Goal: Contribute content: Contribute content

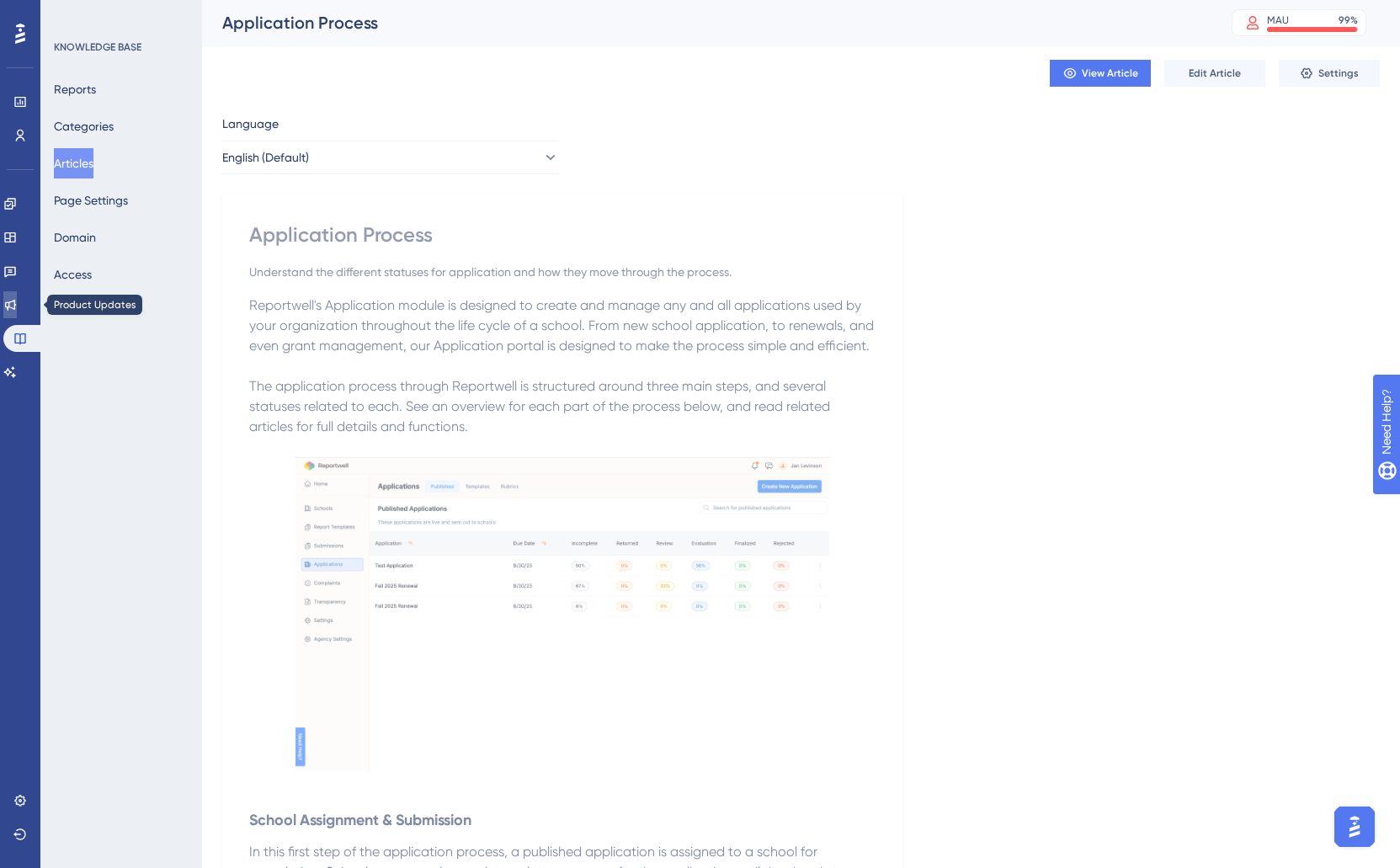
click at [17, 305] on icon at bounding box center [10, 305] width 14 height 14
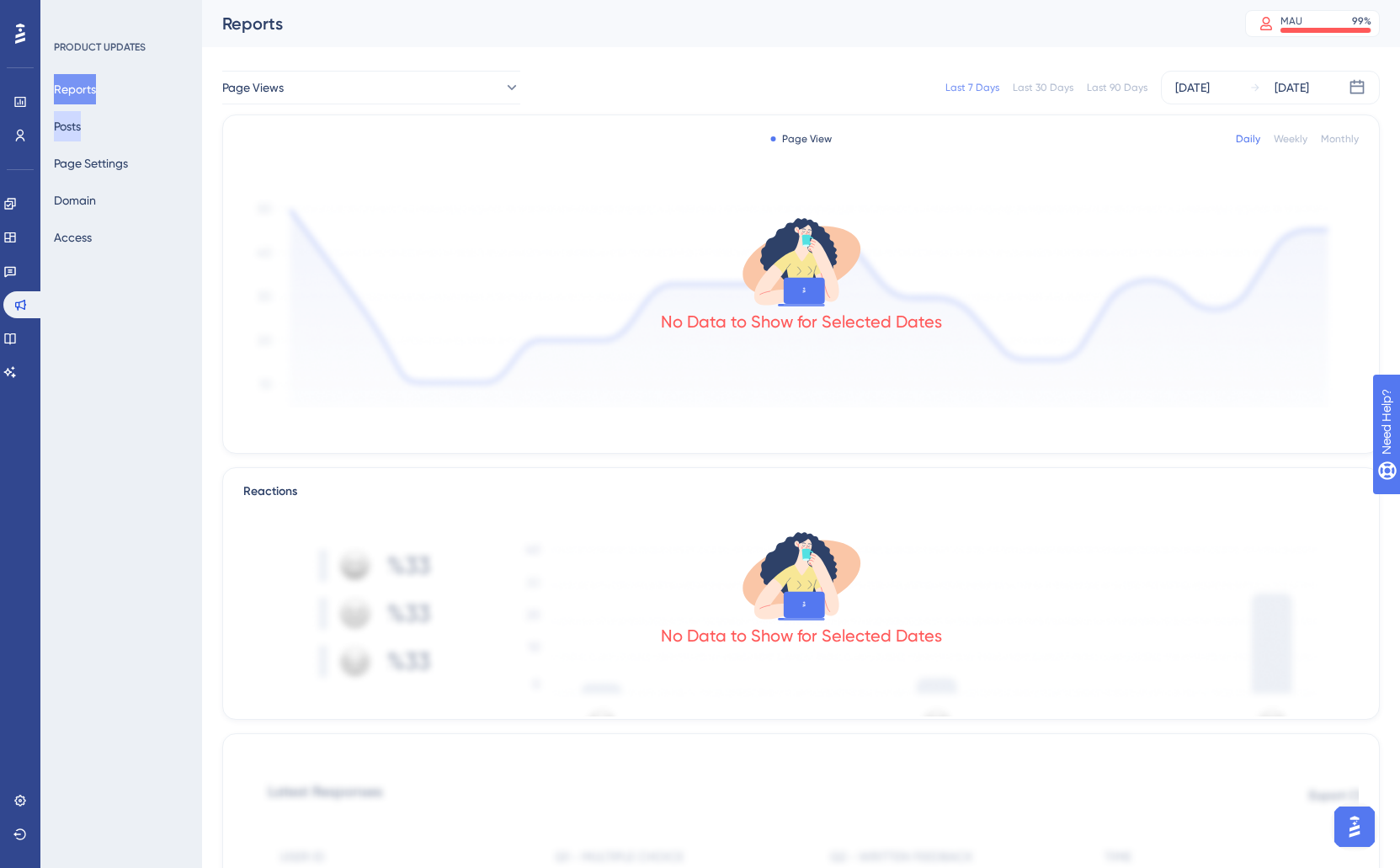
click at [81, 127] on button "Posts" at bounding box center [67, 126] width 27 height 30
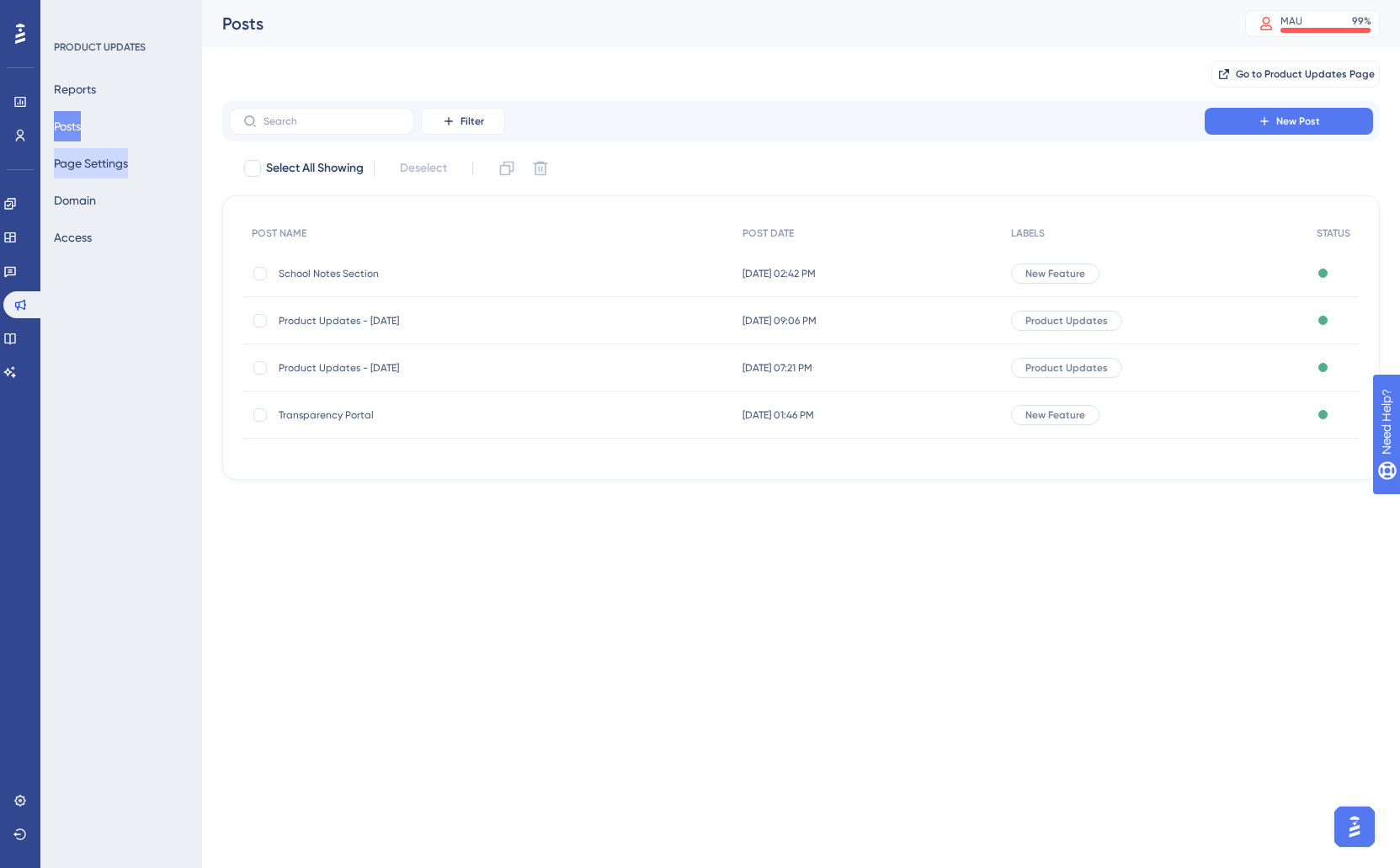
click at [101, 170] on button "Page Settings" at bounding box center [91, 163] width 74 height 30
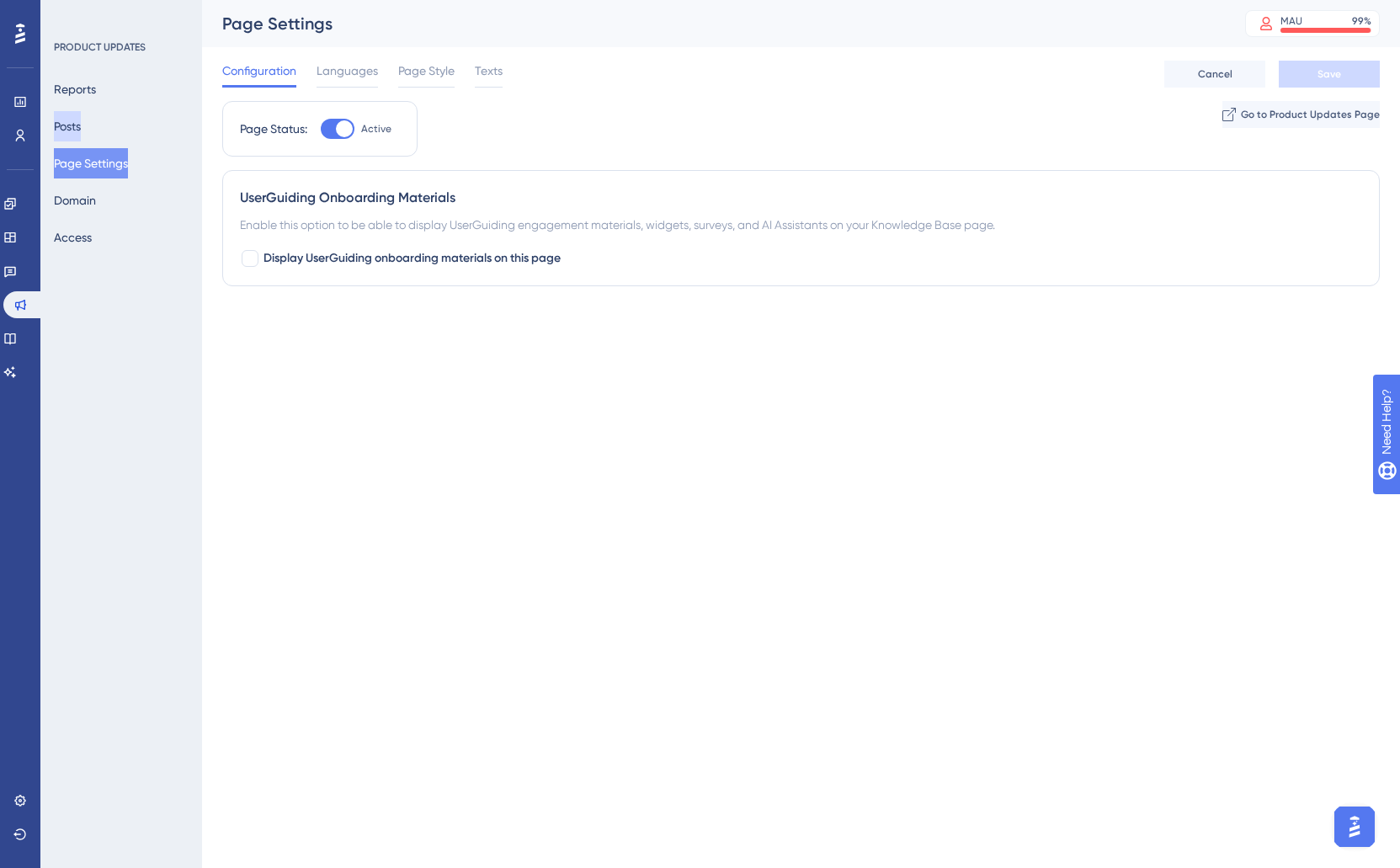
click at [74, 127] on button "Posts" at bounding box center [67, 126] width 27 height 30
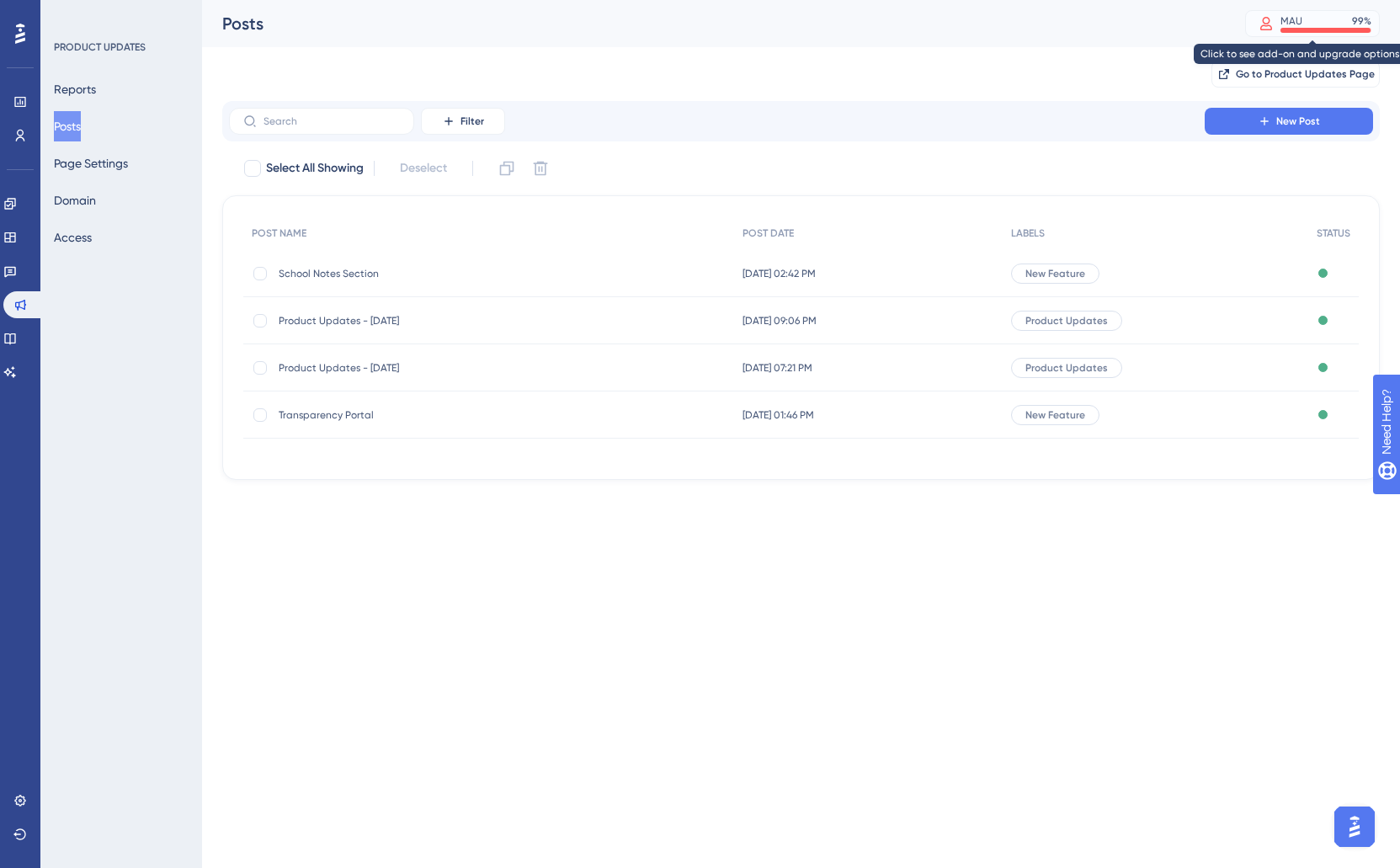
click at [1335, 20] on div "MAU 99 %" at bounding box center [1327, 22] width 91 height 14
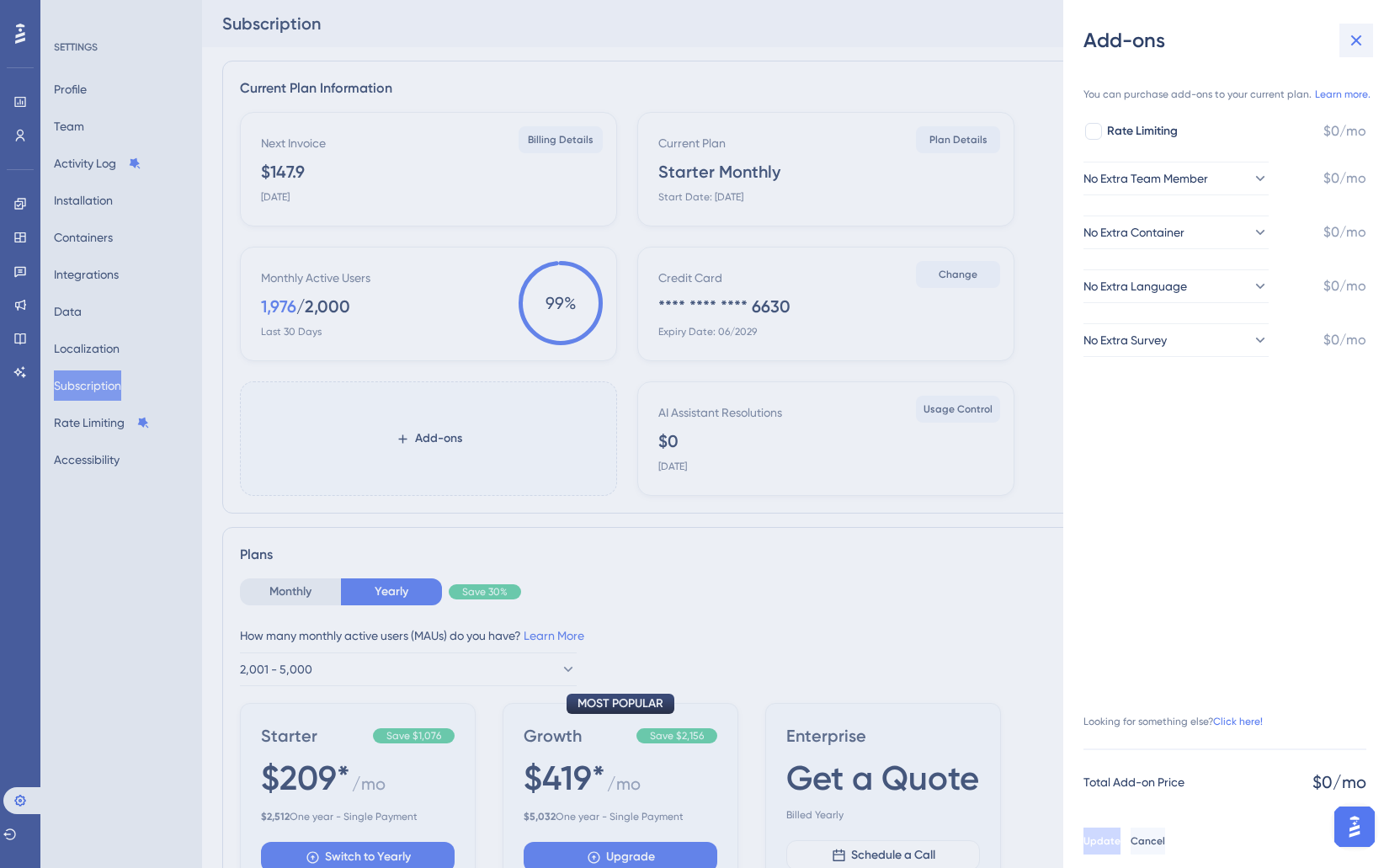
click at [1349, 41] on icon at bounding box center [1356, 40] width 20 height 20
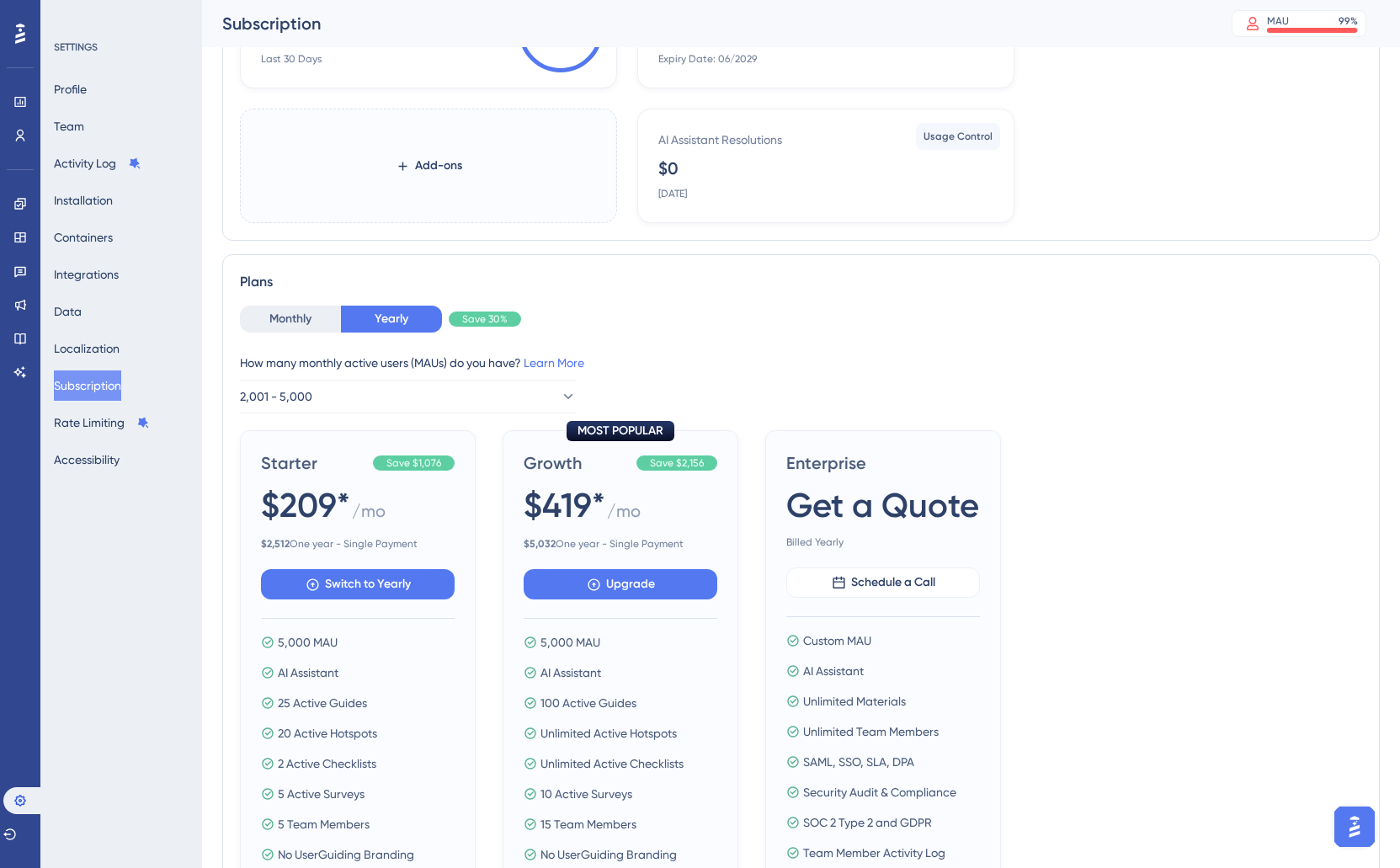
scroll to position [280, 0]
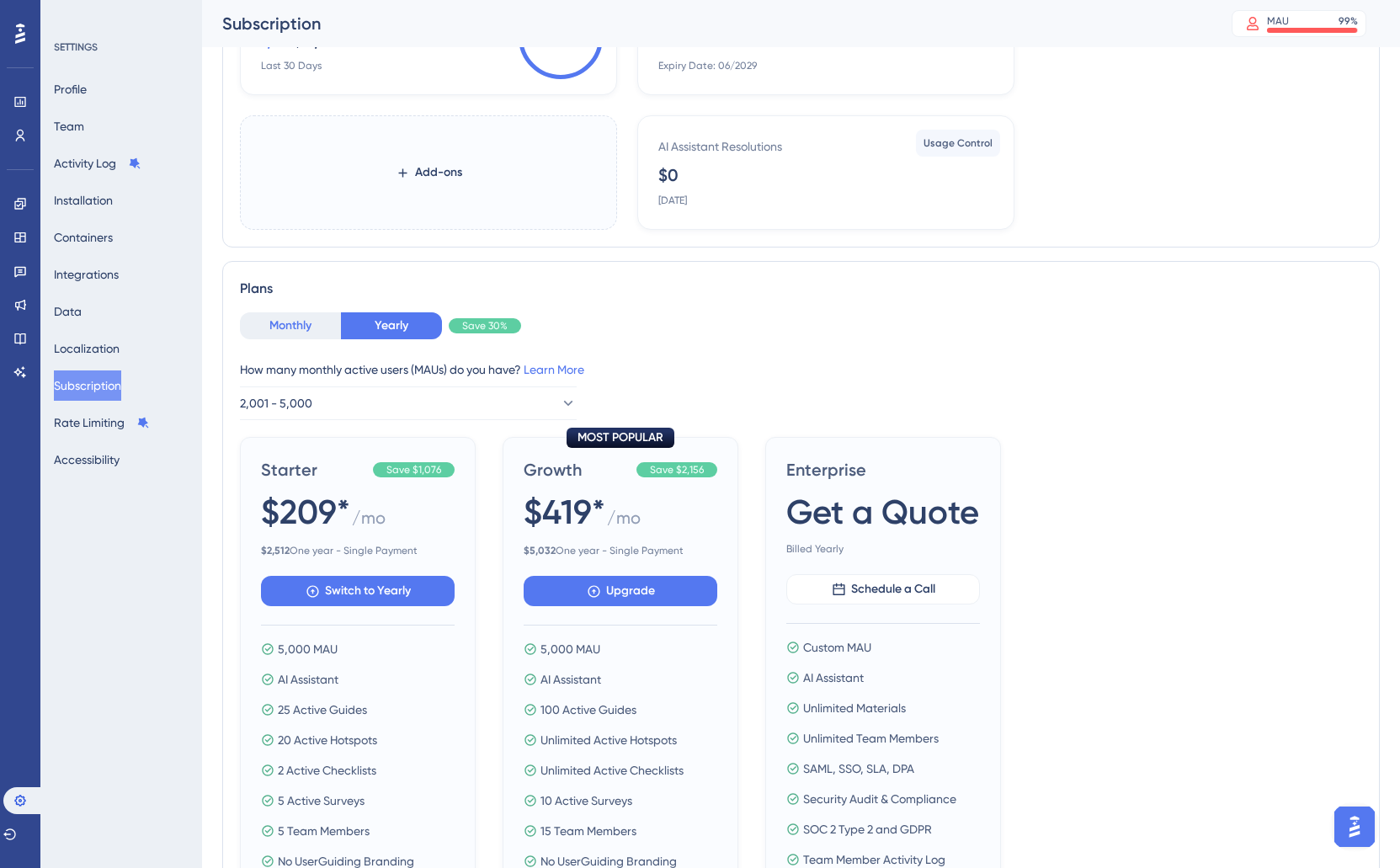
click at [264, 329] on button "Monthly" at bounding box center [290, 326] width 101 height 27
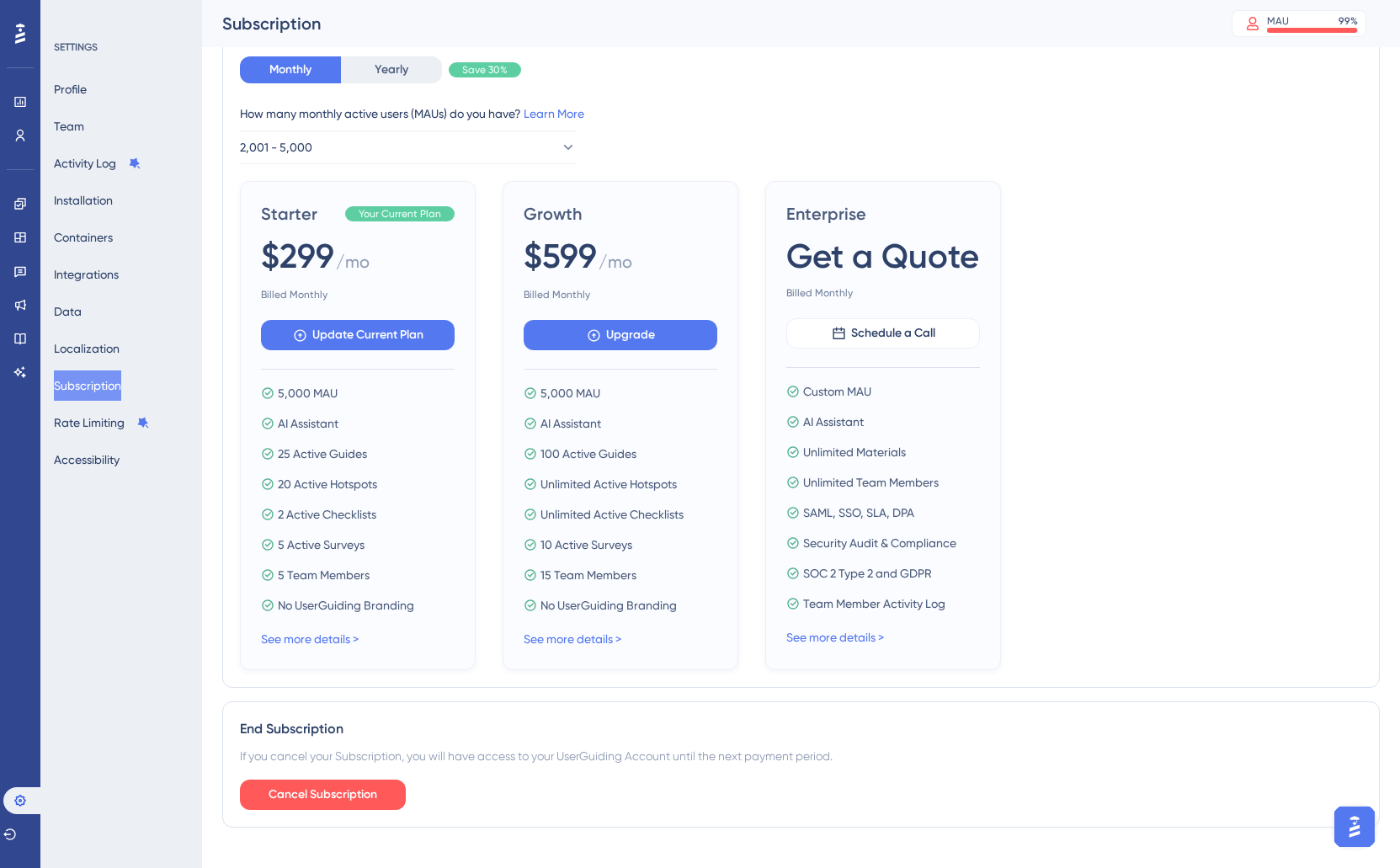
scroll to position [535, 0]
click at [308, 640] on link "See more details >" at bounding box center [309, 640] width 97 height 14
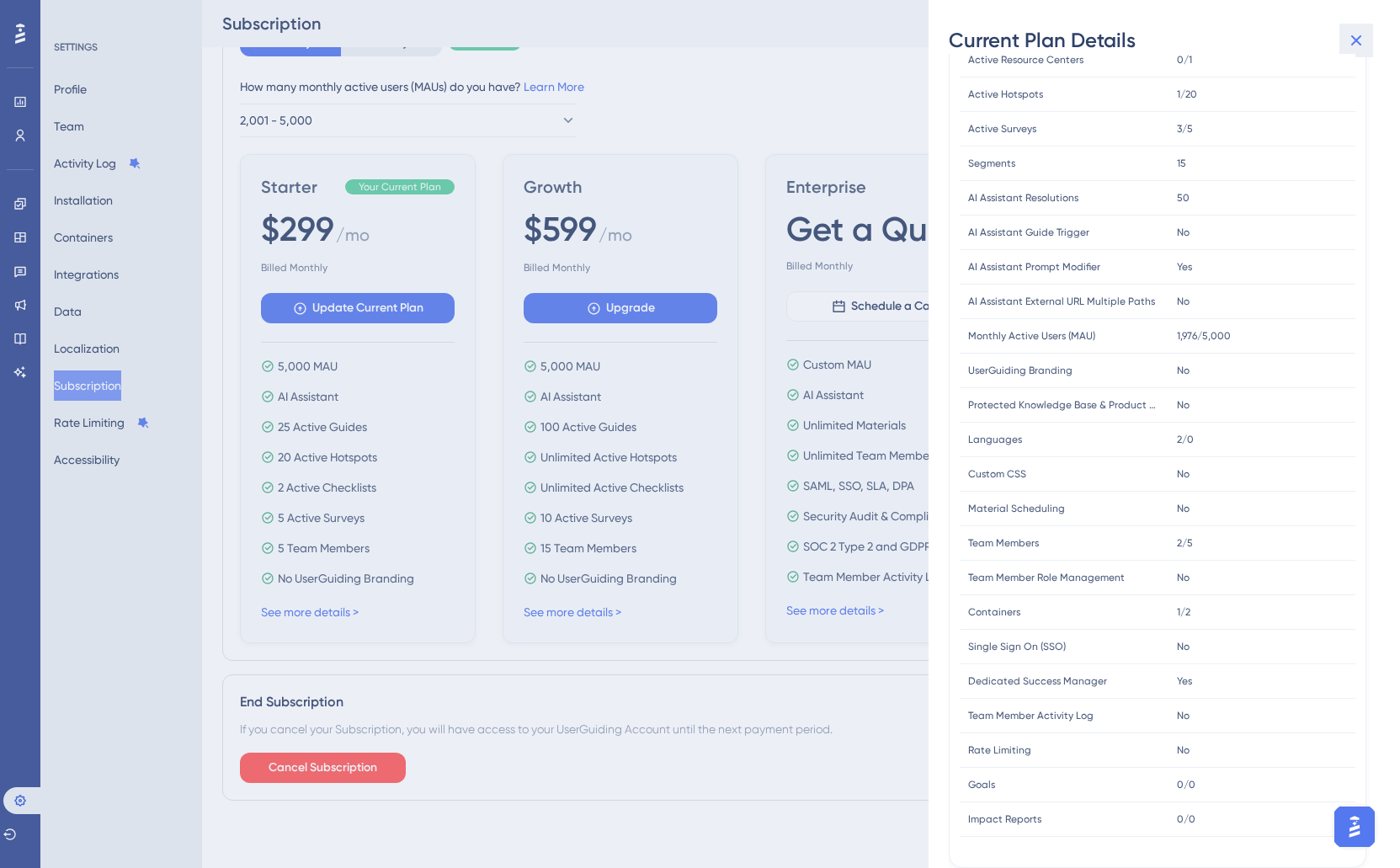
scroll to position [558, 0]
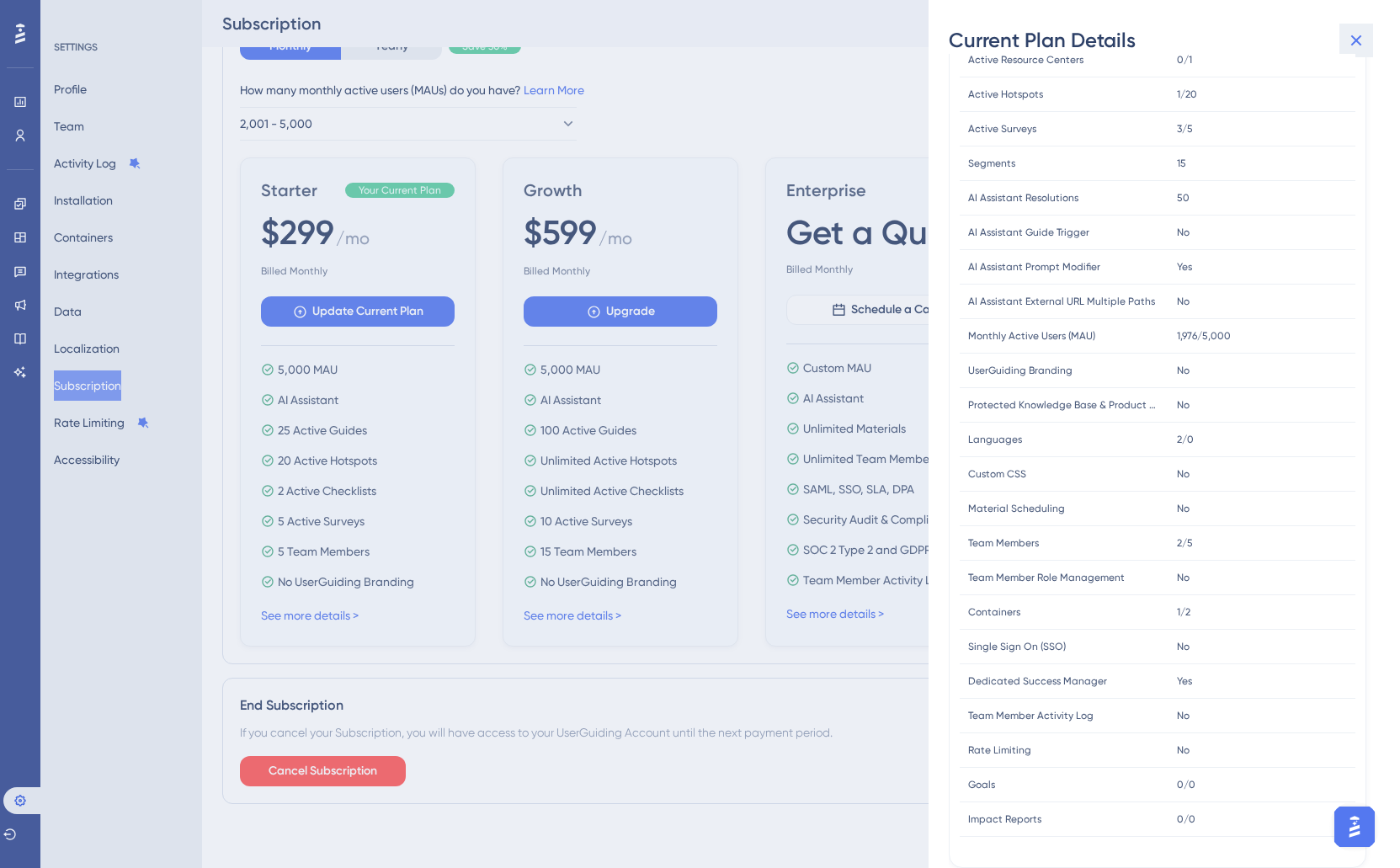
click at [1360, 30] on icon at bounding box center [1356, 40] width 20 height 20
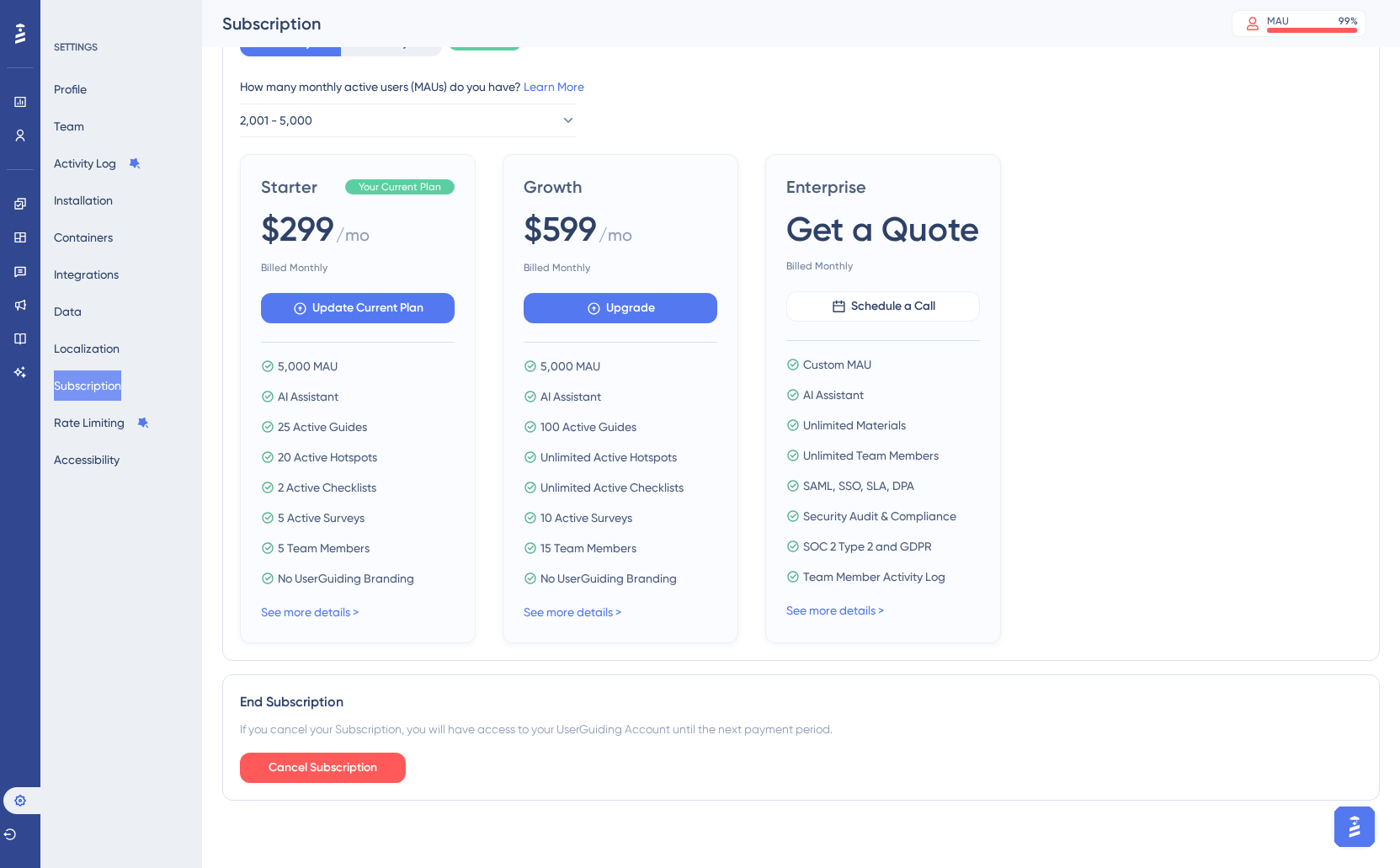
scroll to position [456, 0]
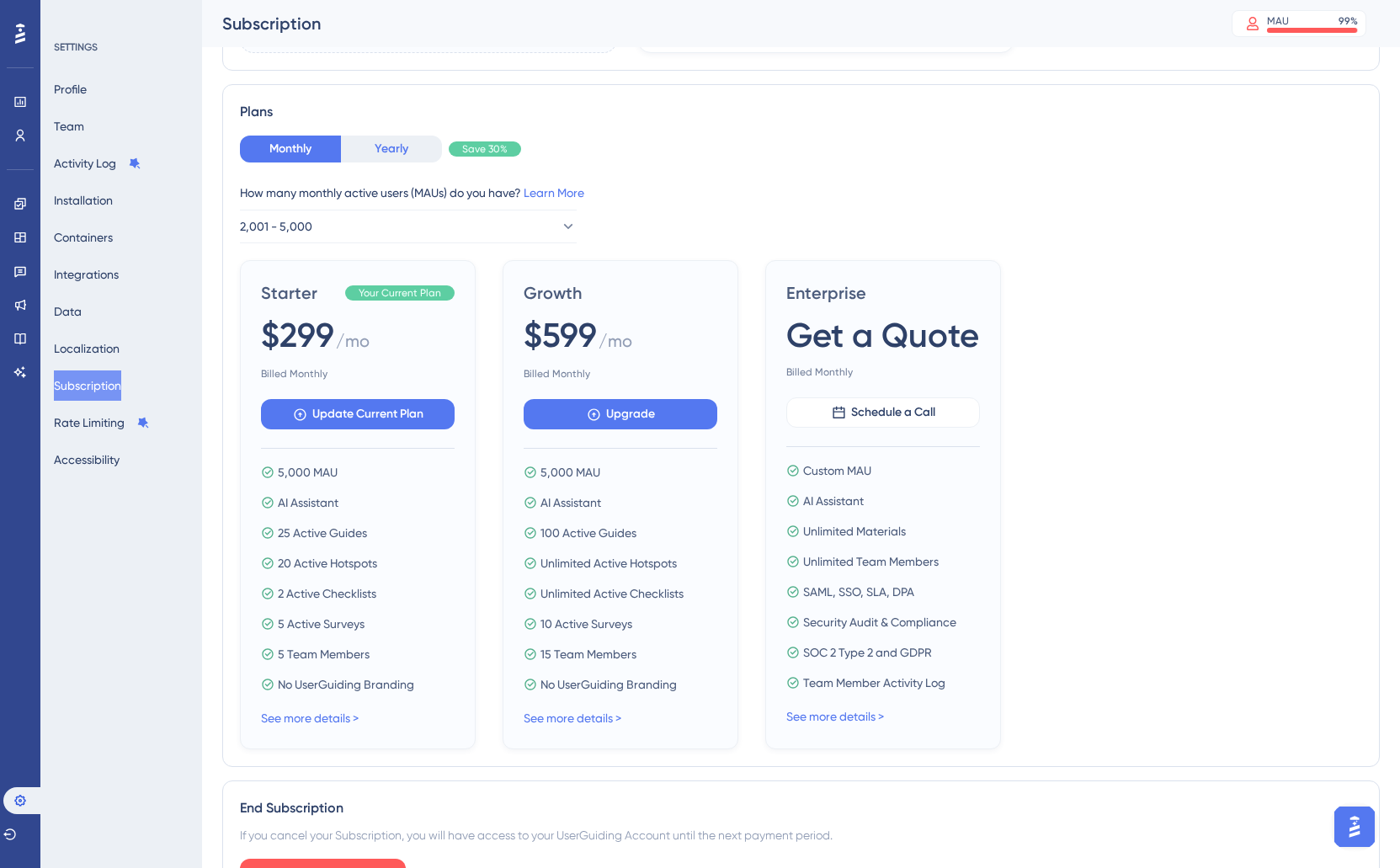
click at [389, 152] on button "Yearly" at bounding box center [391, 148] width 101 height 27
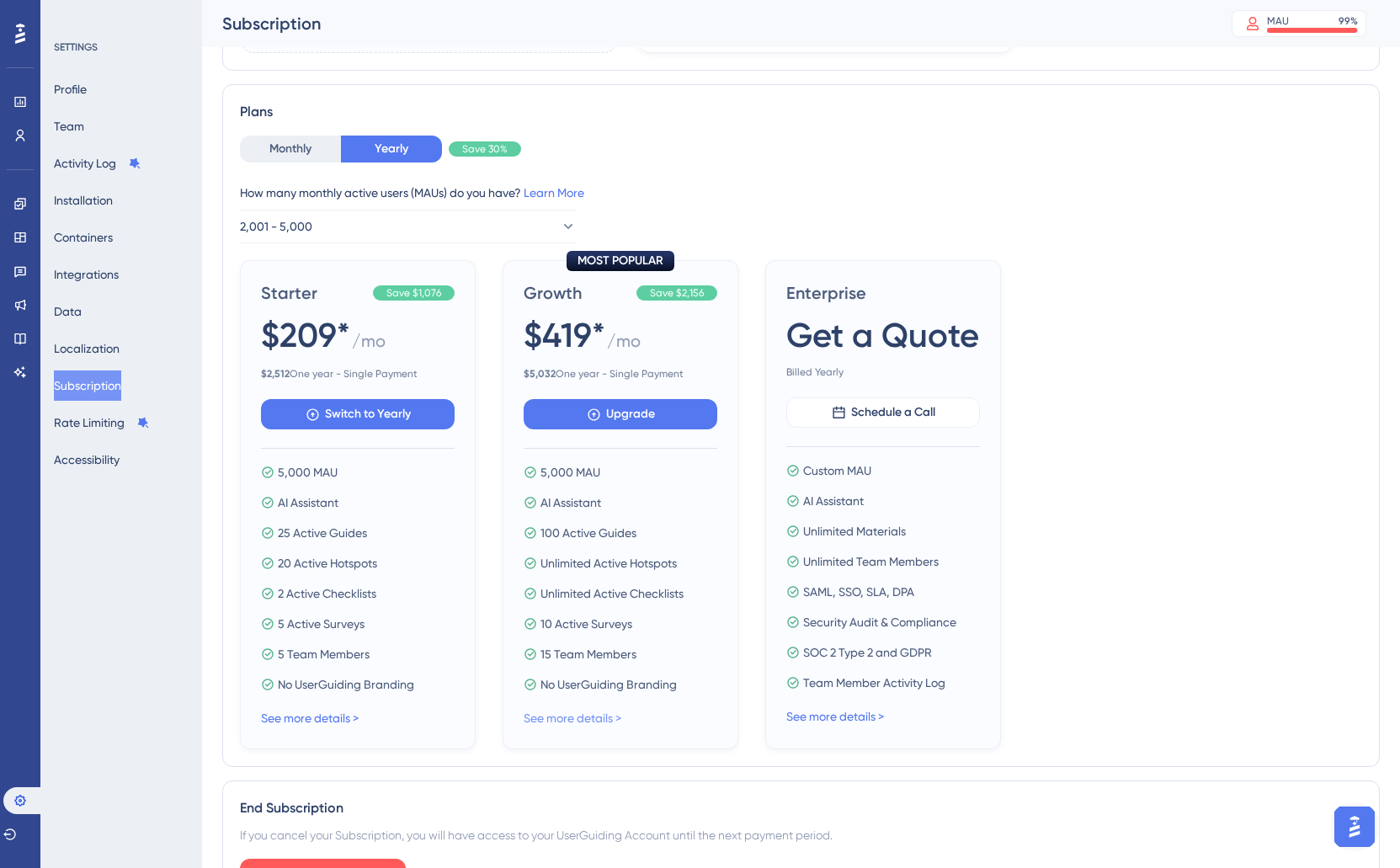
click at [583, 720] on link "See more details >" at bounding box center [572, 718] width 97 height 14
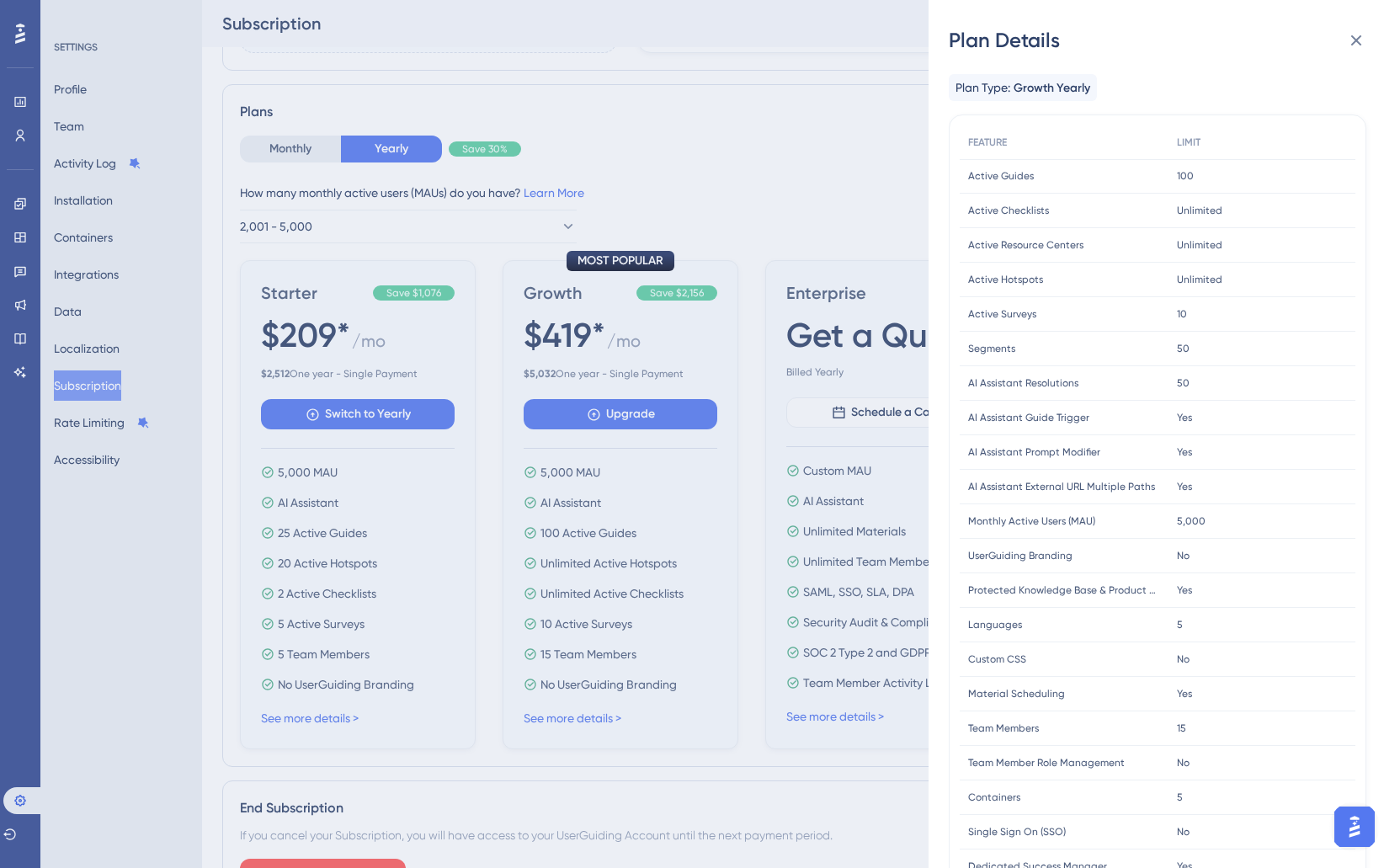
click at [354, 344] on div "Plan Details Plan Type: Growth Yearly FEATURE LIMIT Active Guides Active Guides…" at bounding box center [700, 434] width 1400 height 868
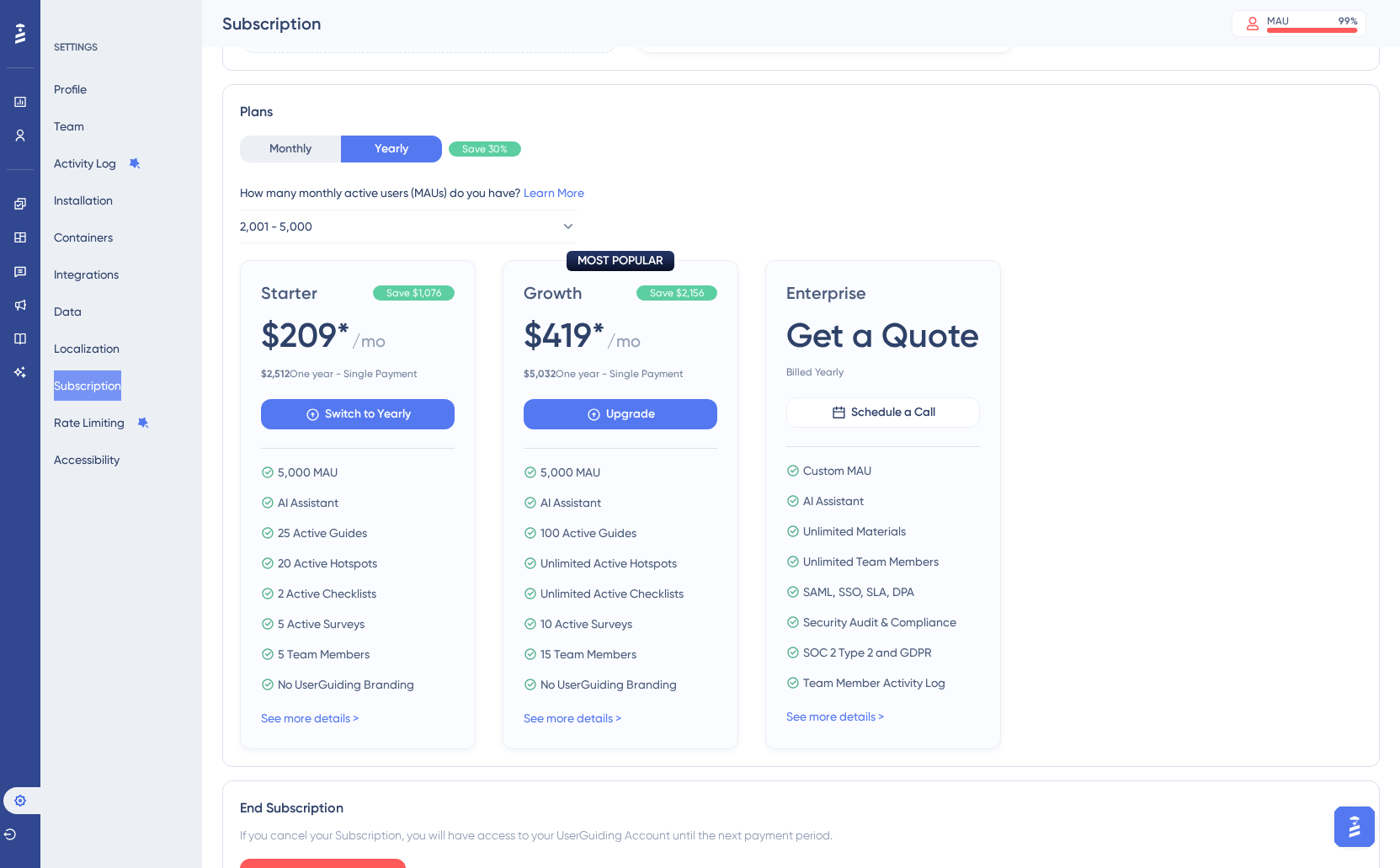
click at [380, 307] on div "Starter Save $1,076 $209* / mo $ 2,512 One year - Single Payment" at bounding box center [358, 330] width 194 height 99
click at [295, 715] on link "See more details >" at bounding box center [309, 718] width 97 height 14
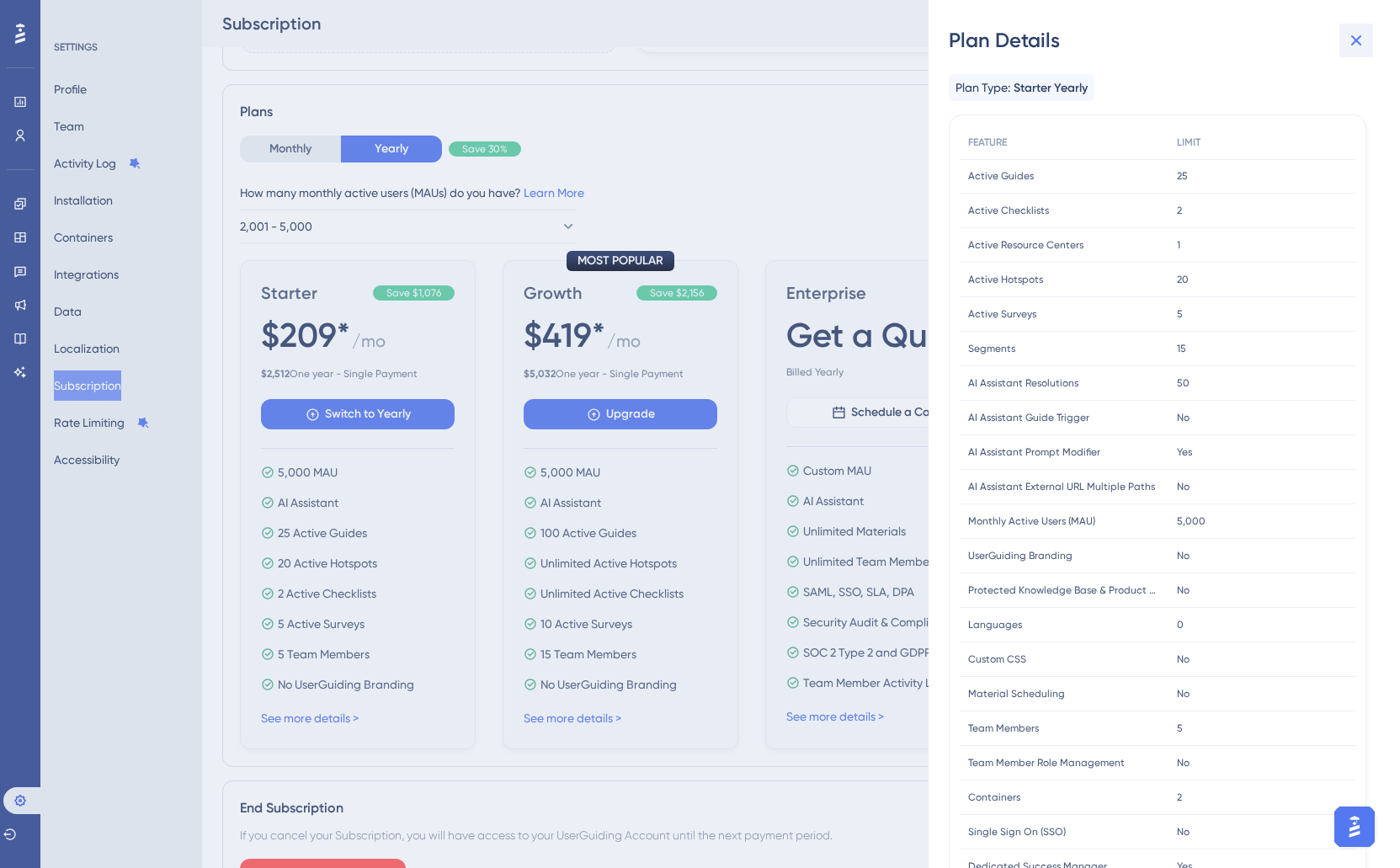
click at [1346, 42] on button at bounding box center [1356, 40] width 34 height 34
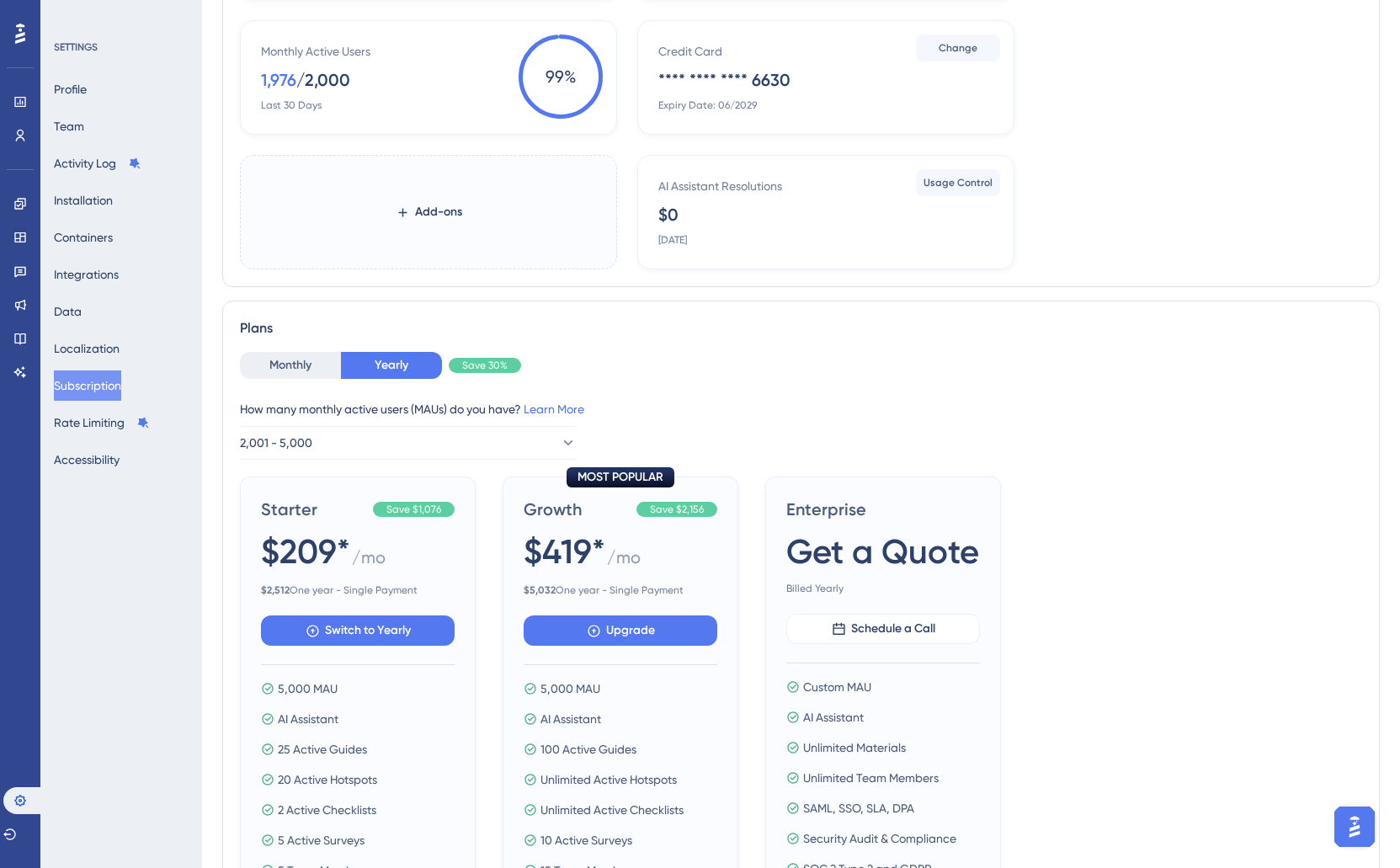
scroll to position [562, 0]
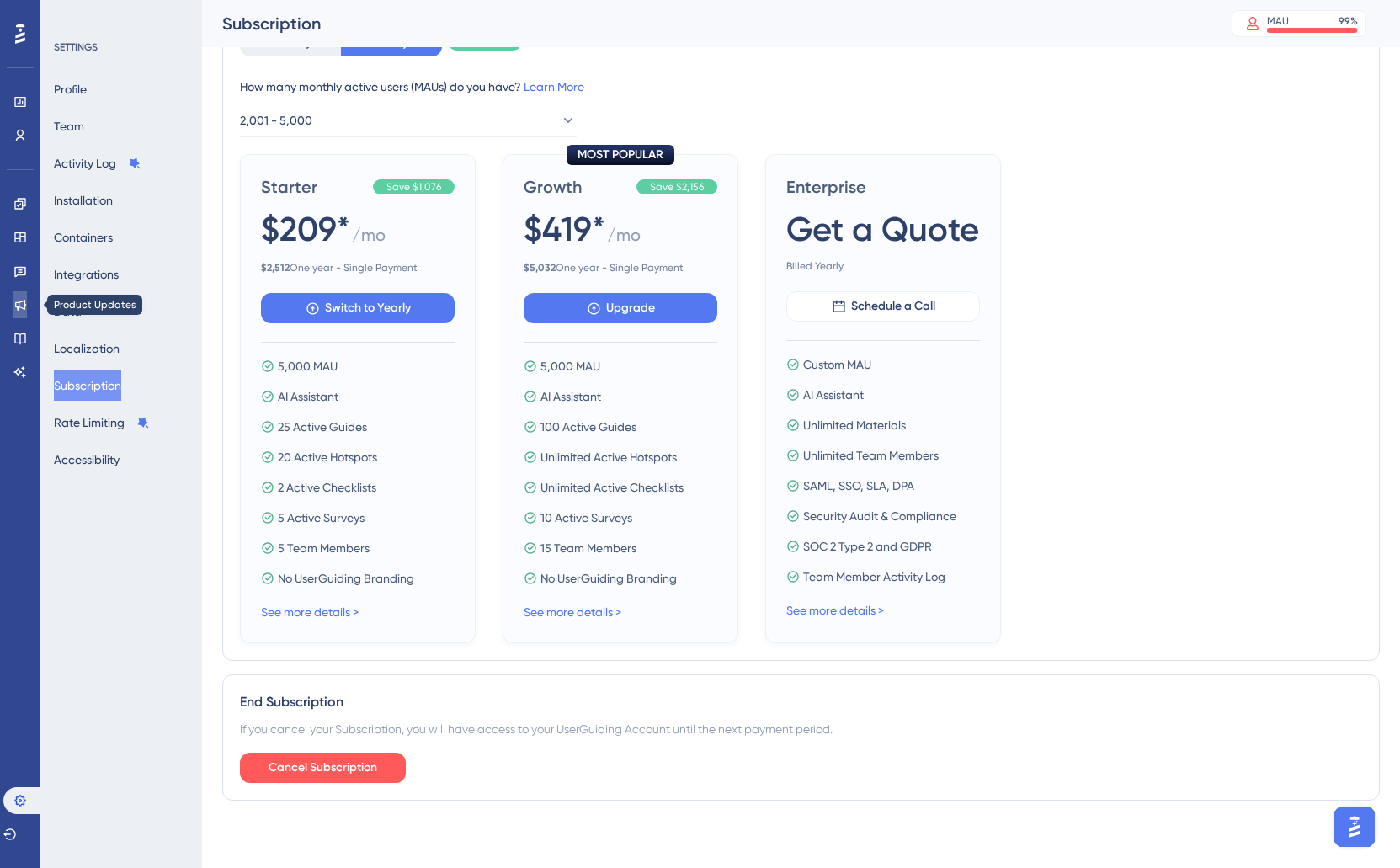
click at [20, 298] on icon at bounding box center [21, 305] width 14 height 14
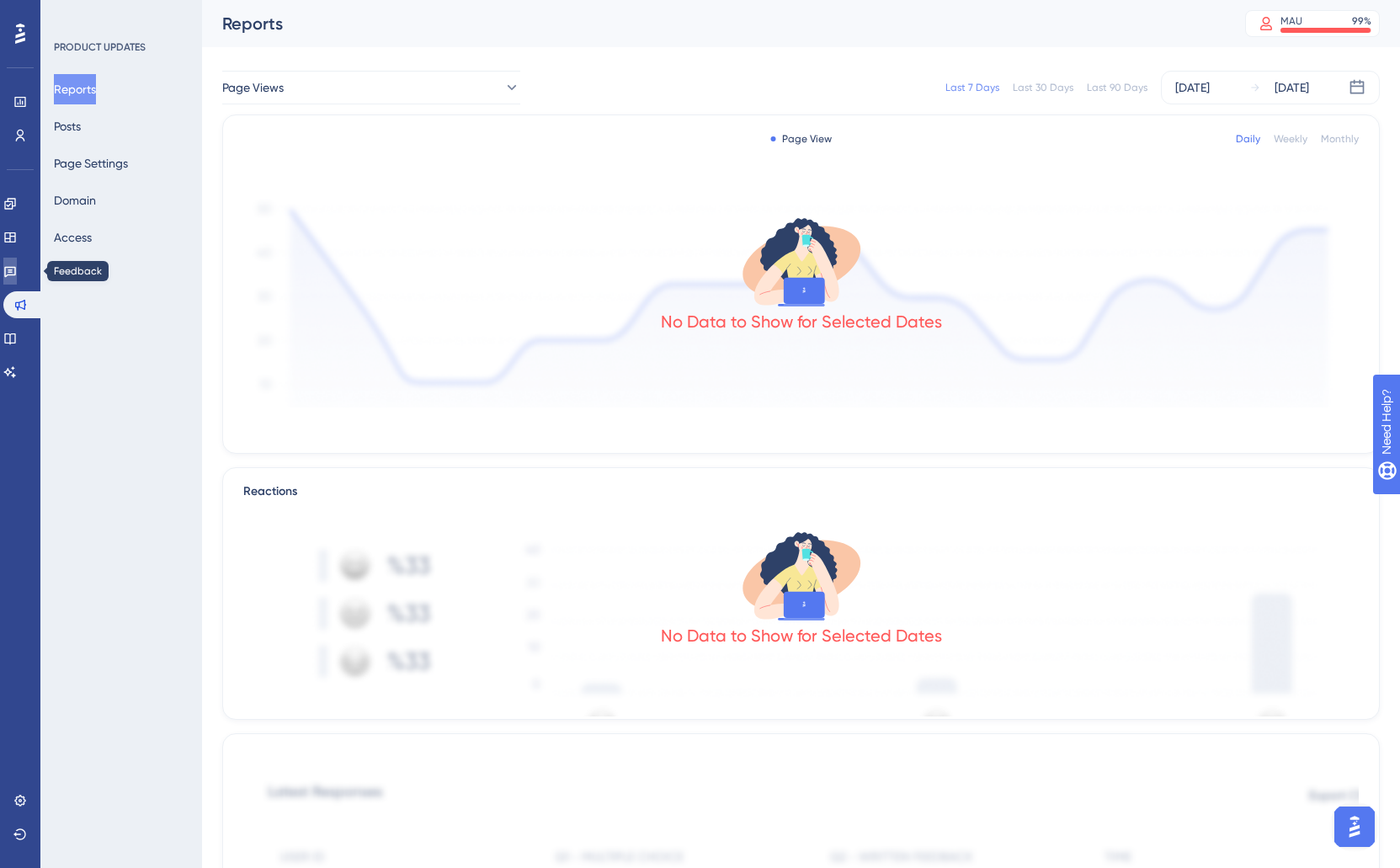
click at [16, 268] on icon at bounding box center [10, 272] width 12 height 11
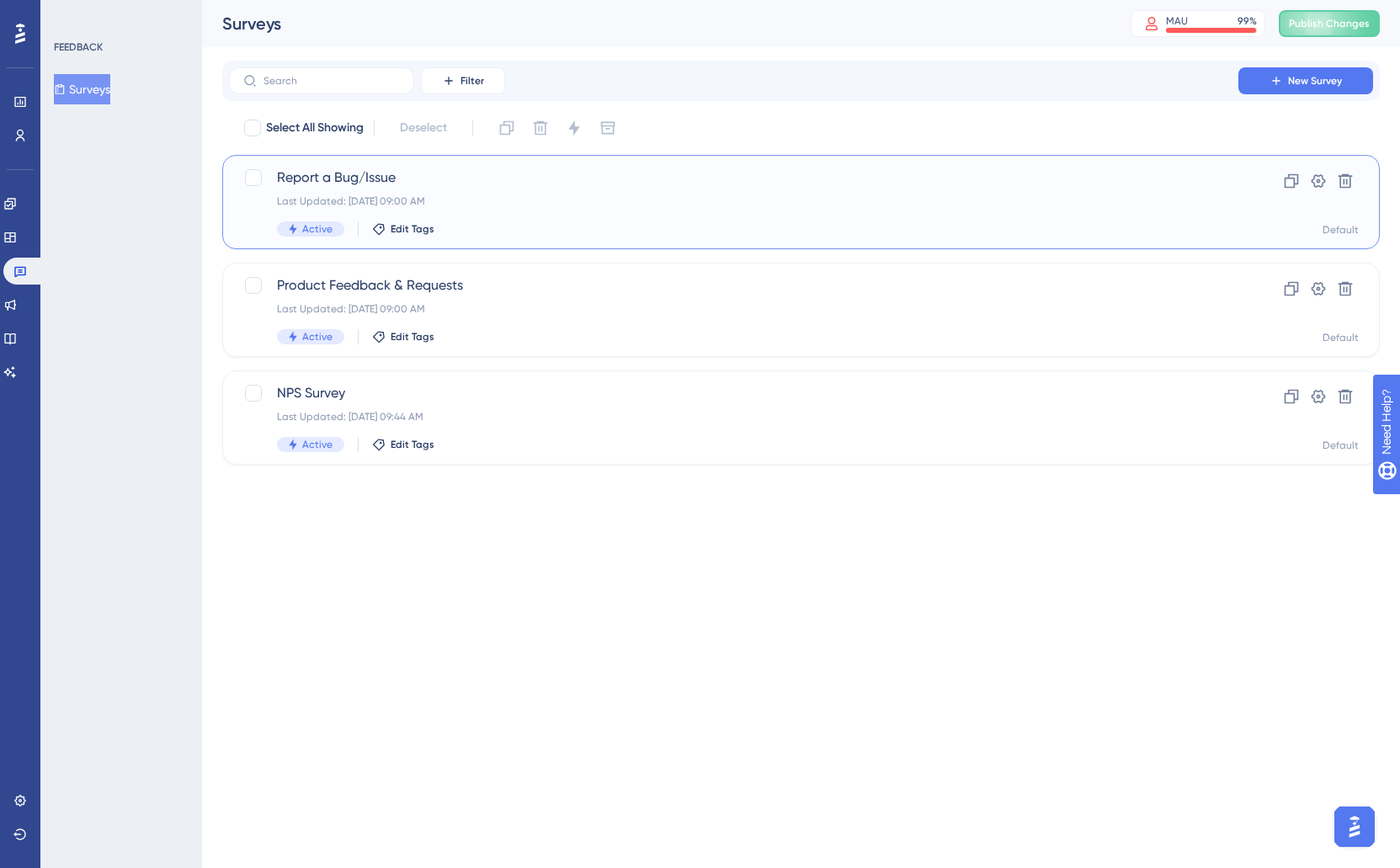
click at [481, 203] on div "Last Updated: Sep 08 2025, 09:00 AM" at bounding box center [734, 202] width 913 height 14
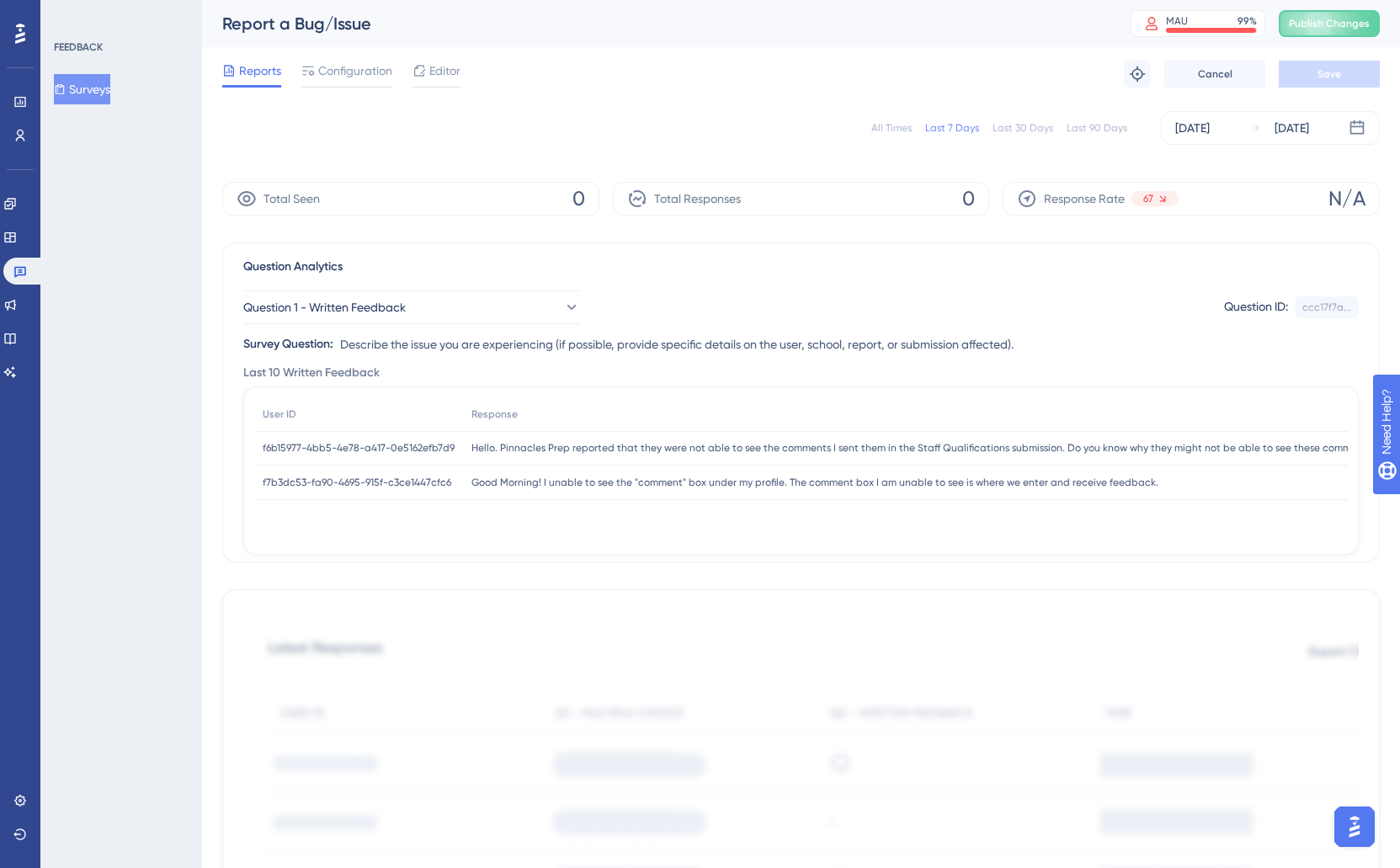
click at [950, 123] on div "Last 7 Days" at bounding box center [952, 128] width 54 height 14
click at [17, 304] on icon at bounding box center [10, 305] width 14 height 14
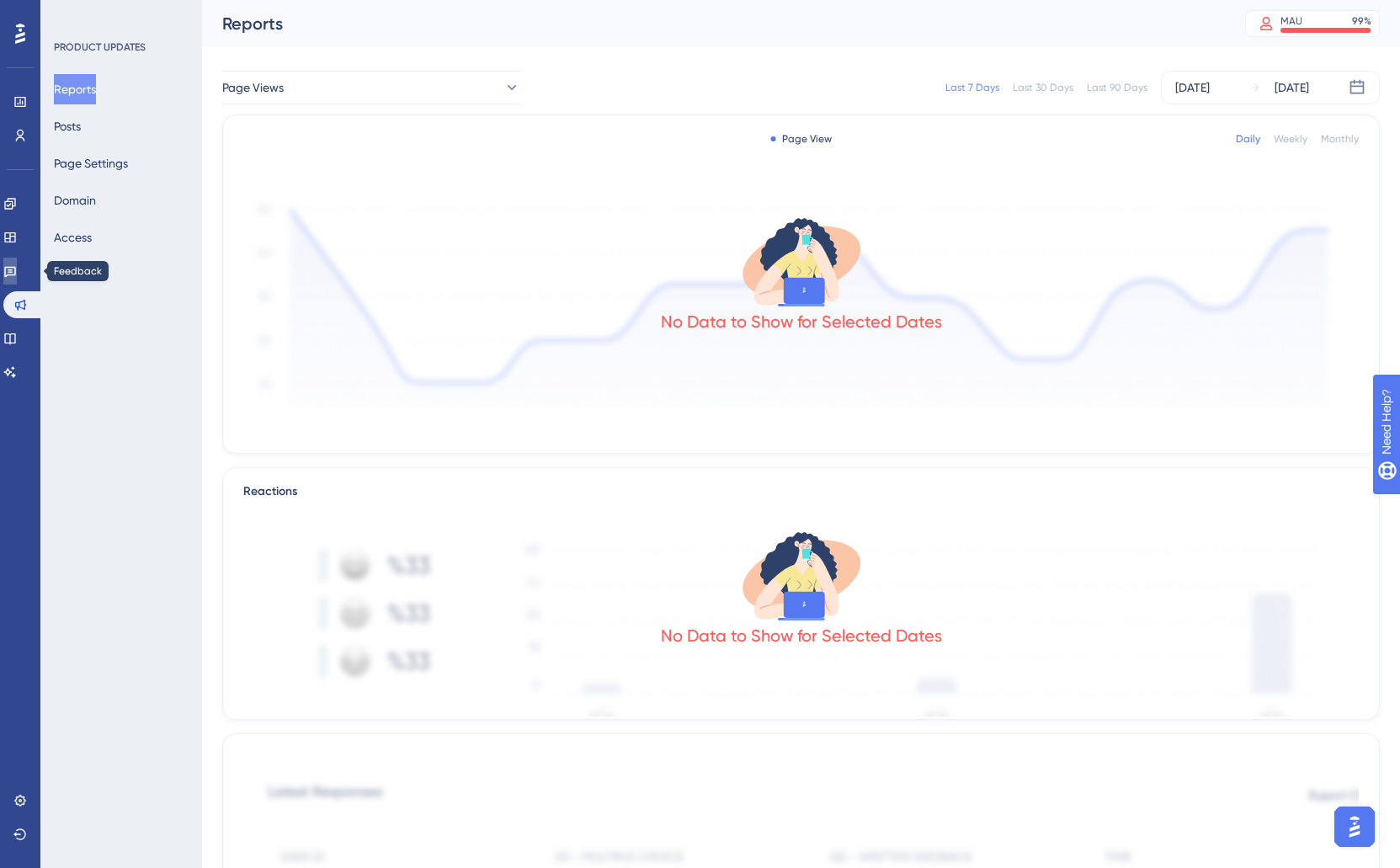
click at [14, 274] on icon at bounding box center [10, 271] width 14 height 14
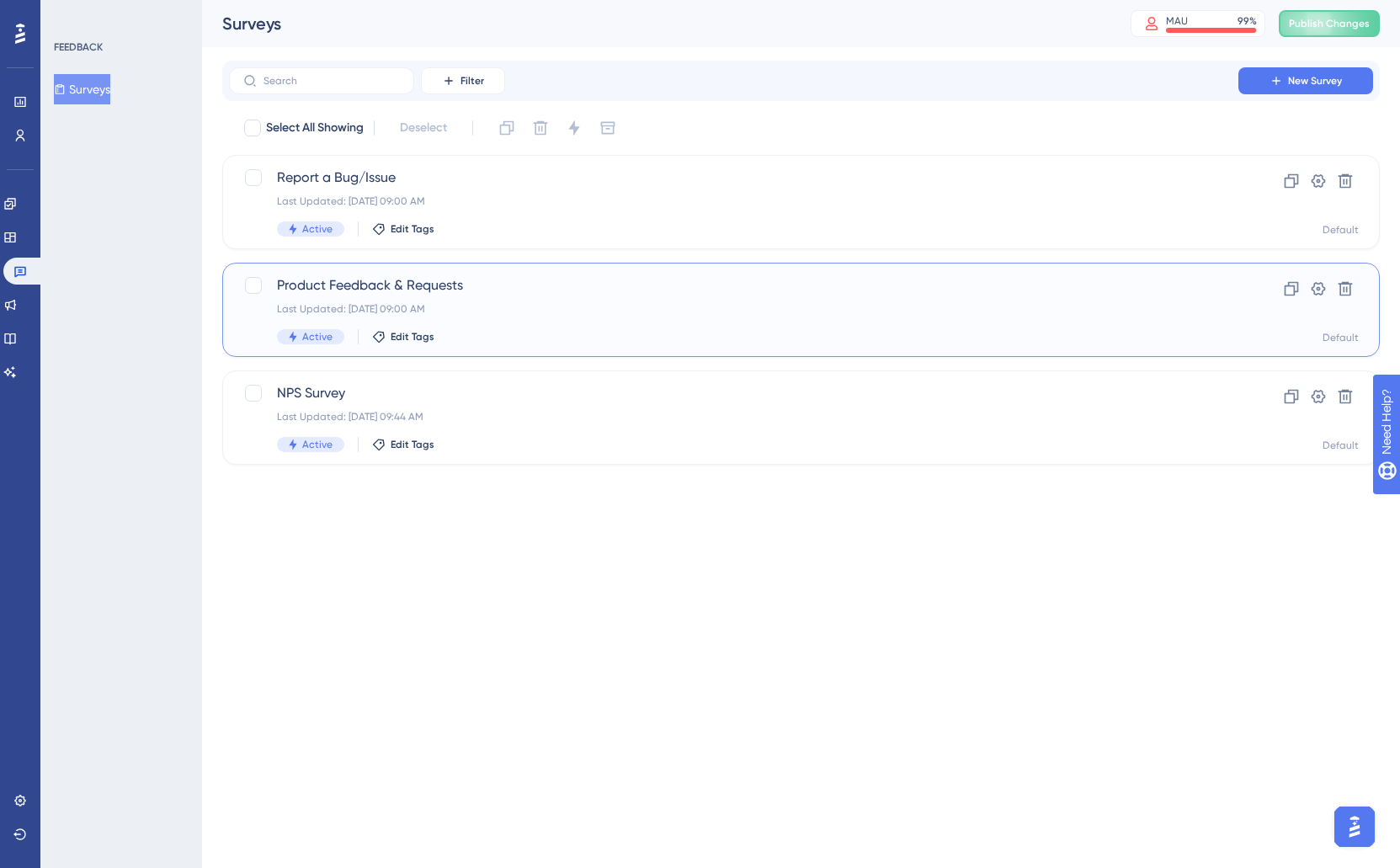
click at [613, 294] on span "Product Feedback & Requests" at bounding box center [734, 285] width 913 height 20
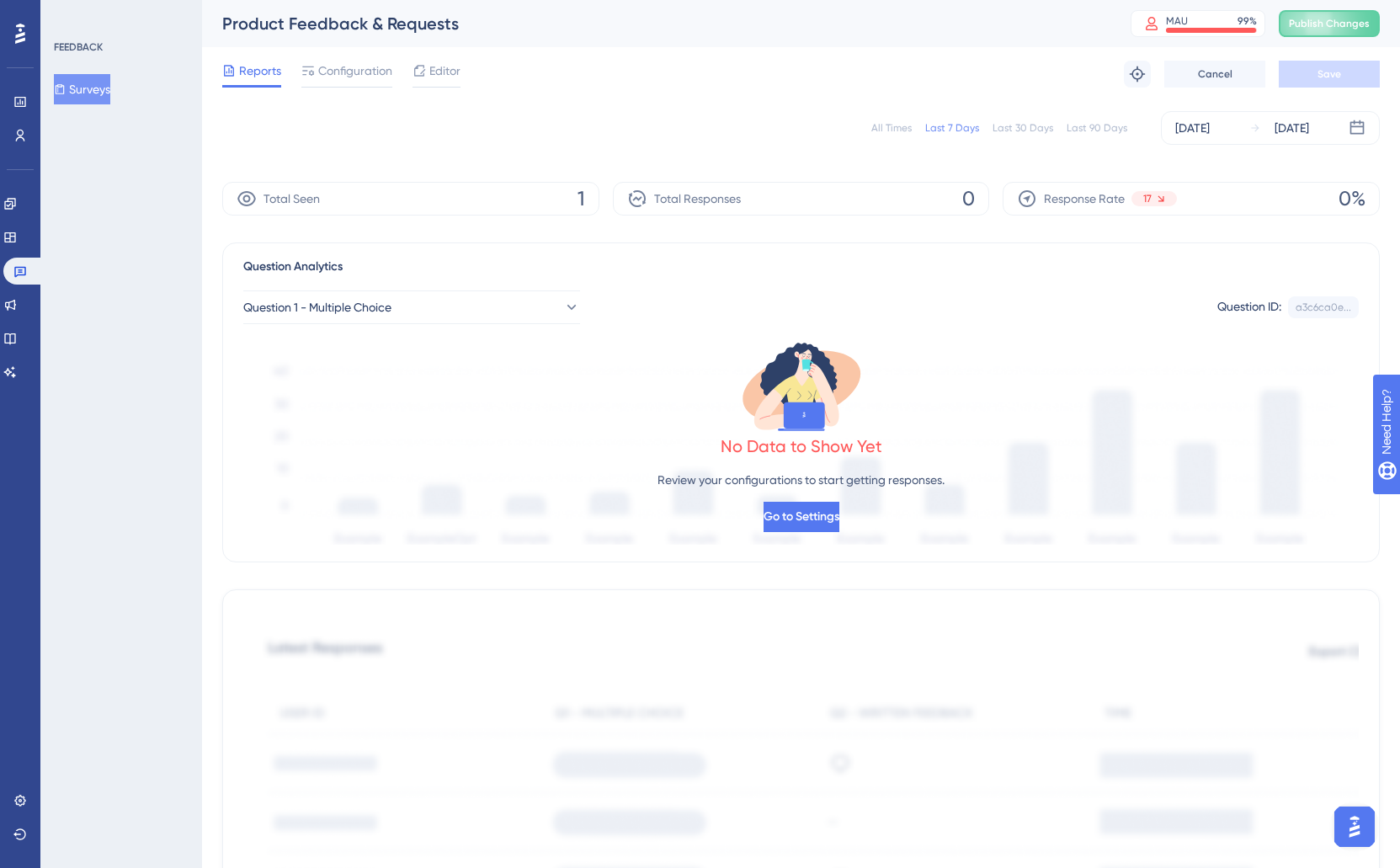
click at [93, 93] on button "Surveys" at bounding box center [82, 89] width 56 height 30
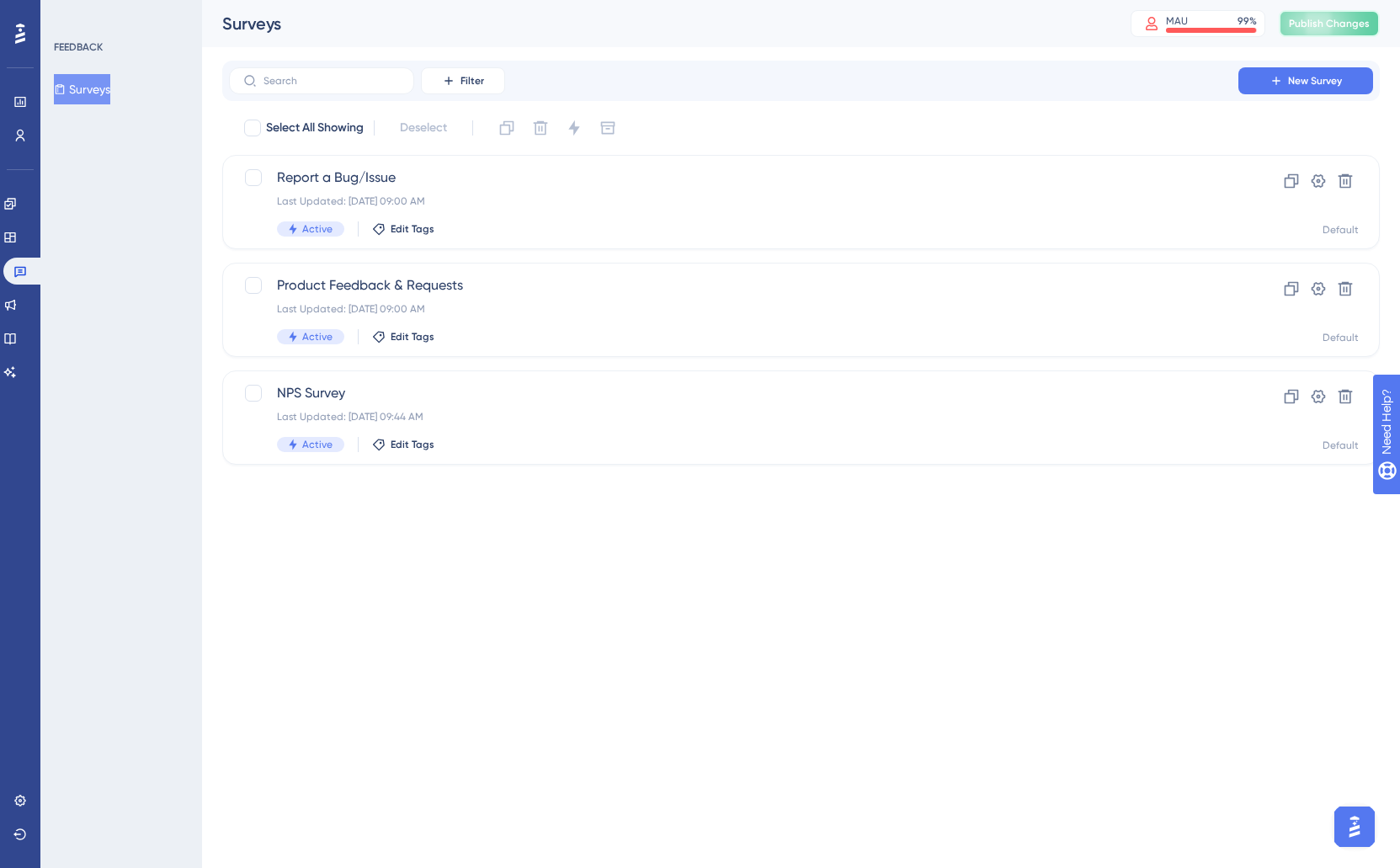
click at [1351, 30] on button "Publish Changes" at bounding box center [1329, 23] width 101 height 27
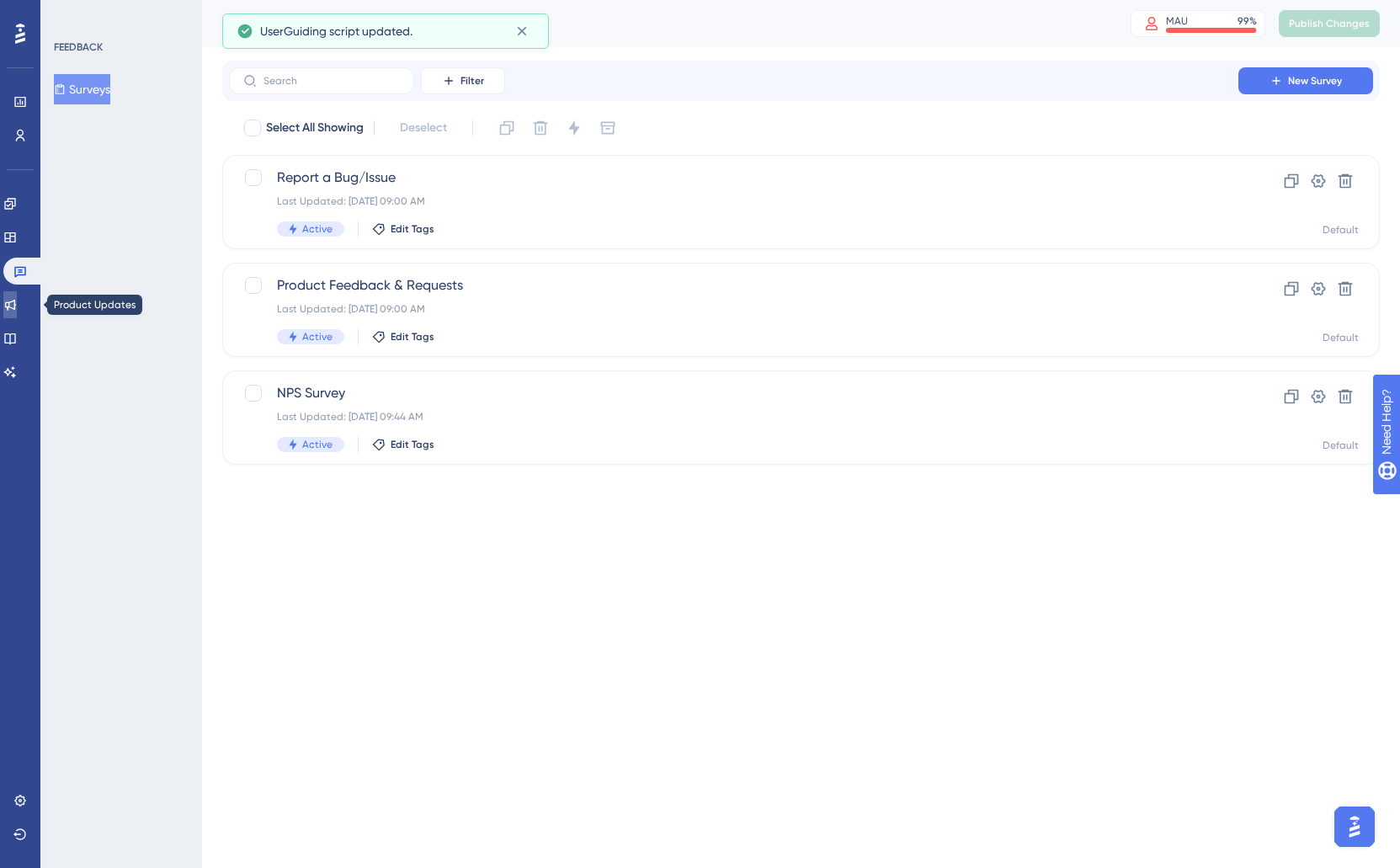
click at [17, 307] on icon at bounding box center [10, 305] width 14 height 14
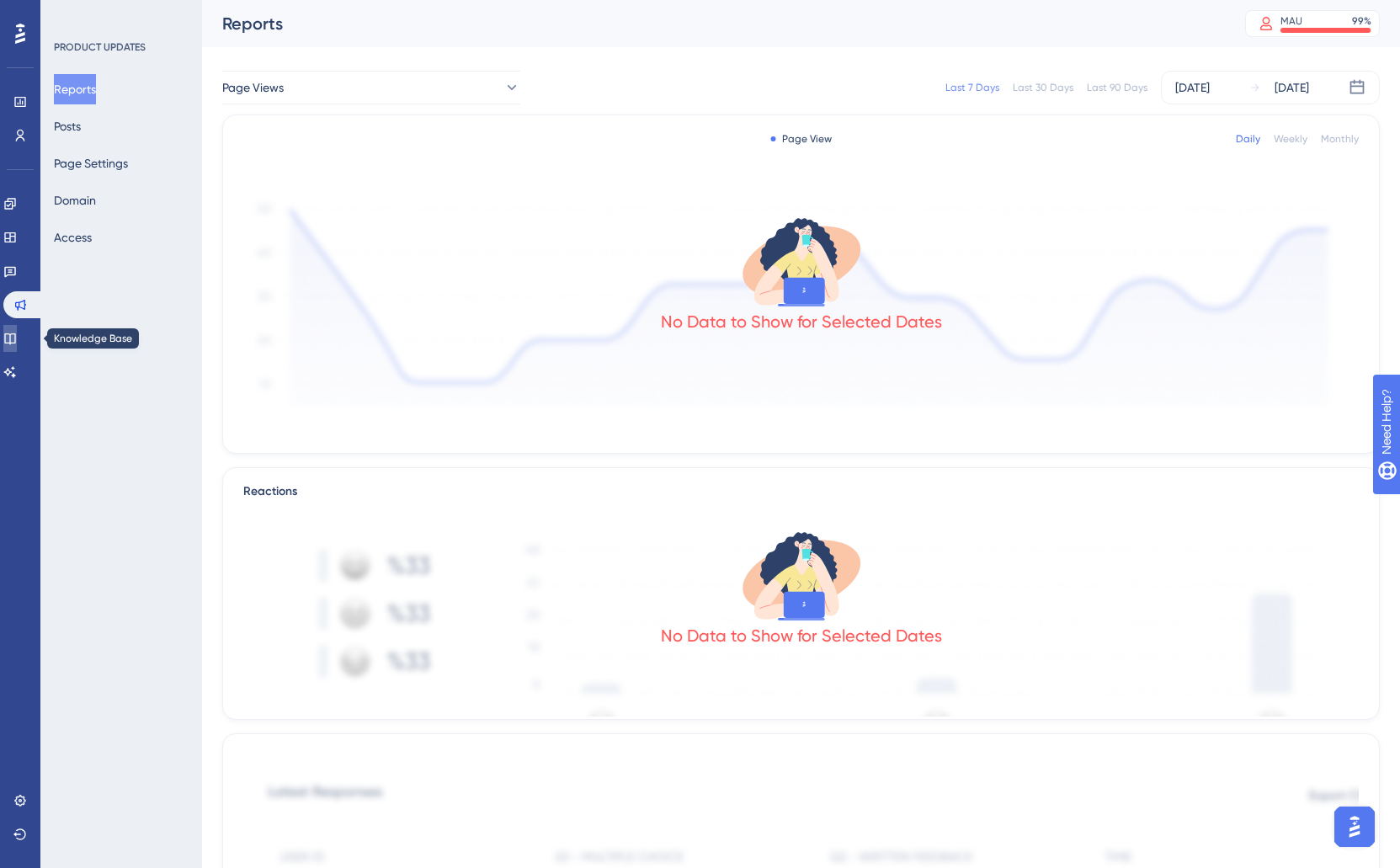
click at [17, 346] on link at bounding box center [10, 338] width 14 height 27
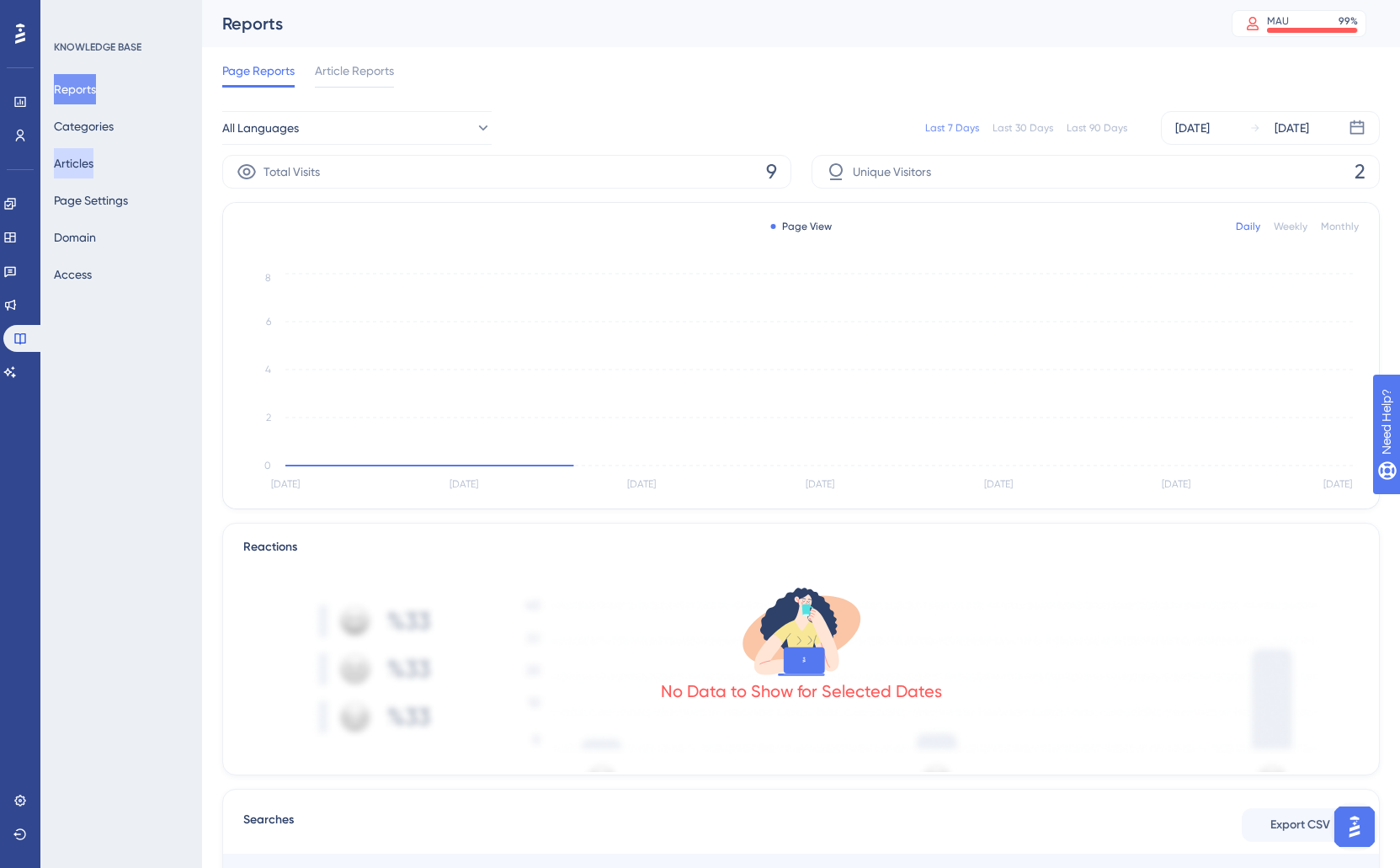
click at [93, 166] on button "Articles" at bounding box center [74, 163] width 40 height 30
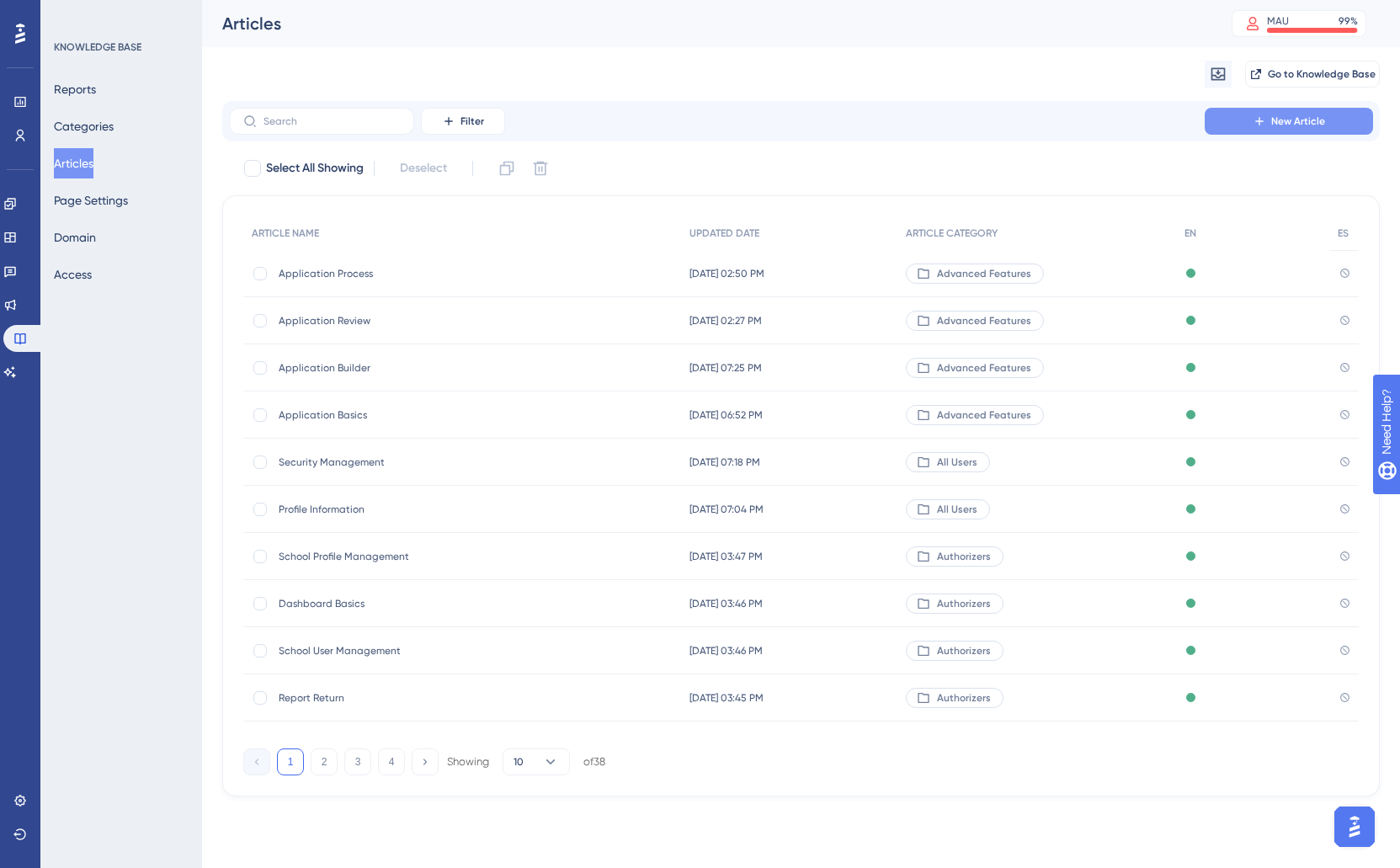
click at [1277, 127] on span "New Article" at bounding box center [1298, 121] width 54 height 14
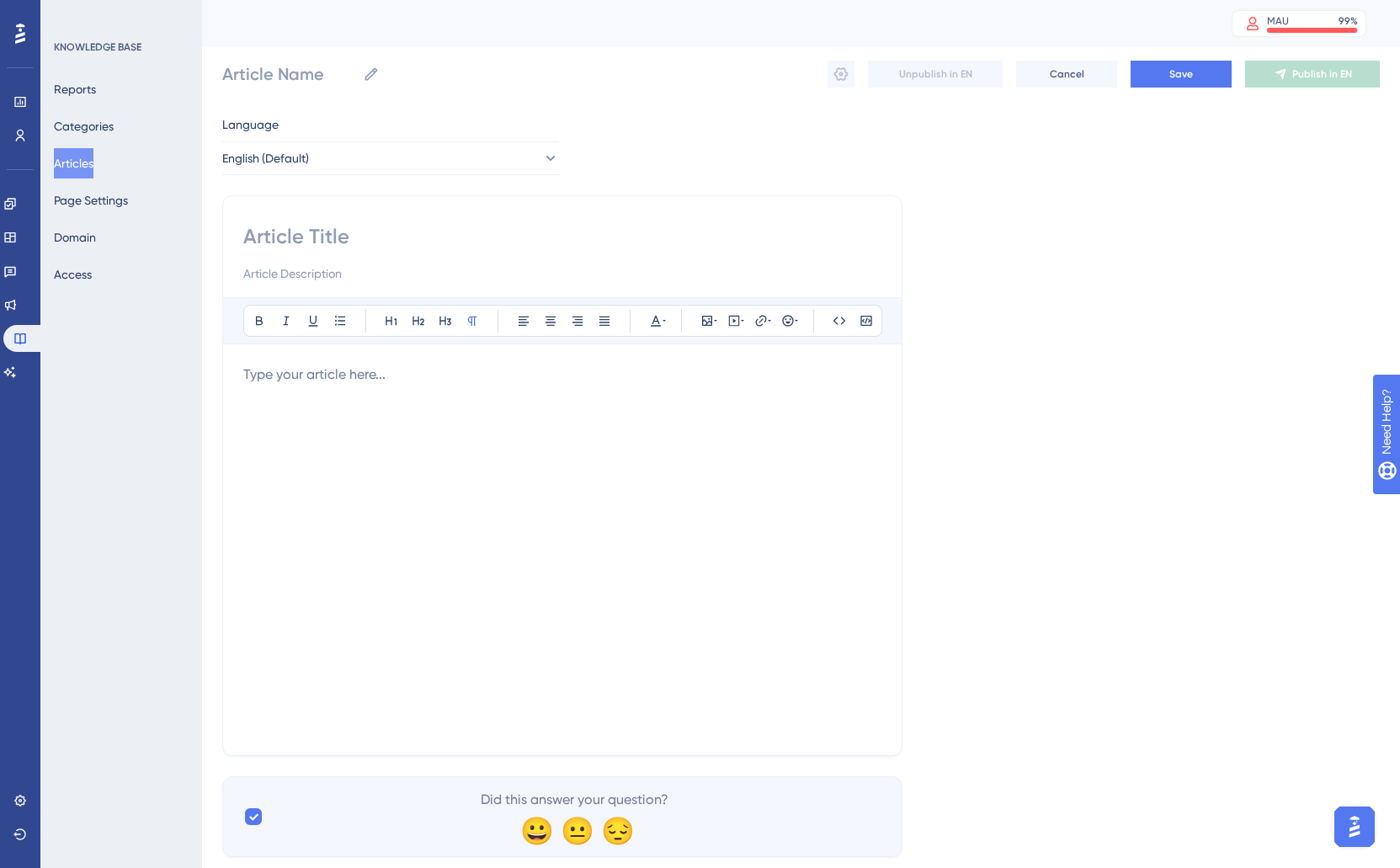
click at [316, 232] on input at bounding box center [562, 236] width 638 height 27
type input "Question Types in"
type input "Question Types in Applc"
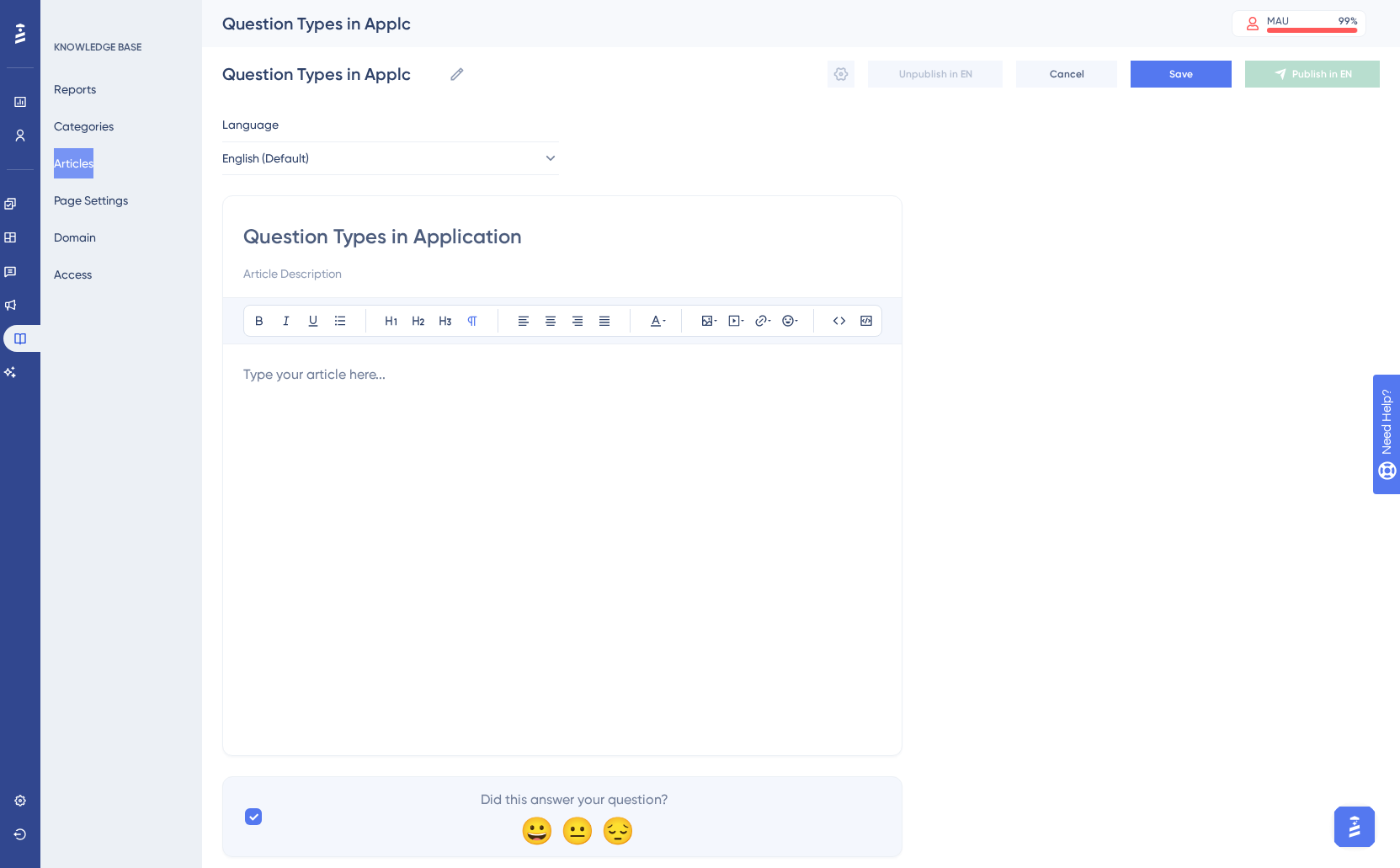
type input "Question Types in Applications"
click at [248, 276] on input at bounding box center [562, 273] width 638 height 20
type input "Understand the different question type options, and their uses in applications"
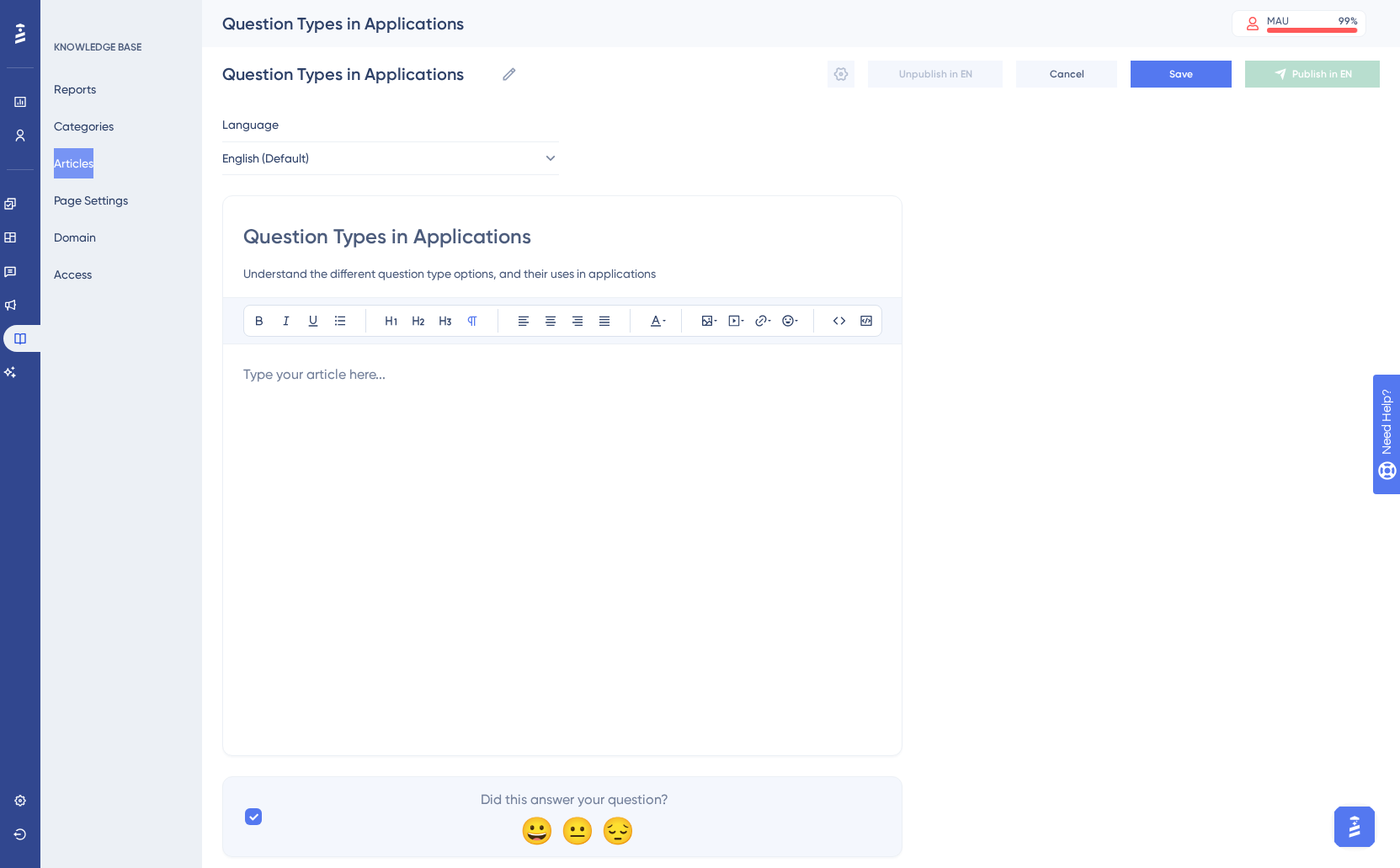
click at [300, 399] on div at bounding box center [562, 549] width 638 height 370
click at [1192, 78] on span "Save" at bounding box center [1181, 74] width 23 height 14
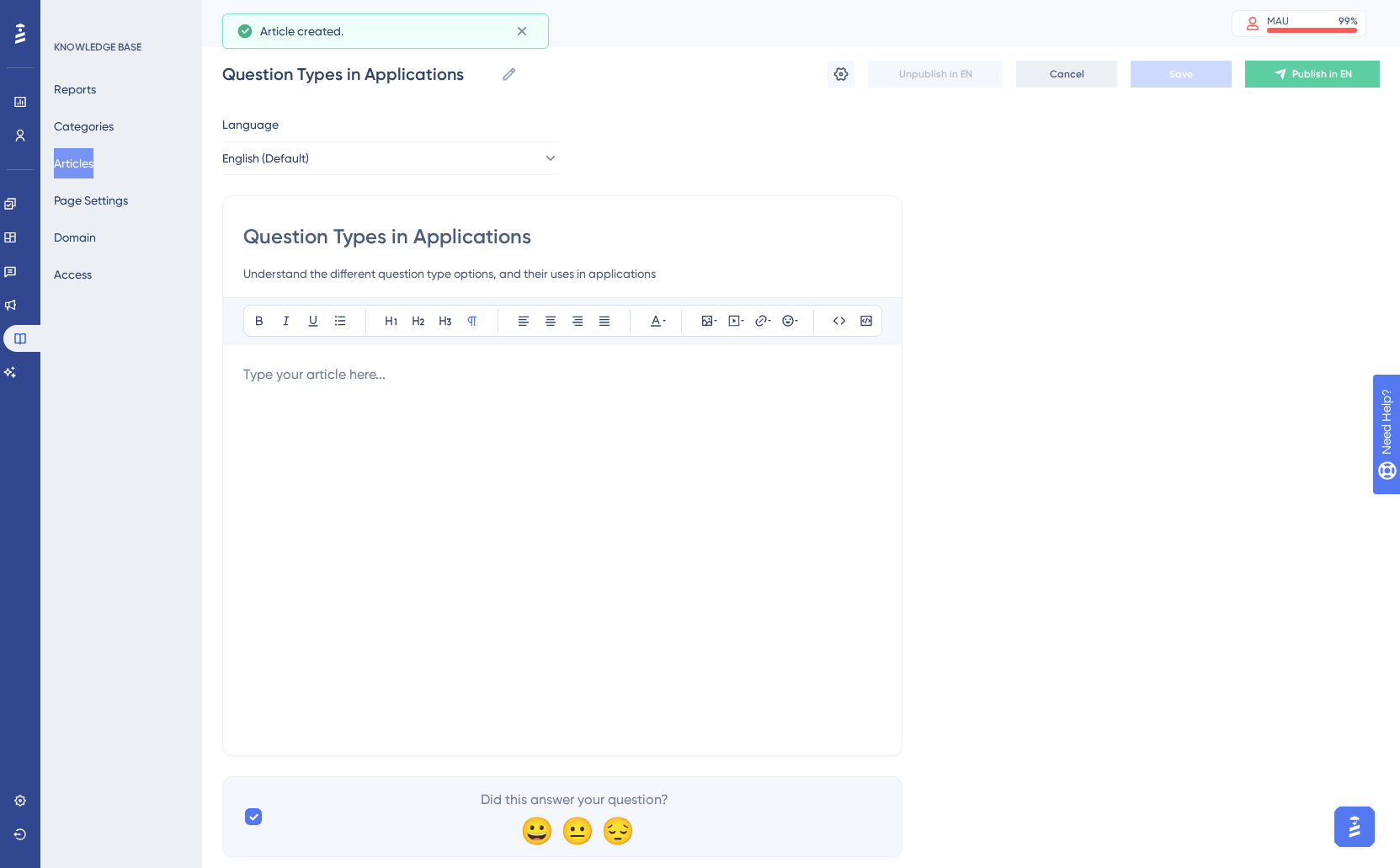
click at [1078, 82] on button "Cancel" at bounding box center [1067, 73] width 101 height 27
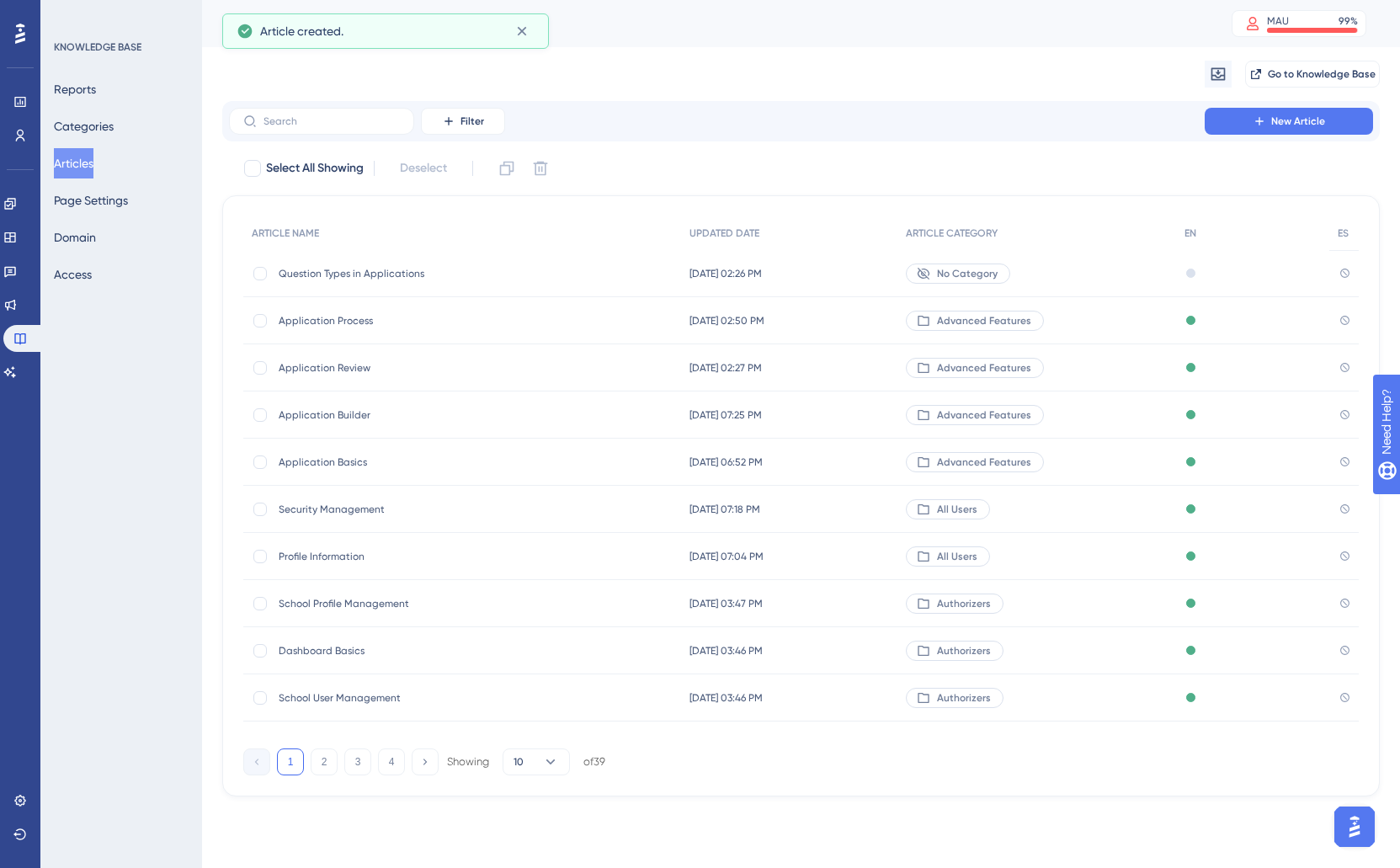
click at [357, 308] on div "Application Process Application Process" at bounding box center [414, 320] width 270 height 47
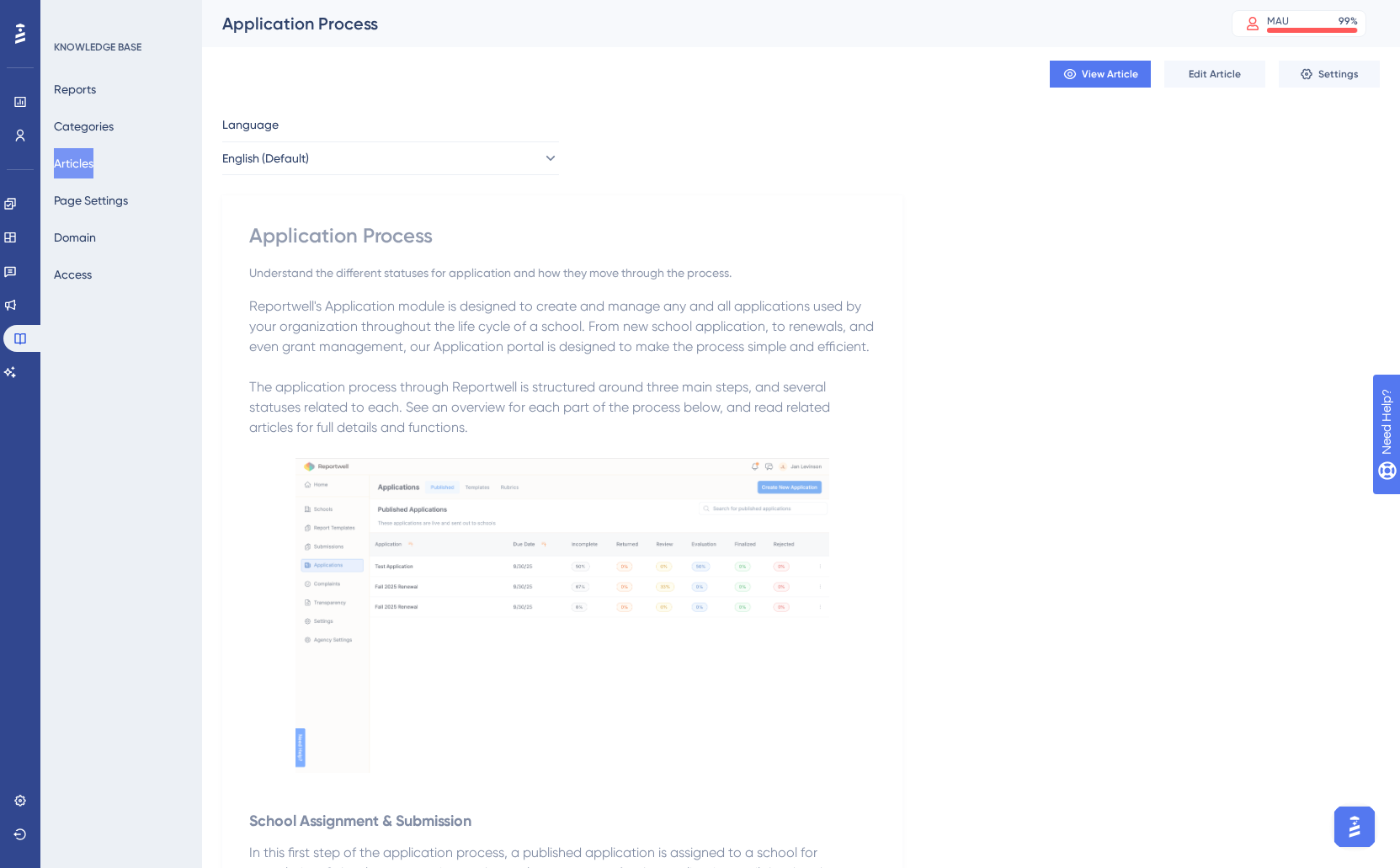
drag, startPoint x: 314, startPoint y: 309, endPoint x: 261, endPoint y: 291, distance: 56.0
click at [297, 301] on span "Reportwell's Application module is designed to create and manage any and all ap…" at bounding box center [563, 326] width 628 height 56
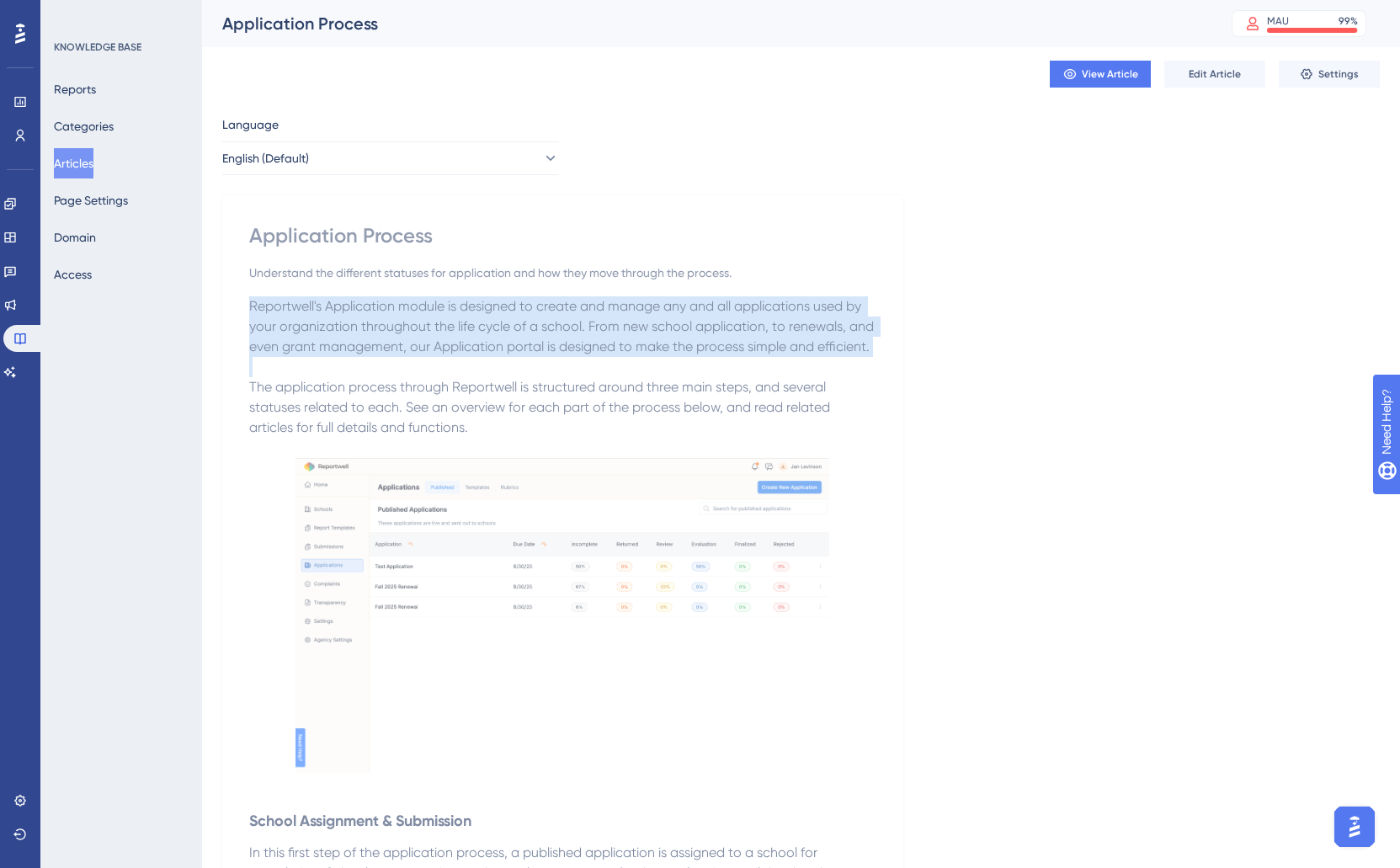
drag, startPoint x: 250, startPoint y: 307, endPoint x: 893, endPoint y: 356, distance: 644.9
copy span "Reportwell's Application module is designed to create and manage any and all ap…"
click at [85, 170] on button "Articles" at bounding box center [74, 163] width 40 height 30
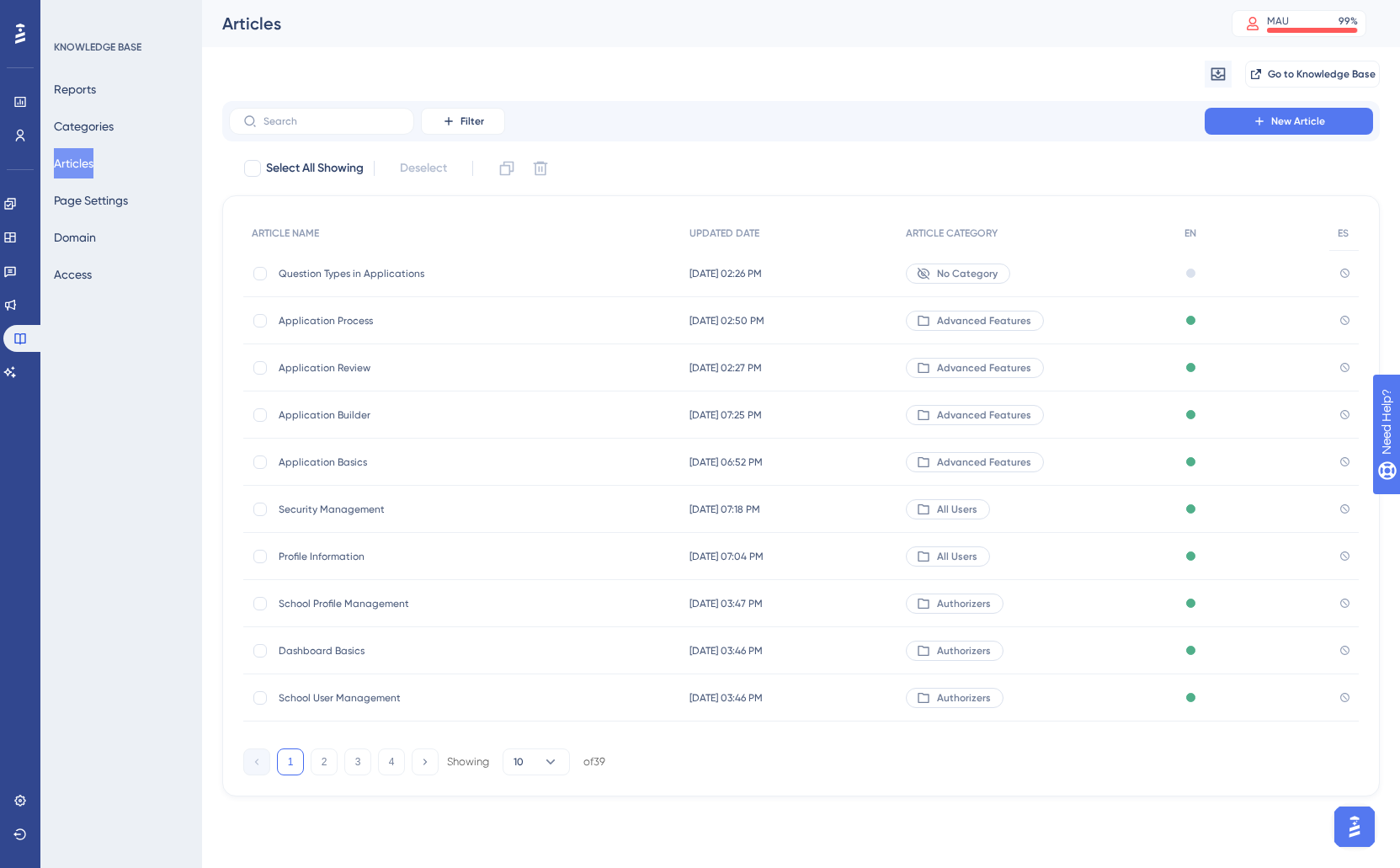
click at [372, 279] on span "Question Types in Applications" at bounding box center [414, 274] width 270 height 14
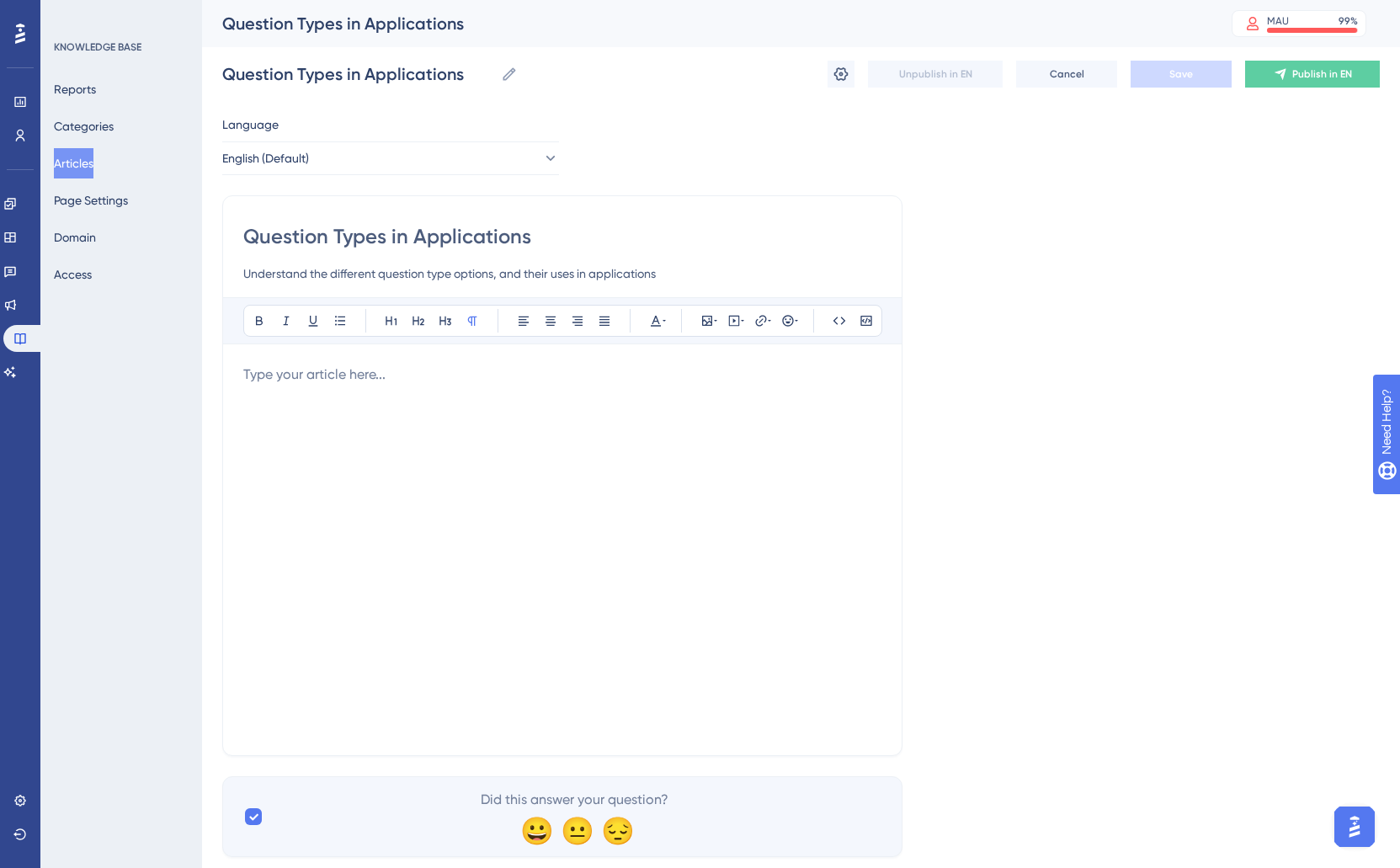
drag, startPoint x: 374, startPoint y: 359, endPoint x: 370, endPoint y: 375, distance: 16.5
click at [374, 361] on div "Bold Italic Underline Bullet Point Heading 1 Heading 2 Heading 3 Normal Align L…" at bounding box center [562, 516] width 638 height 437
click at [386, 397] on div at bounding box center [562, 549] width 638 height 370
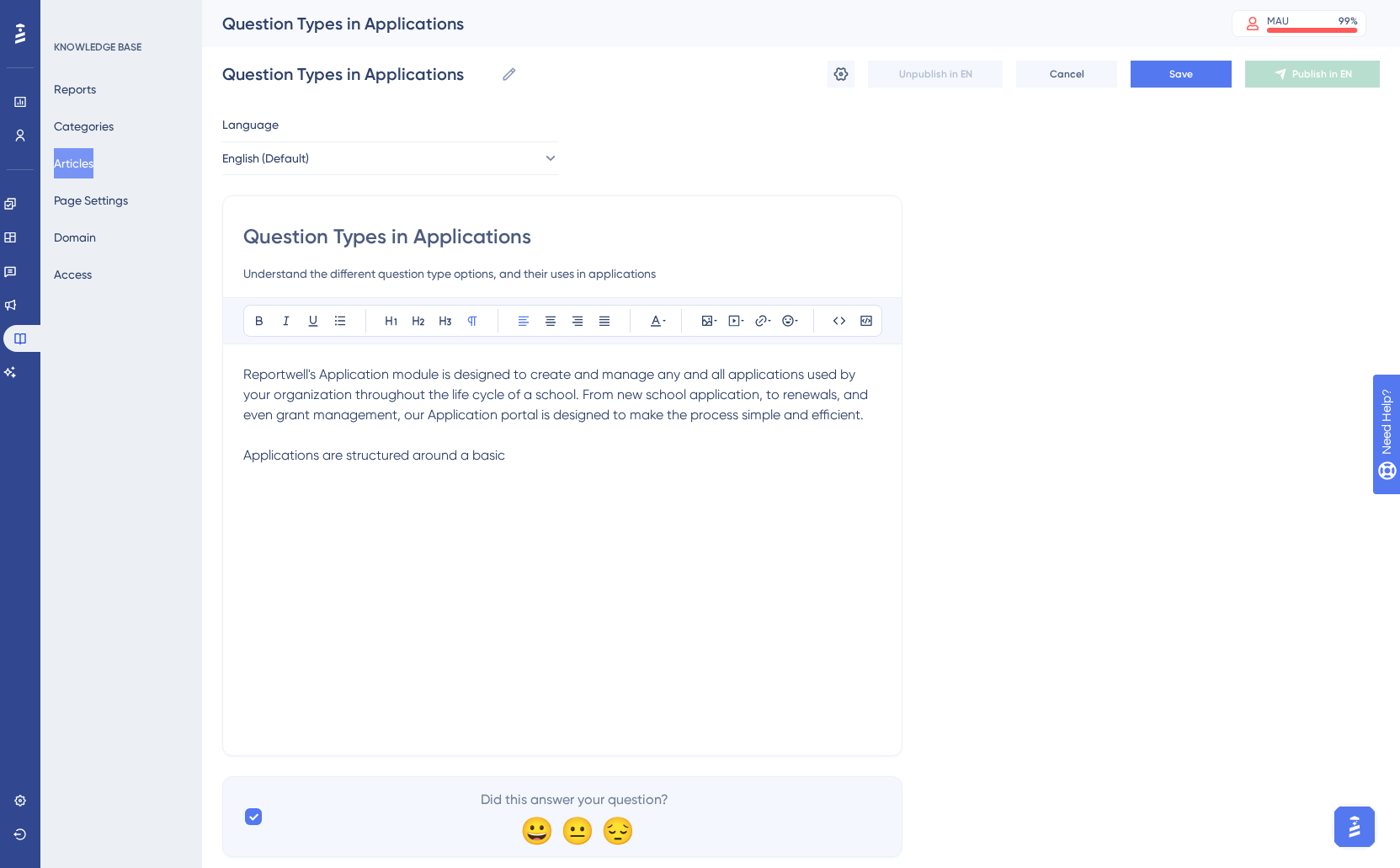
click at [352, 454] on span "Applications are structured around a basic" at bounding box center [374, 455] width 262 height 16
drag, startPoint x: 348, startPoint y: 457, endPoint x: 535, endPoint y: 461, distance: 187.0
click at [536, 461] on p "Applications are structured around a basic" at bounding box center [562, 455] width 638 height 20
click at [368, 237] on input "Question Types in Applications" at bounding box center [562, 236] width 638 height 27
click at [358, 239] on input "Question Types in Applications" at bounding box center [562, 236] width 638 height 27
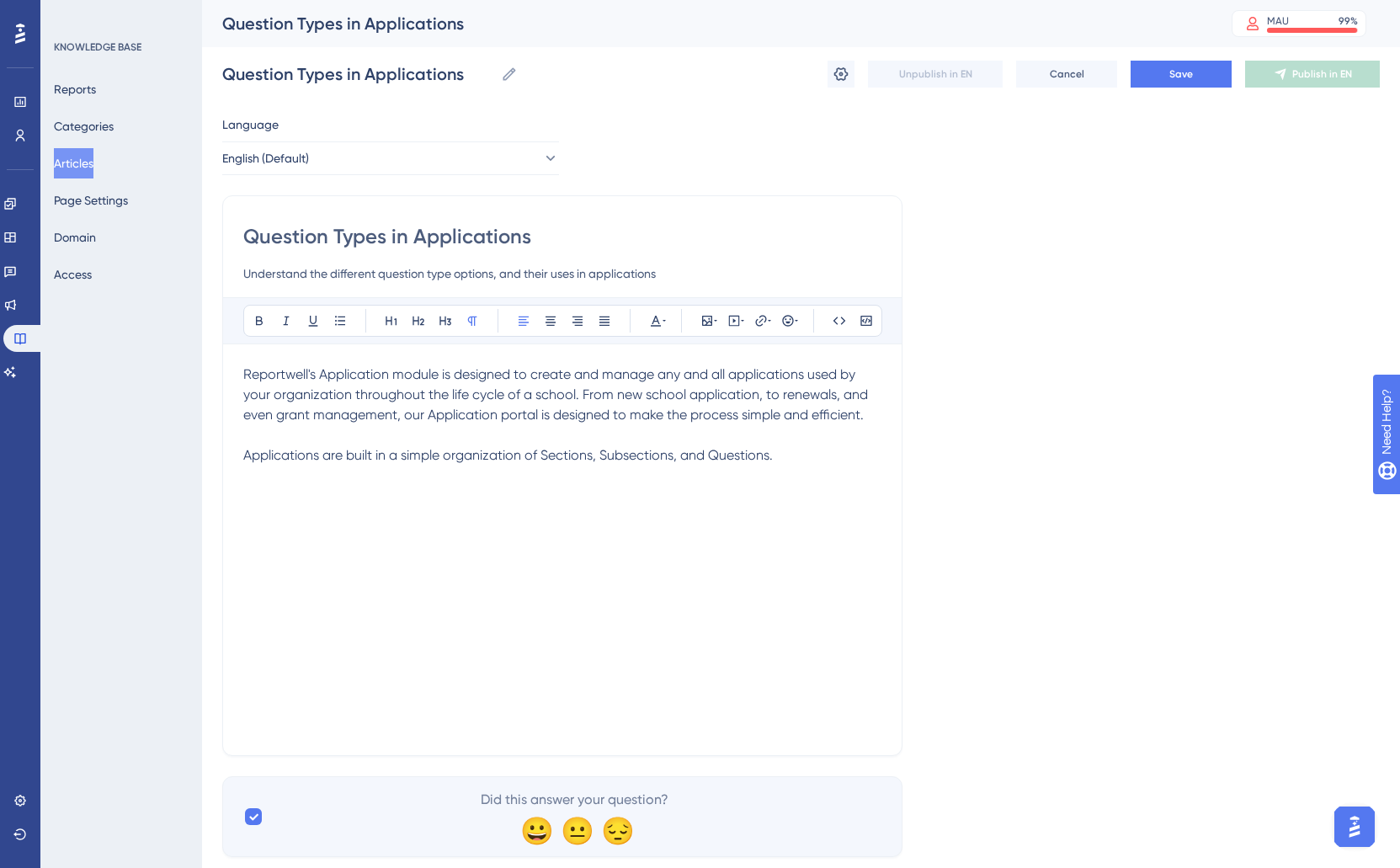
click at [358, 239] on input "Question Types in Applications" at bounding box center [562, 236] width 638 height 27
type input "Question in Applications"
click at [391, 288] on div "Question in Applications Understand the different question type options, and th…" at bounding box center [563, 475] width 681 height 561
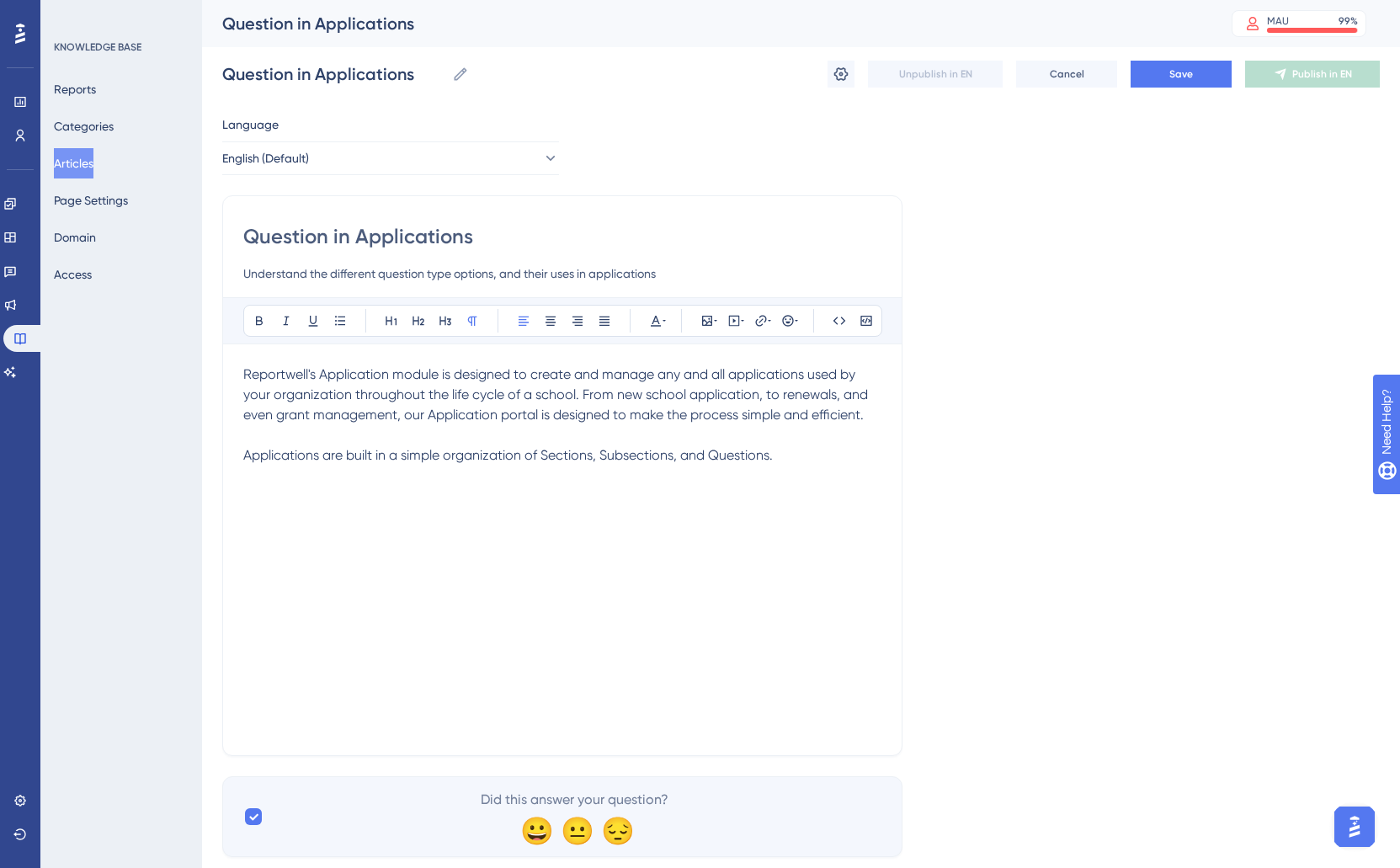
click at [347, 281] on input "Understand the different question type options, and their uses in applications" at bounding box center [562, 273] width 638 height 20
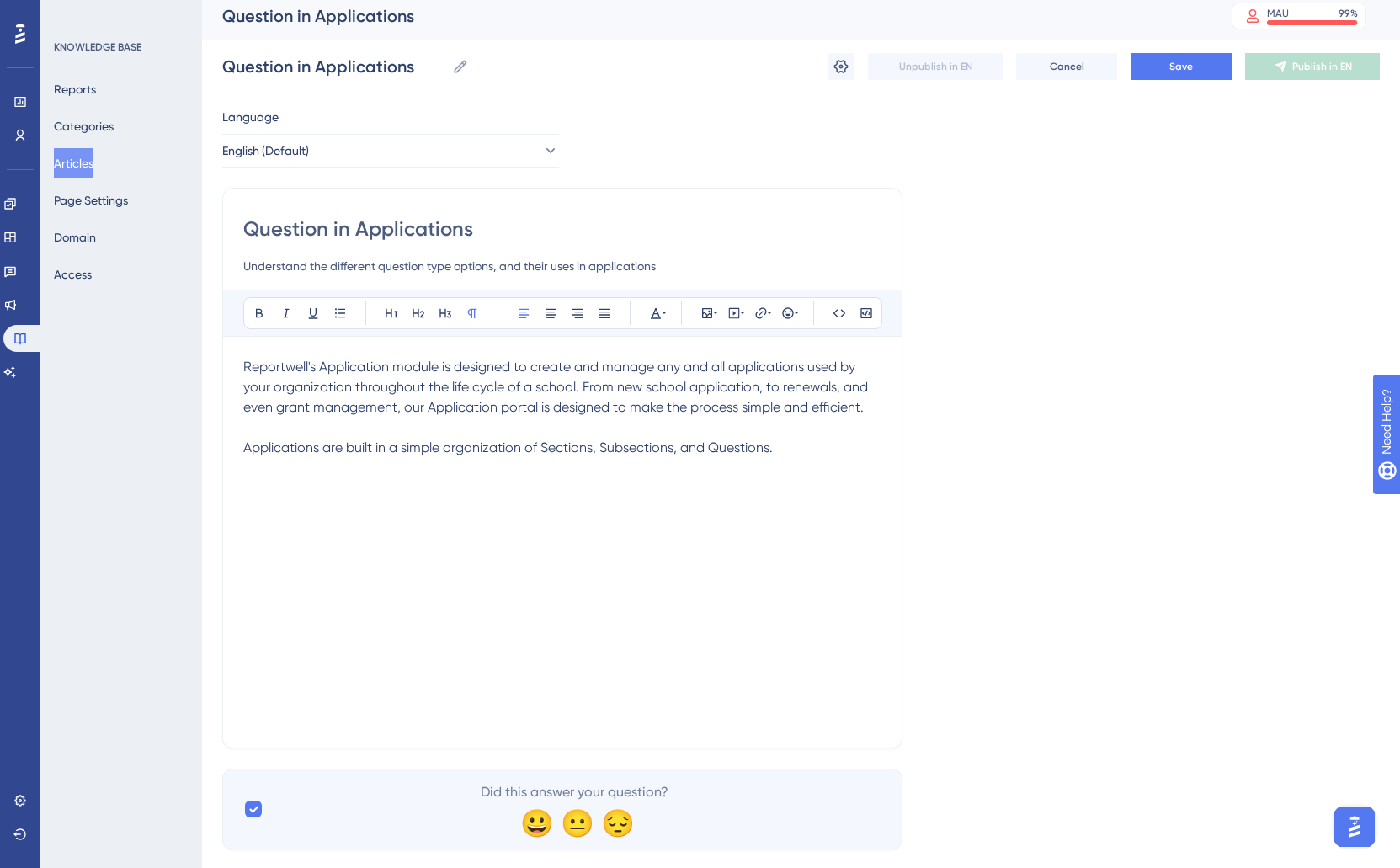
click at [328, 268] on input "Understand the different question type options, and their uses in applications" at bounding box center [562, 265] width 638 height 20
drag, startPoint x: 332, startPoint y: 269, endPoint x: 663, endPoint y: 271, distance: 331.0
click at [663, 271] on input "Understand the different question type options, and their uses in applications" at bounding box center [562, 265] width 638 height 20
click at [686, 267] on input "Understand the different question type options, and their uses in applications" at bounding box center [562, 265] width 638 height 20
click at [379, 274] on input "Understand the different question type options, and their uses in applications" at bounding box center [562, 265] width 638 height 20
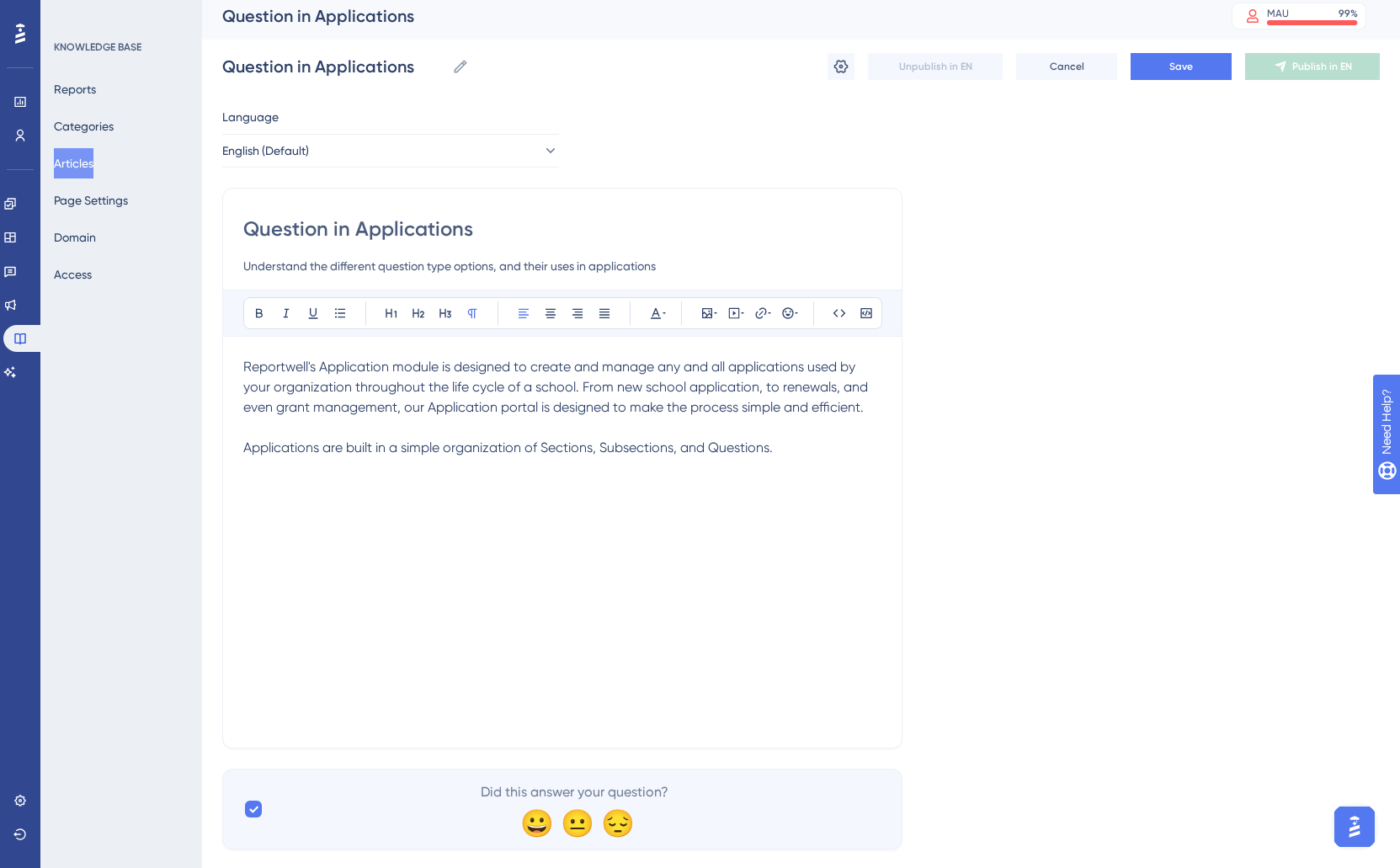
click at [797, 447] on p "Applications are built in a simple organization of Sections, Subsections, and Q…" at bounding box center [562, 447] width 638 height 20
drag, startPoint x: 410, startPoint y: 462, endPoint x: 189, endPoint y: 451, distance: 221.3
click at [202, 452] on div "Performance Users Engagement Widgets Feedback Product Updates Knowledge Base AI…" at bounding box center [801, 434] width 1198 height 884
drag, startPoint x: 557, startPoint y: 490, endPoint x: 479, endPoint y: 465, distance: 81.9
click at [557, 490] on div "Reportwell's Application module is designed to create and manage any and all ap…" at bounding box center [562, 542] width 638 height 370
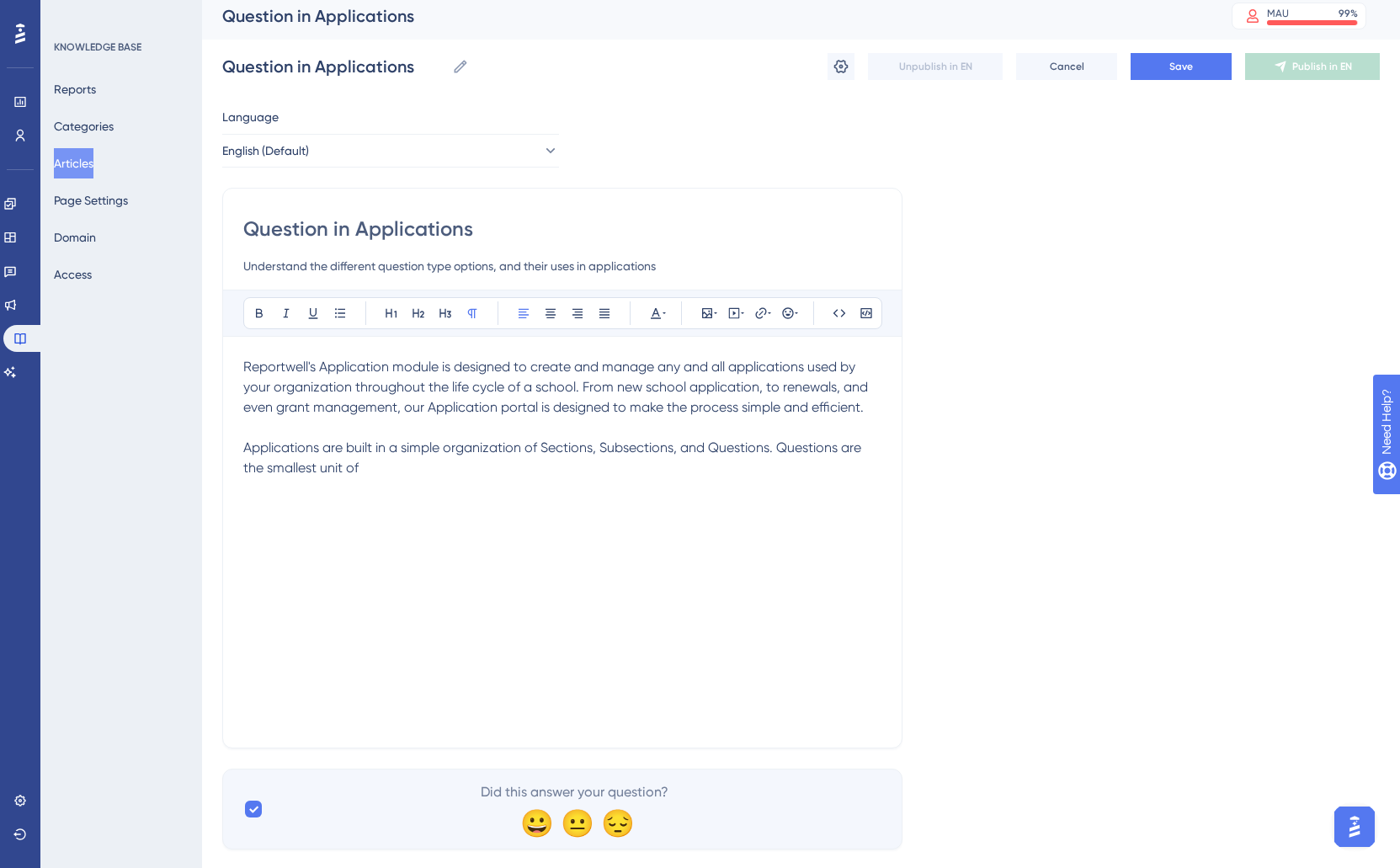
drag, startPoint x: 479, startPoint y: 465, endPoint x: 377, endPoint y: 453, distance: 102.7
click at [377, 453] on p "Applications are built in a simple organization of Sections, Subsections, and Q…" at bounding box center [562, 457] width 638 height 40
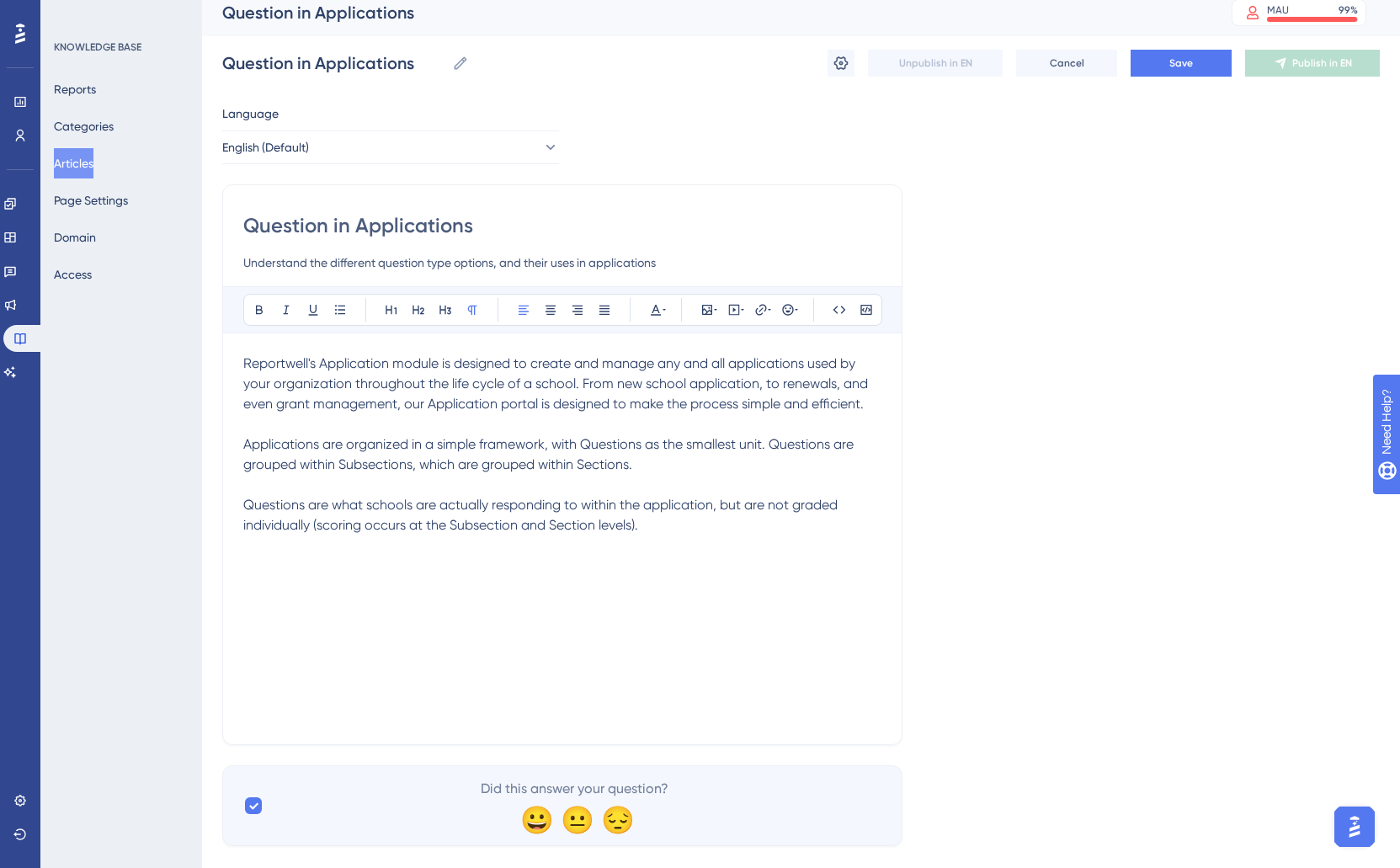
scroll to position [12, 0]
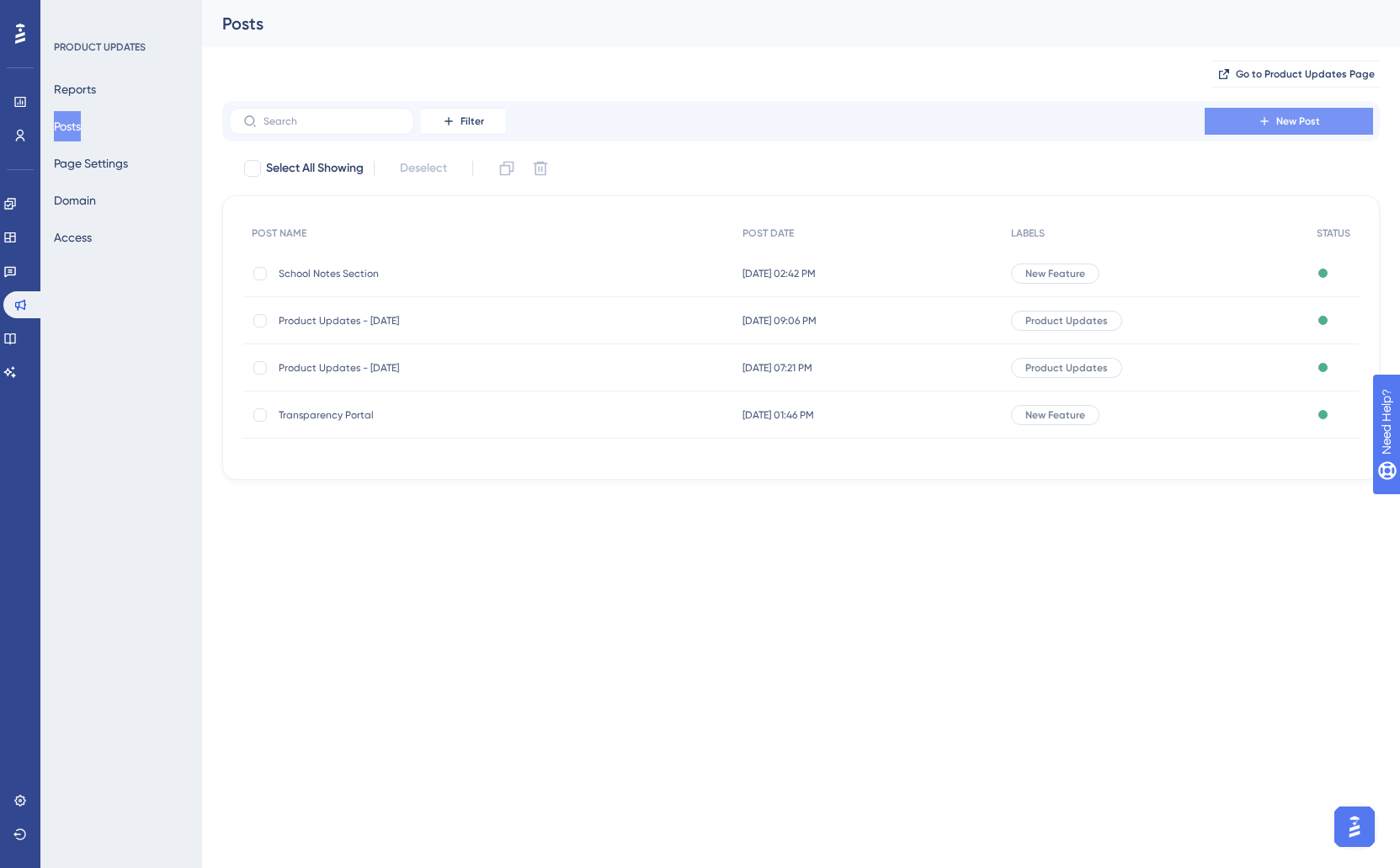
click at [1246, 120] on button "New Post" at bounding box center [1289, 121] width 168 height 27
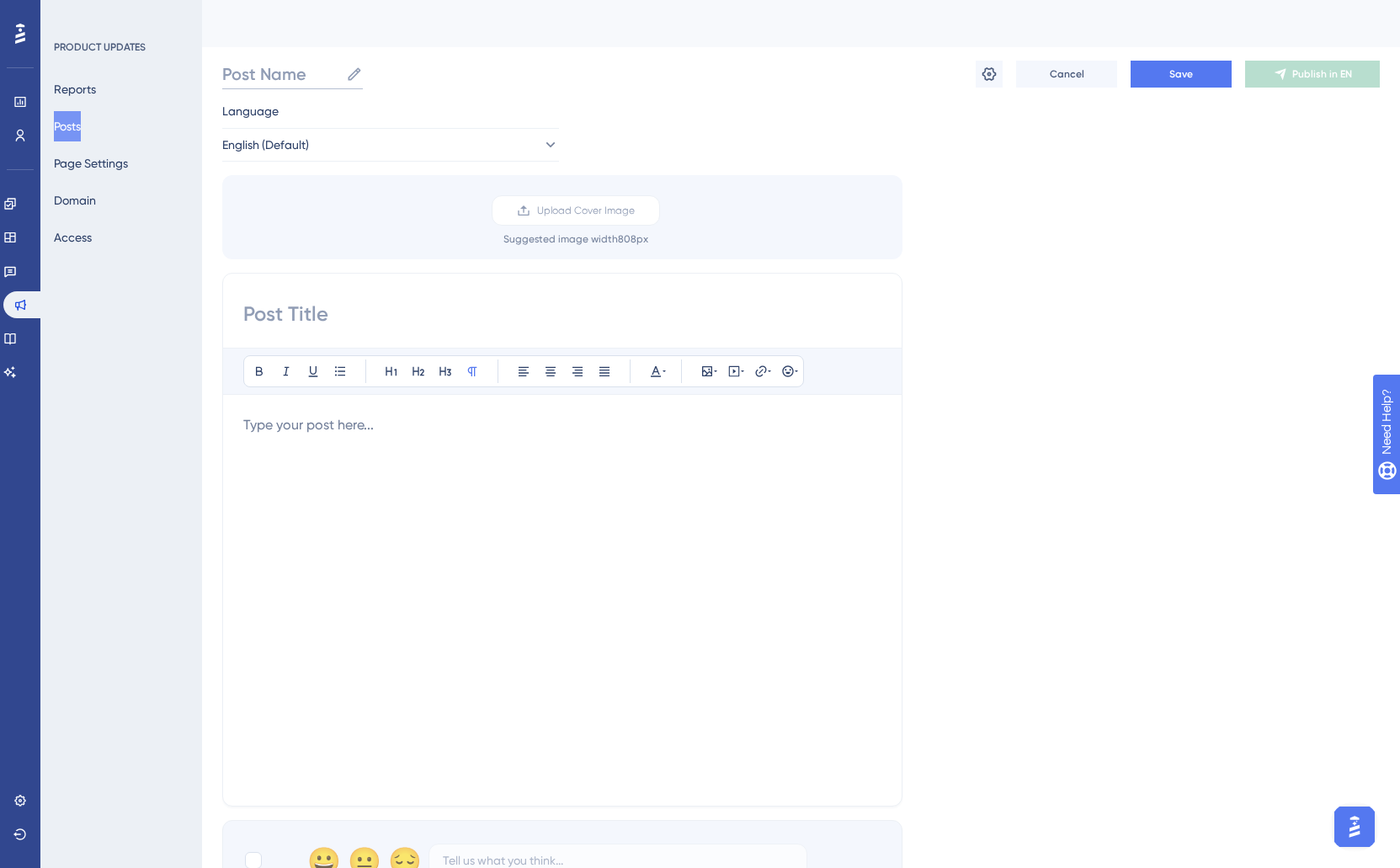
click at [264, 68] on input "Post Name" at bounding box center [281, 73] width 117 height 23
type input "P"
click at [398, 75] on input "UPDATE: New Login Process" at bounding box center [345, 73] width 246 height 23
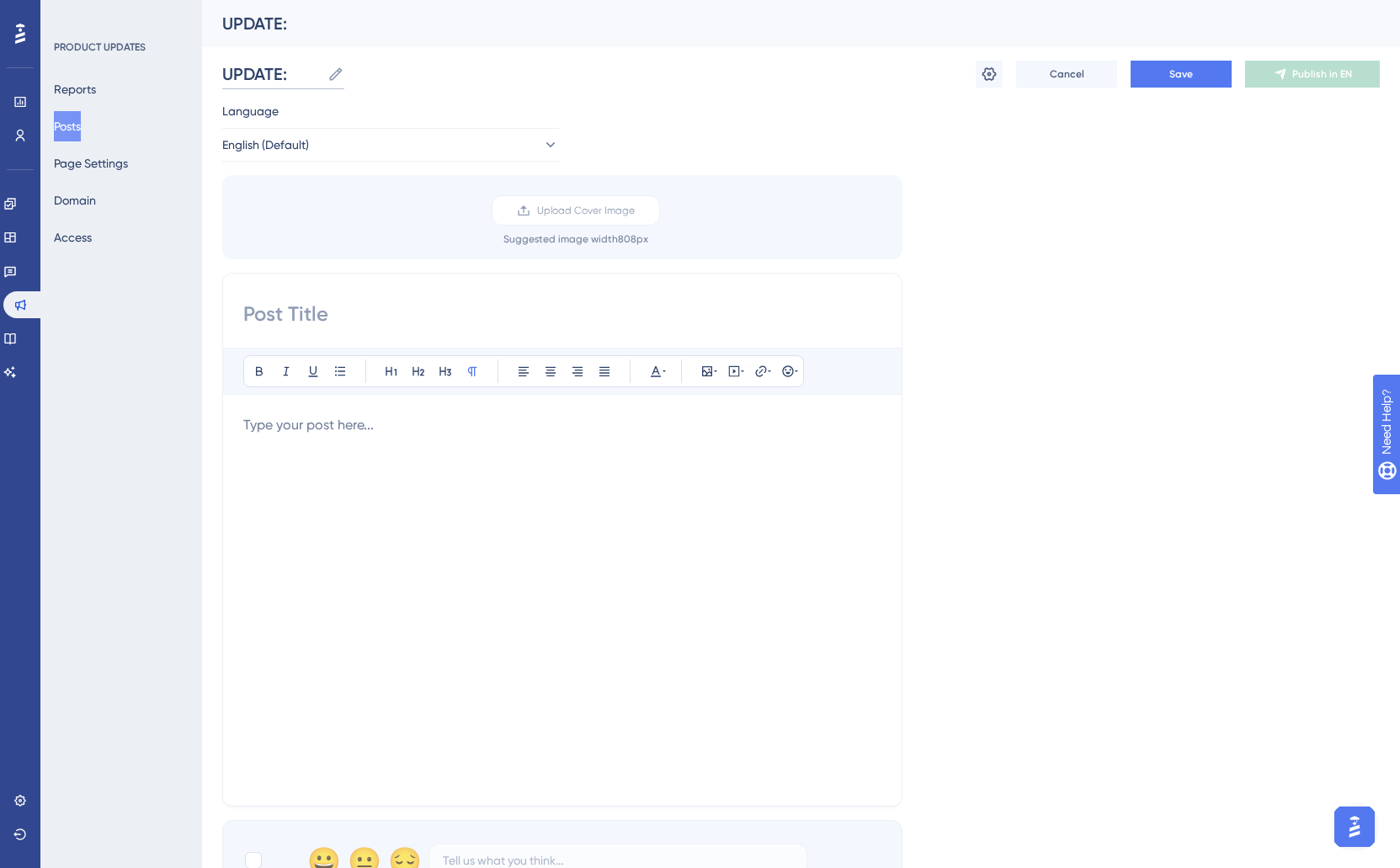
click at [285, 71] on input "UPDATE:" at bounding box center [271, 73] width 98 height 23
type input "R"
click at [407, 71] on input "UPDATE: New Product Login" at bounding box center [346, 73] width 248 height 23
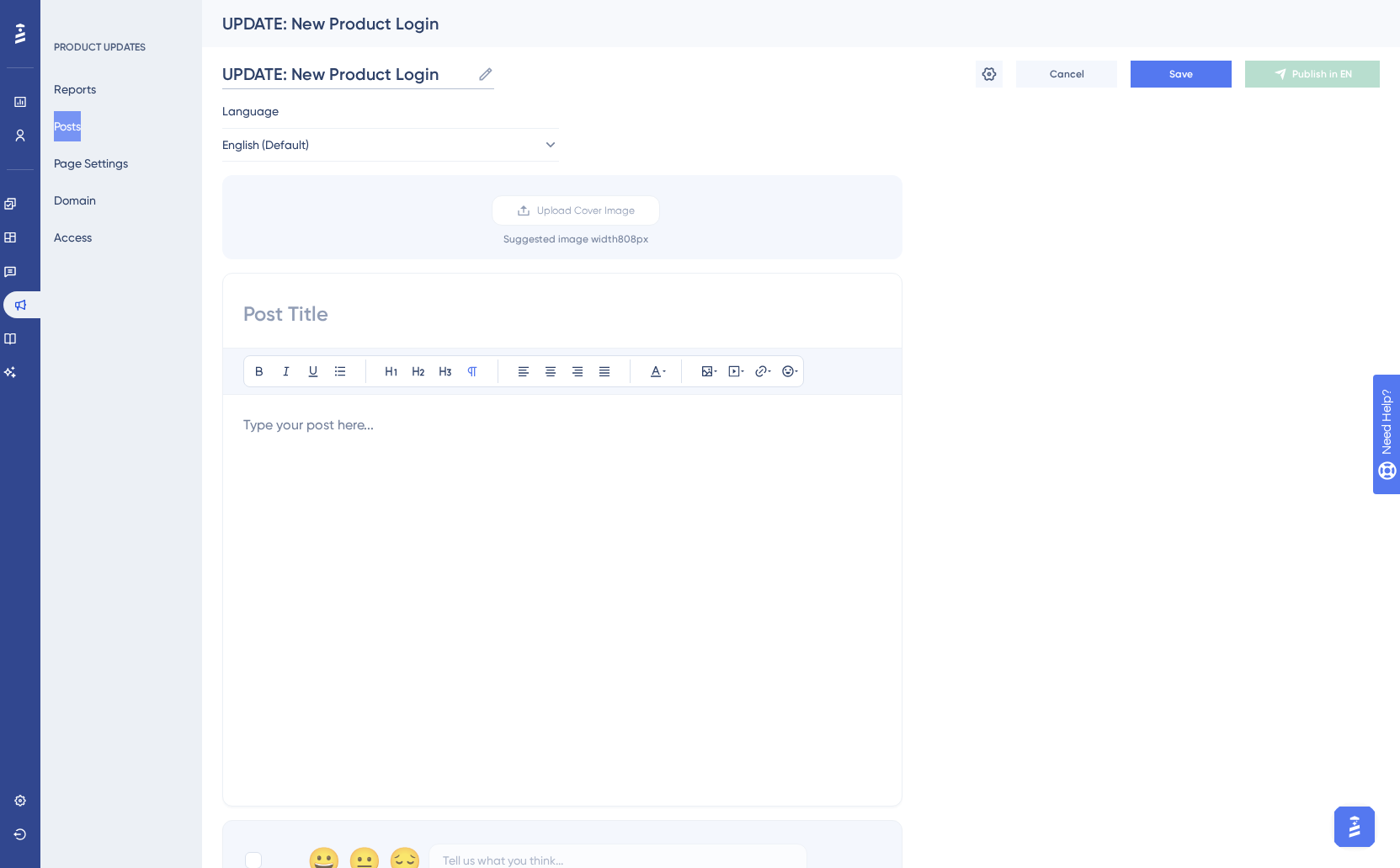
click at [407, 71] on input "UPDATE: New Product Login" at bounding box center [346, 73] width 248 height 23
click at [374, 75] on input "UPDATE: New Product and Platform Routing" at bounding box center [408, 73] width 371 height 23
click at [397, 74] on input "UPDATE: New Product and Platform Routing" at bounding box center [408, 73] width 371 height 23
drag, startPoint x: 294, startPoint y: 73, endPoint x: 563, endPoint y: 75, distance: 269.0
click at [563, 75] on input "UPDATE: New Product and Platform Routing" at bounding box center [408, 73] width 371 height 23
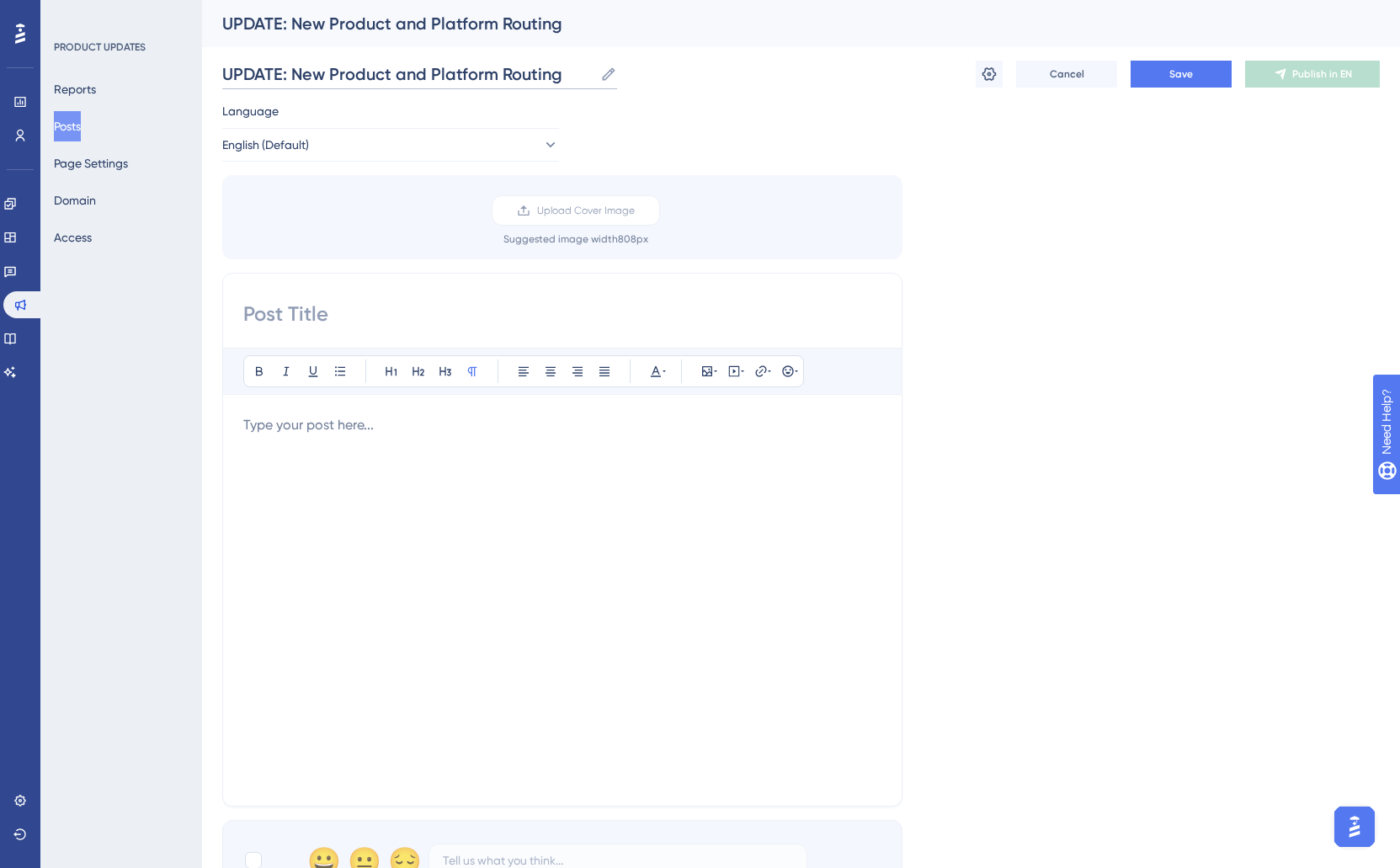
click at [433, 68] on input "UPDATE: New Product and Platform Routing" at bounding box center [408, 73] width 371 height 23
drag, startPoint x: 395, startPoint y: 74, endPoint x: 495, endPoint y: 71, distance: 100.0
click at [495, 71] on input "UPDATE: New Product and Platform Routing" at bounding box center [408, 73] width 371 height 23
click at [459, 81] on input "UPDATE: New Product Routing" at bounding box center [355, 73] width 266 height 23
type input "UPDATE: New Product Routing Page"
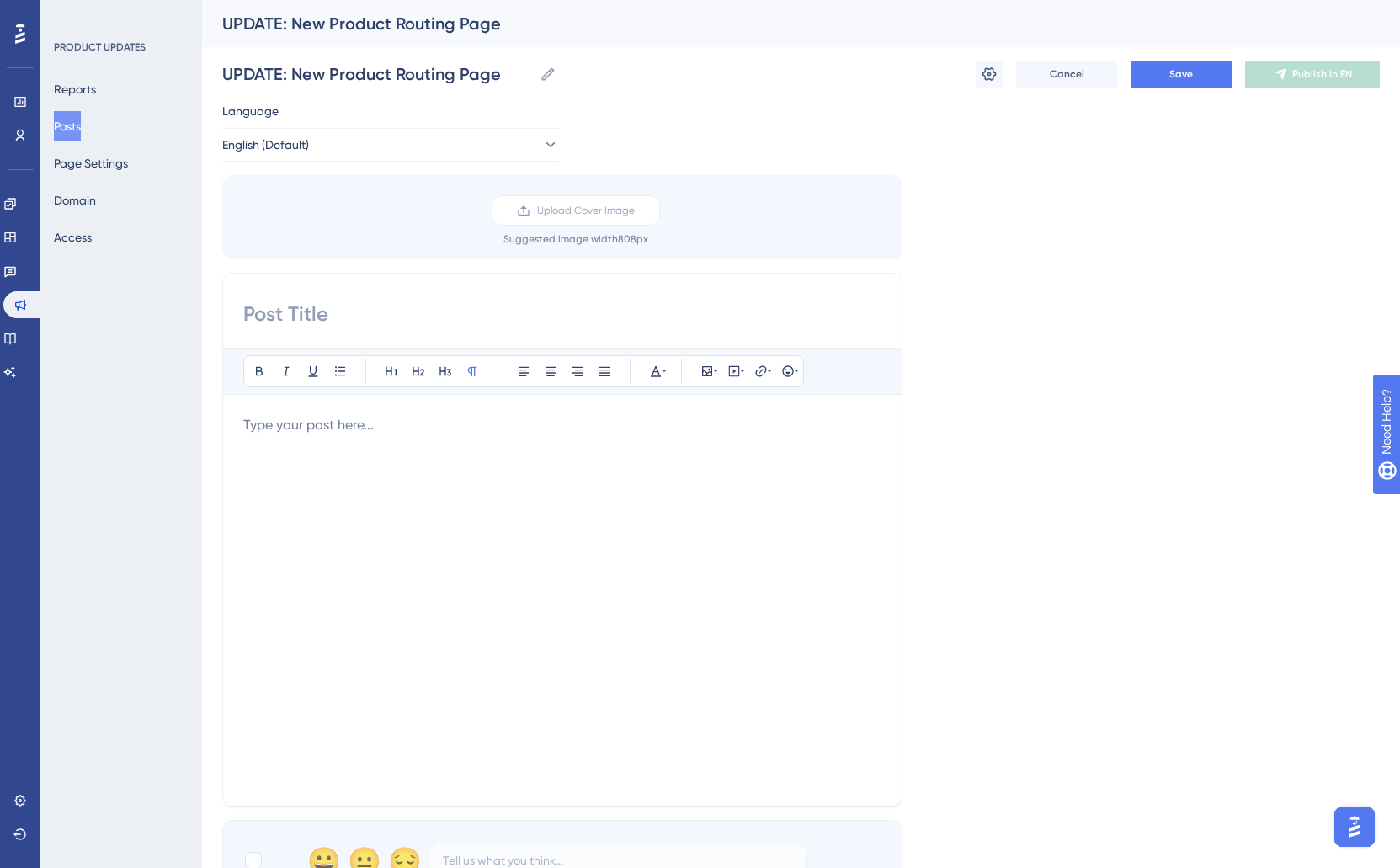
click at [389, 313] on input at bounding box center [562, 313] width 638 height 27
click at [1205, 66] on button "Save" at bounding box center [1181, 73] width 101 height 27
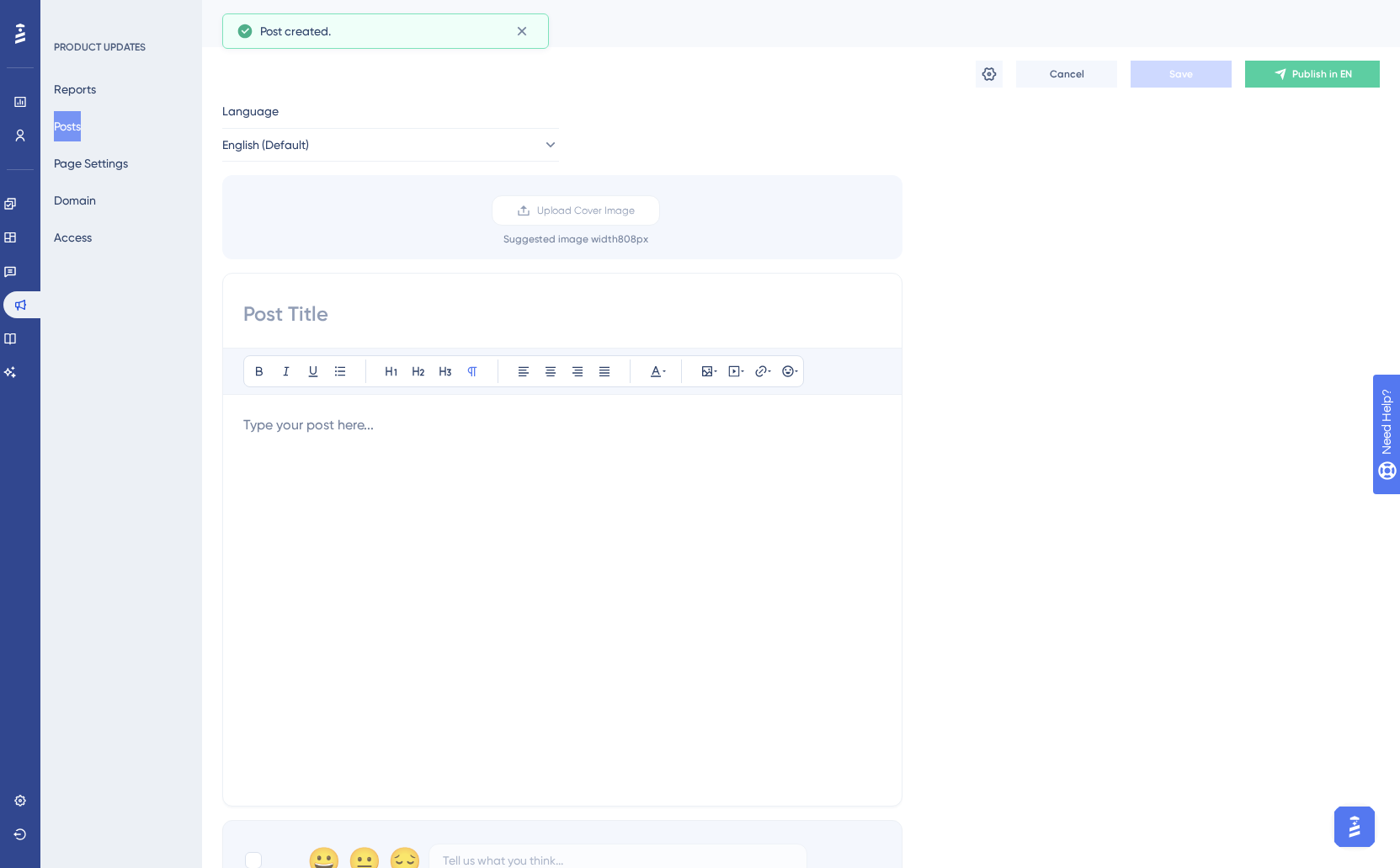
click at [81, 124] on button "Posts" at bounding box center [67, 126] width 27 height 30
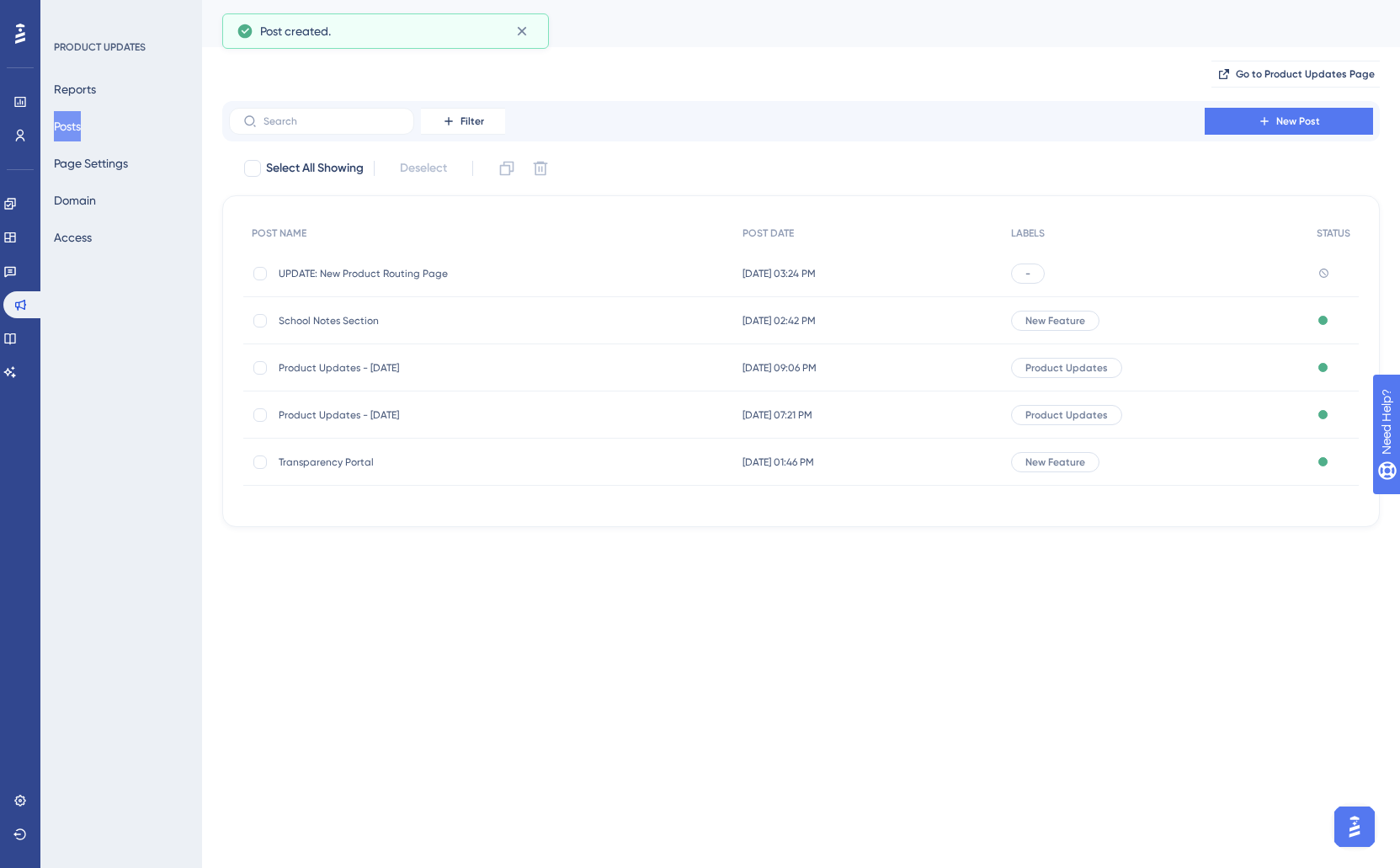
click at [356, 317] on span "School Notes Section" at bounding box center [414, 321] width 270 height 14
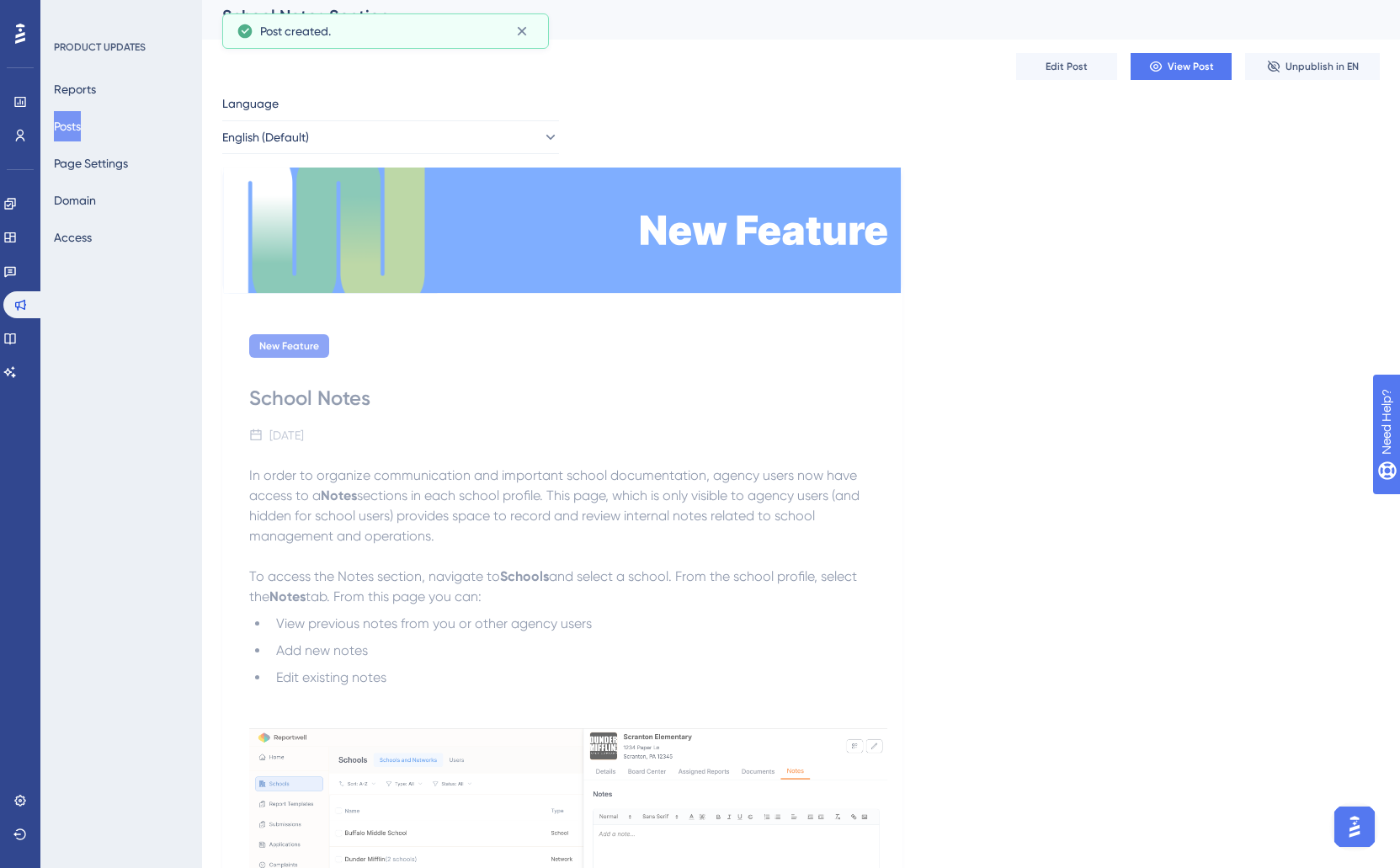
scroll to position [12, 0]
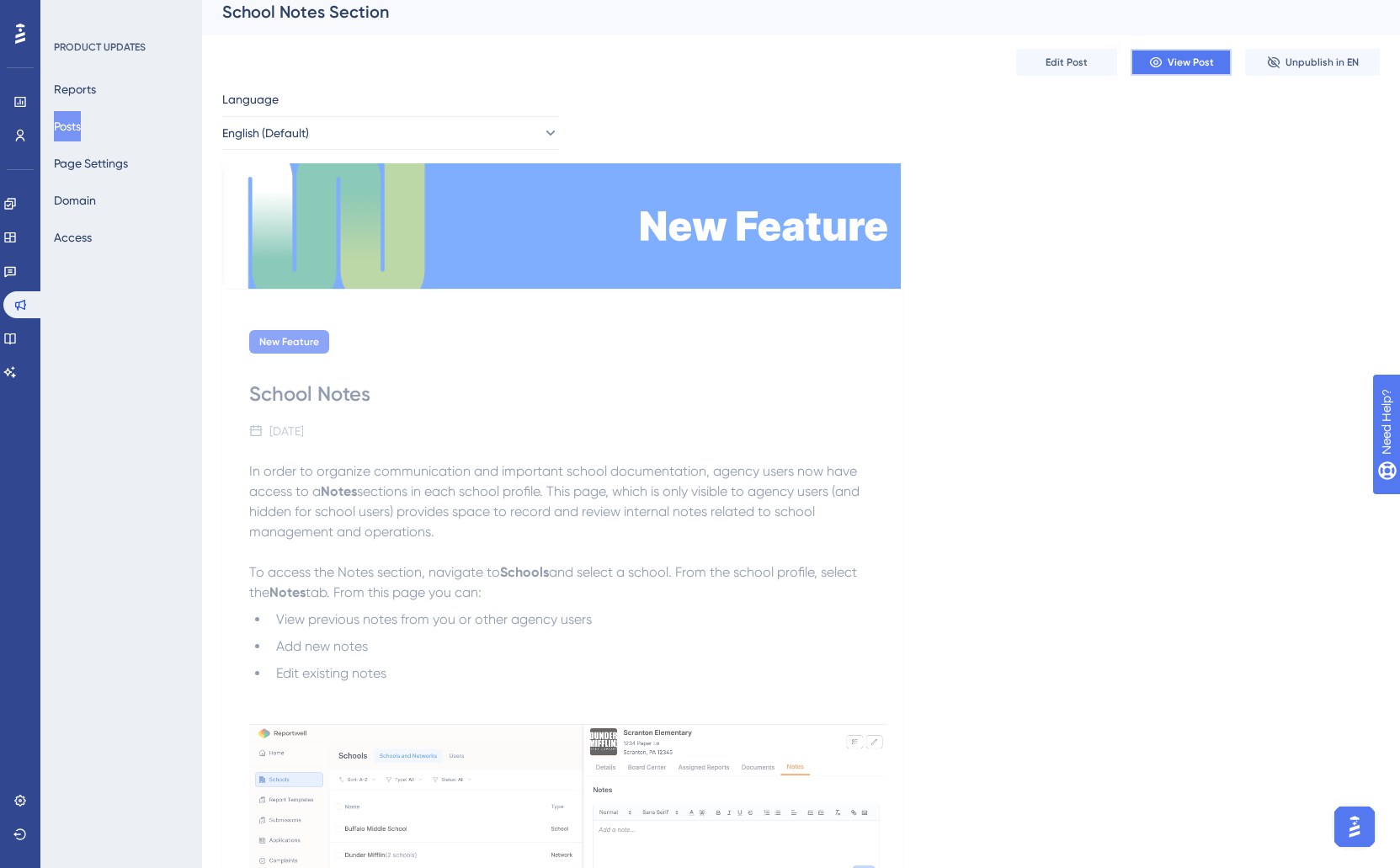
click at [1179, 73] on button "View Post" at bounding box center [1181, 62] width 101 height 27
click at [102, 164] on button "Page Settings" at bounding box center [91, 163] width 74 height 30
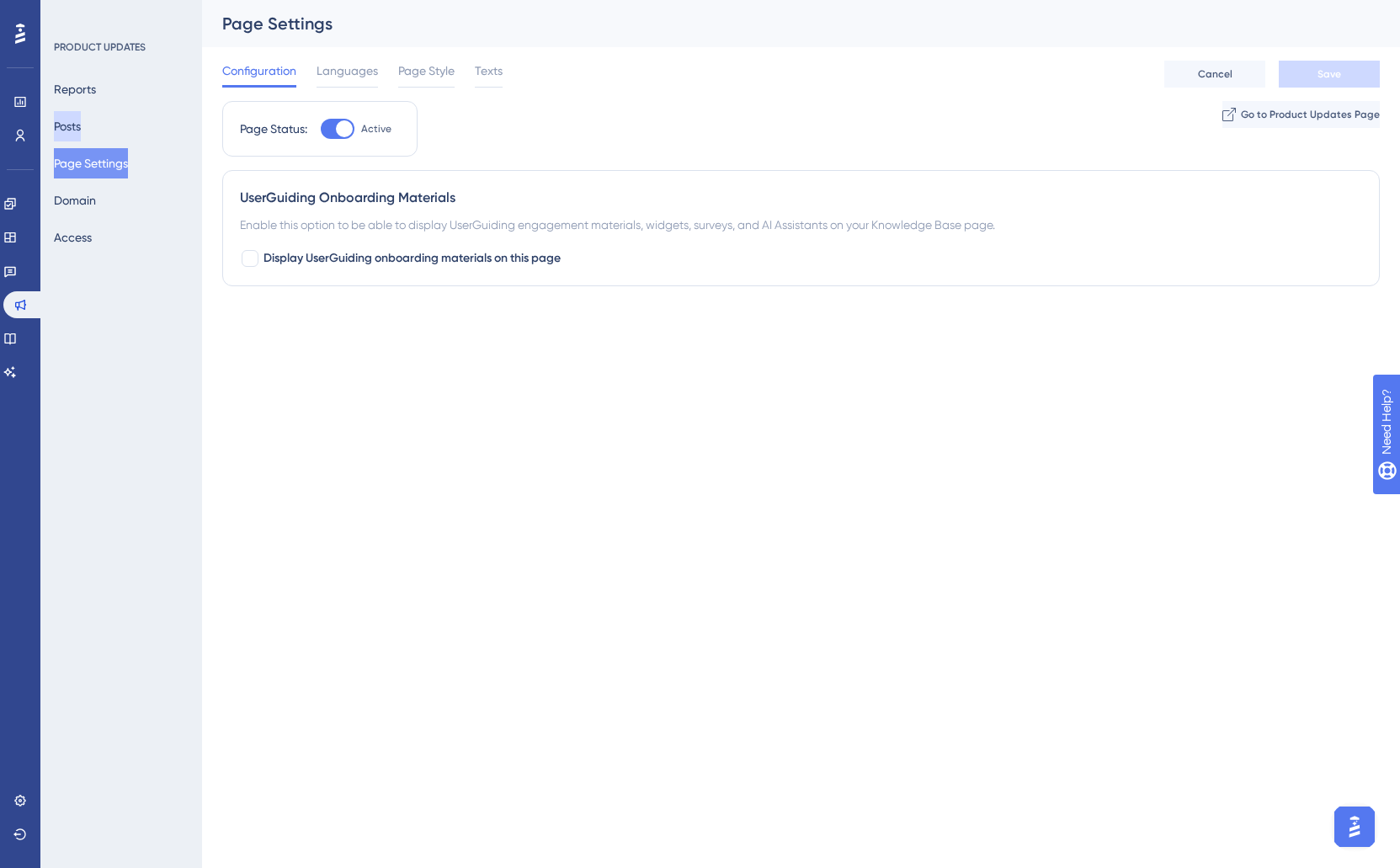
click at [81, 130] on button "Posts" at bounding box center [67, 126] width 27 height 30
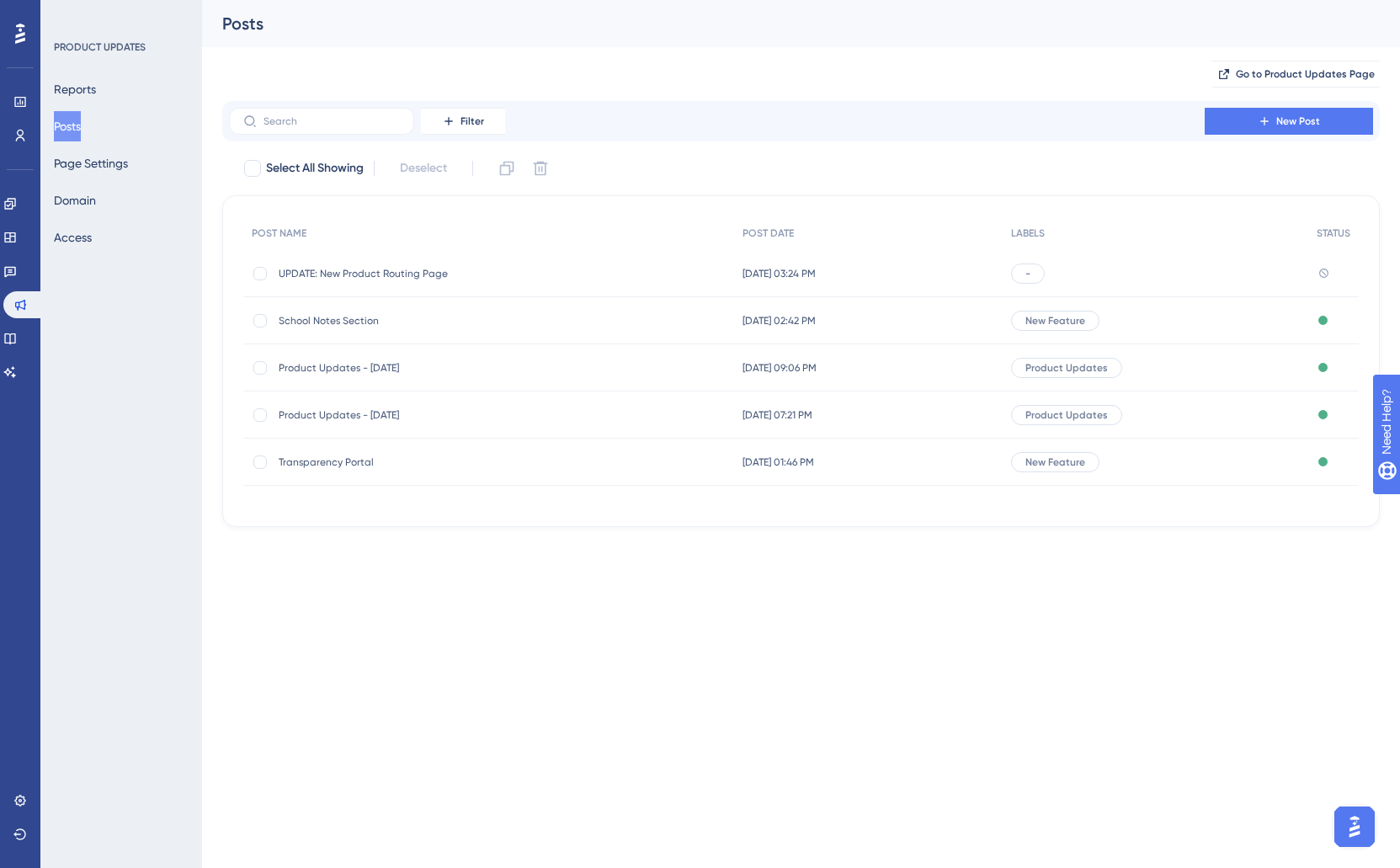
click at [319, 327] on div "School Notes Section School Notes Section" at bounding box center [414, 320] width 270 height 47
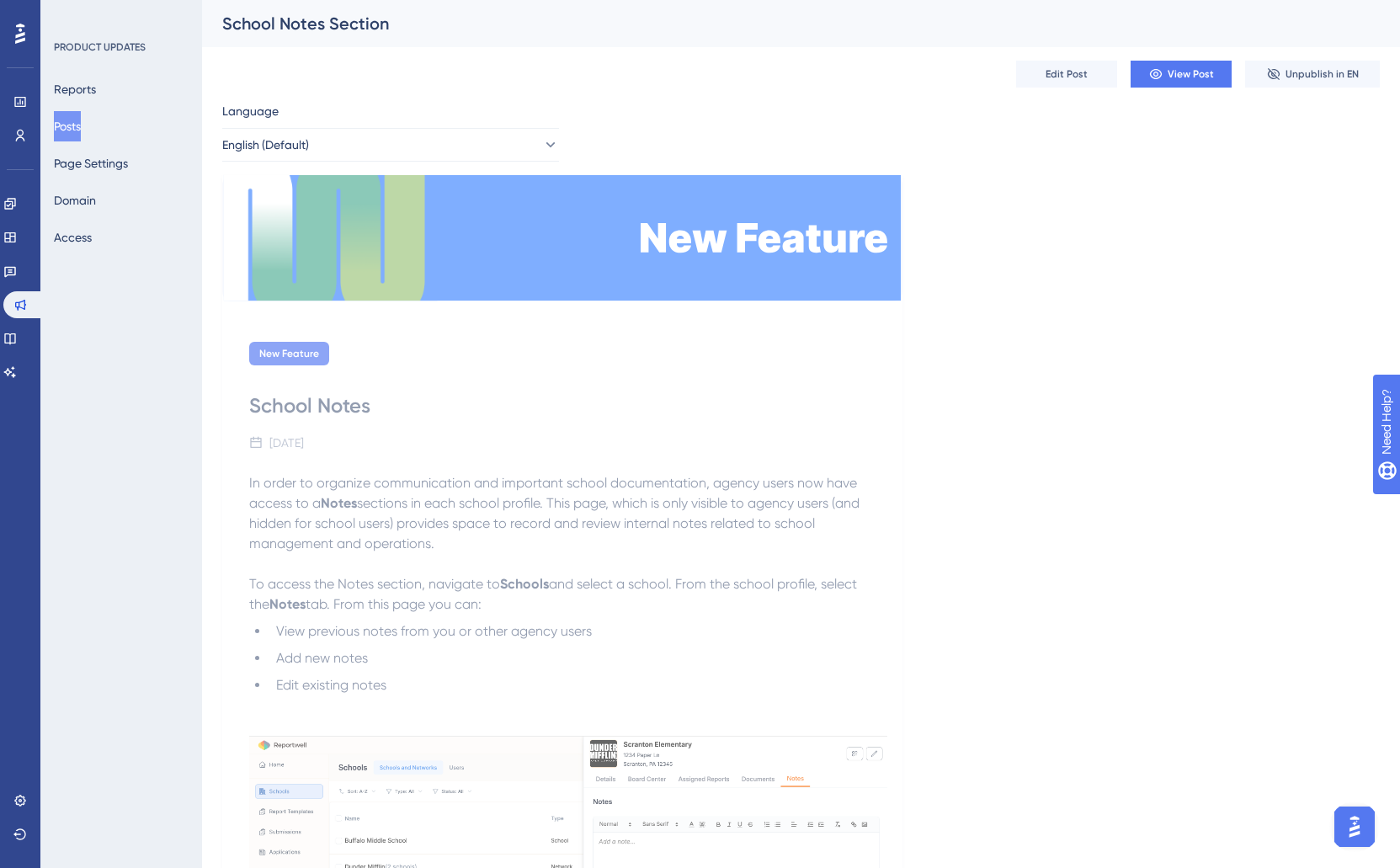
click at [80, 125] on button "Posts" at bounding box center [67, 126] width 27 height 30
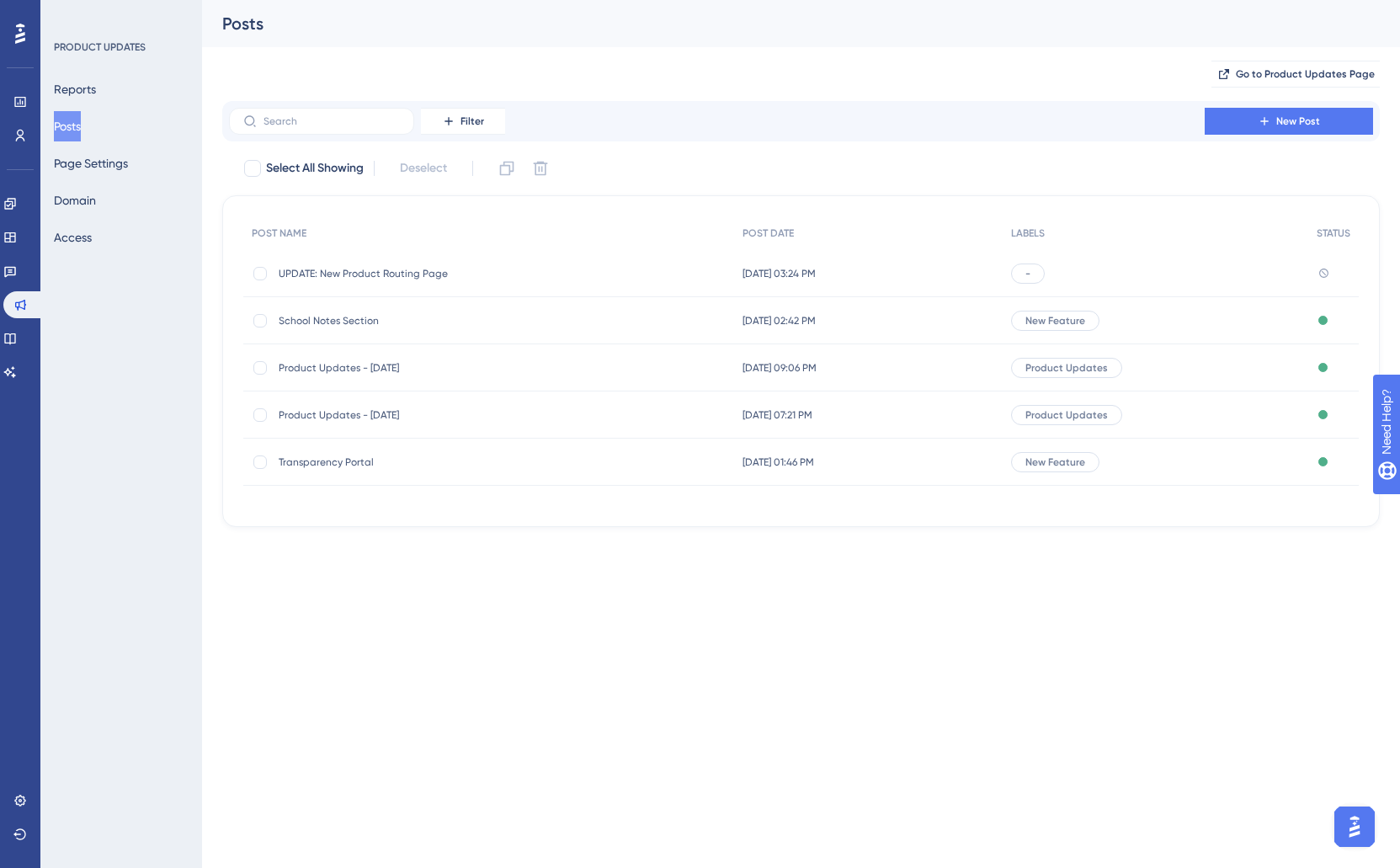
click at [342, 276] on span "UPDATE: New Product Routing Page" at bounding box center [414, 274] width 270 height 14
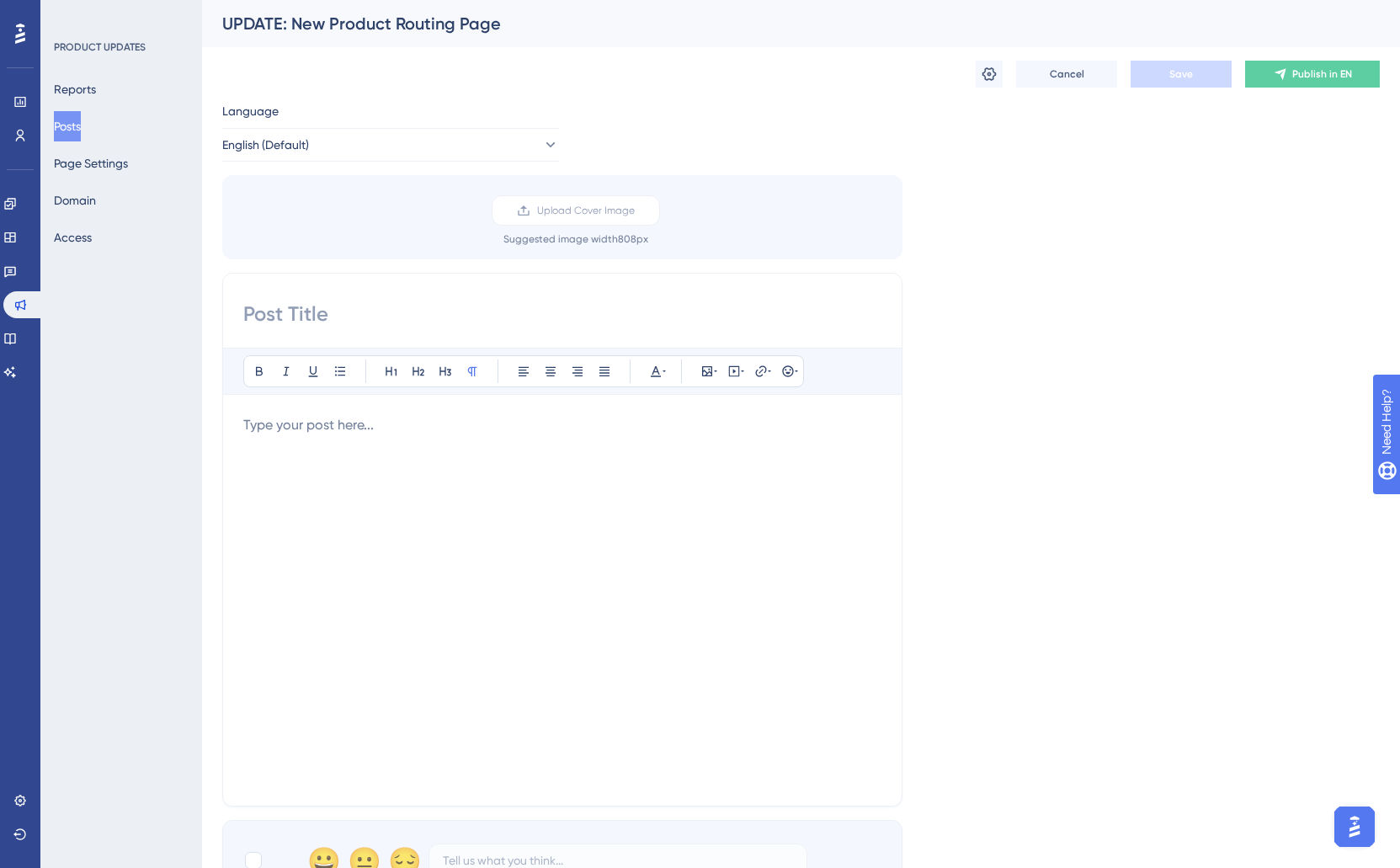
click at [365, 34] on div "UPDATE: New Product Routing Page" at bounding box center [780, 23] width 1116 height 23
click at [352, 25] on div "UPDATE: New Product Routing Page" at bounding box center [780, 23] width 1116 height 23
drag, startPoint x: 389, startPoint y: 29, endPoint x: 600, endPoint y: 56, distance: 212.7
click at [391, 29] on div "UPDATE: New Product Routing Page" at bounding box center [780, 23] width 1116 height 23
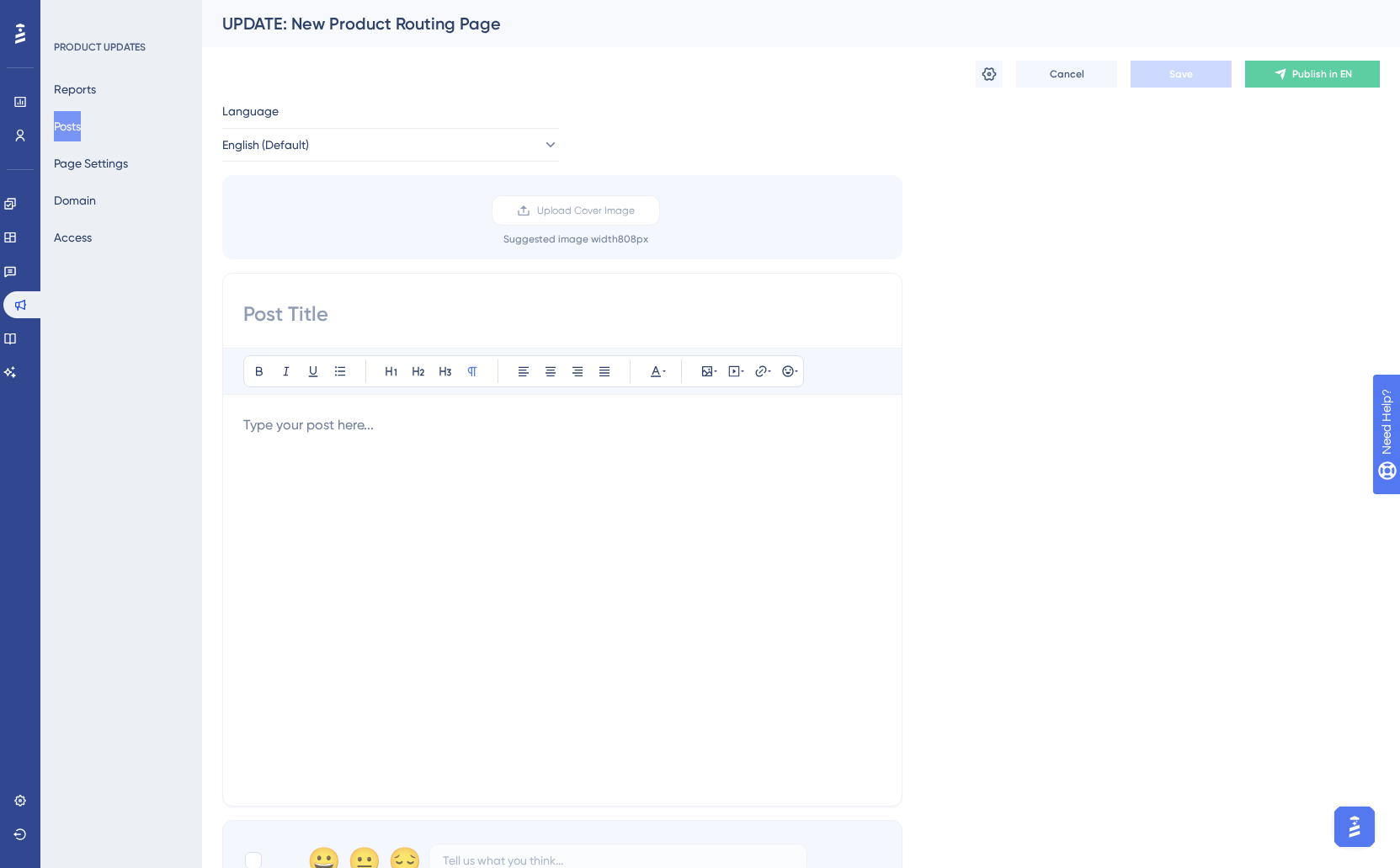
click at [606, 55] on div "Cancel Save Publish in EN" at bounding box center [801, 74] width 1158 height 54
click at [974, 71] on div "Cancel Save Publish in EN" at bounding box center [801, 74] width 1158 height 54
click at [977, 75] on button at bounding box center [989, 73] width 27 height 27
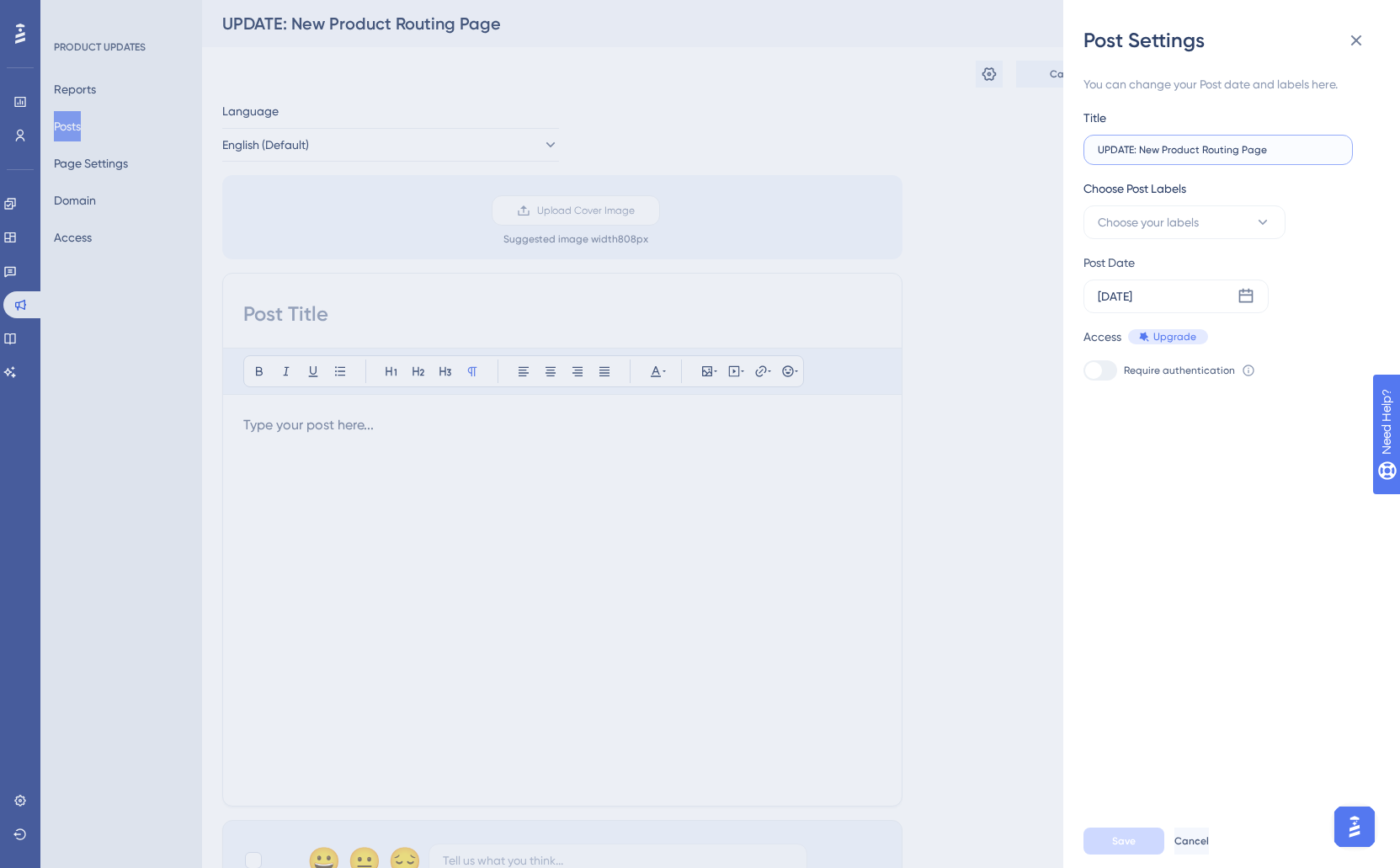
click at [1173, 151] on input "UPDATE: New Product Routing Page" at bounding box center [1219, 150] width 241 height 12
click at [1192, 149] on input "UPDATE: New Product Routing Page" at bounding box center [1219, 150] width 241 height 12
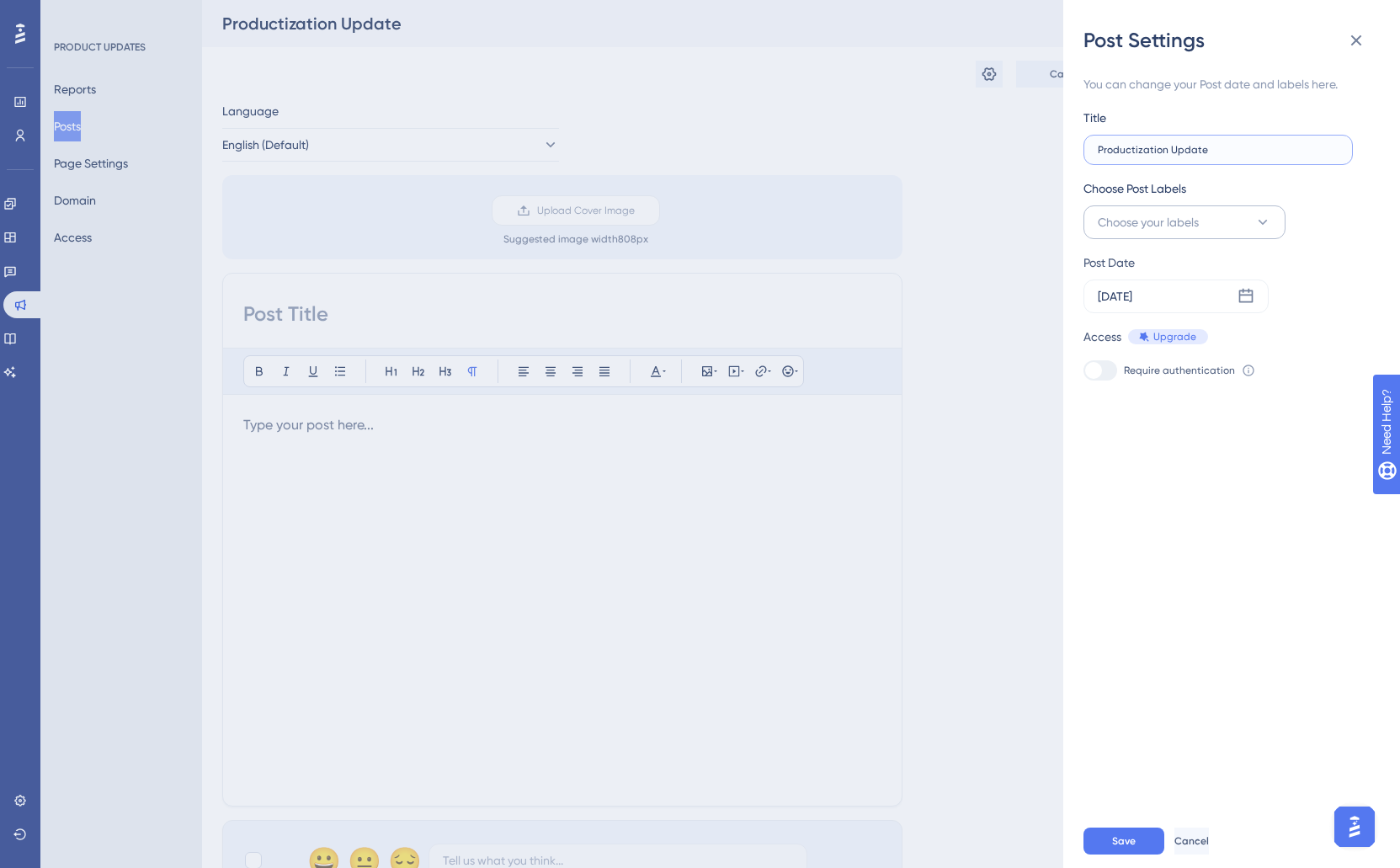
type input "Productization Update"
click at [1207, 226] on button "Choose your labels" at bounding box center [1185, 221] width 202 height 34
click at [1178, 438] on span "Manage Labels" at bounding box center [1169, 437] width 84 height 20
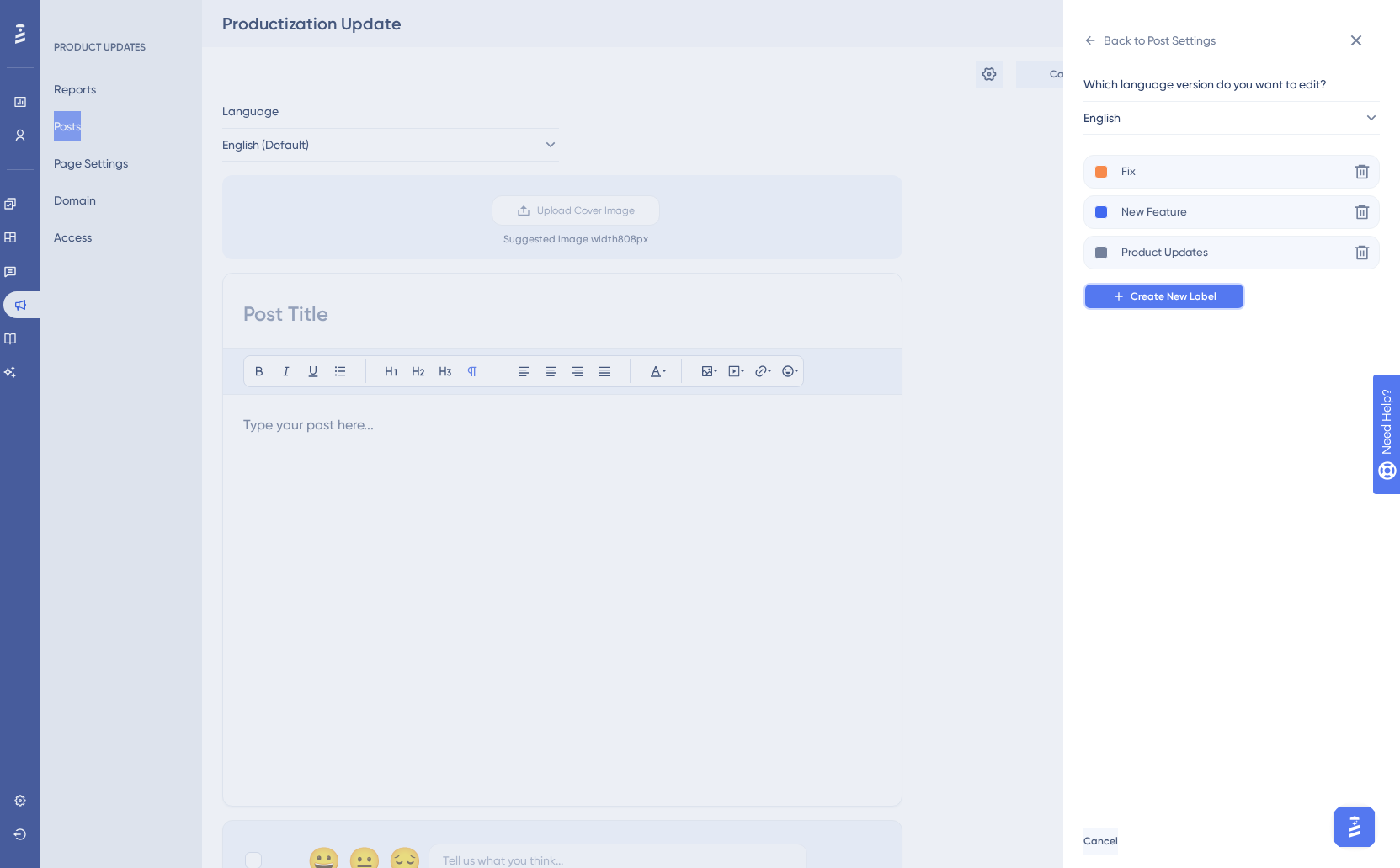
click at [1123, 298] on icon at bounding box center [1119, 296] width 14 height 14
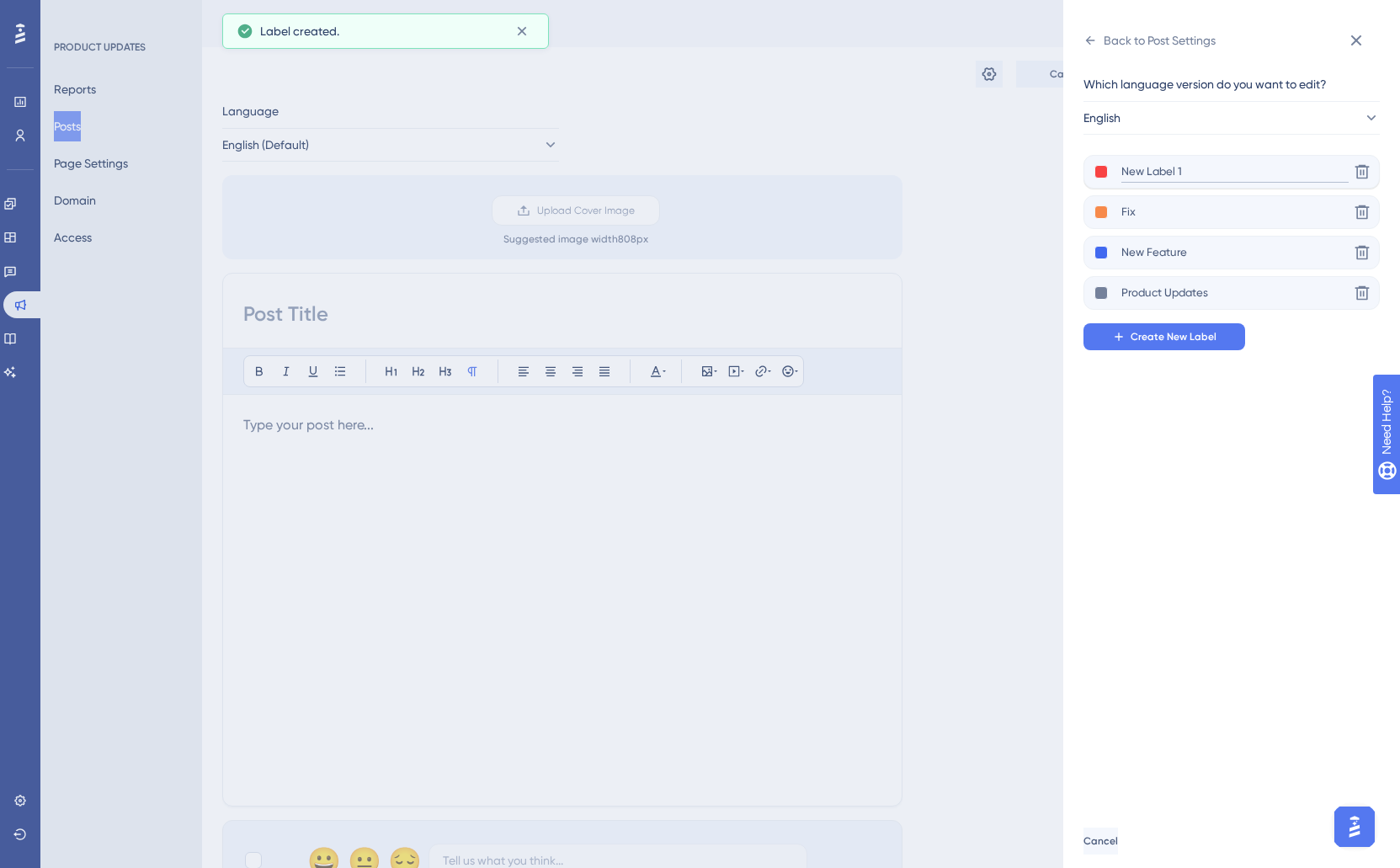
click at [1148, 173] on input "New Label 1" at bounding box center [1235, 172] width 227 height 21
type input "Announcement"
click at [1111, 169] on div "Announcement" at bounding box center [1222, 172] width 254 height 21
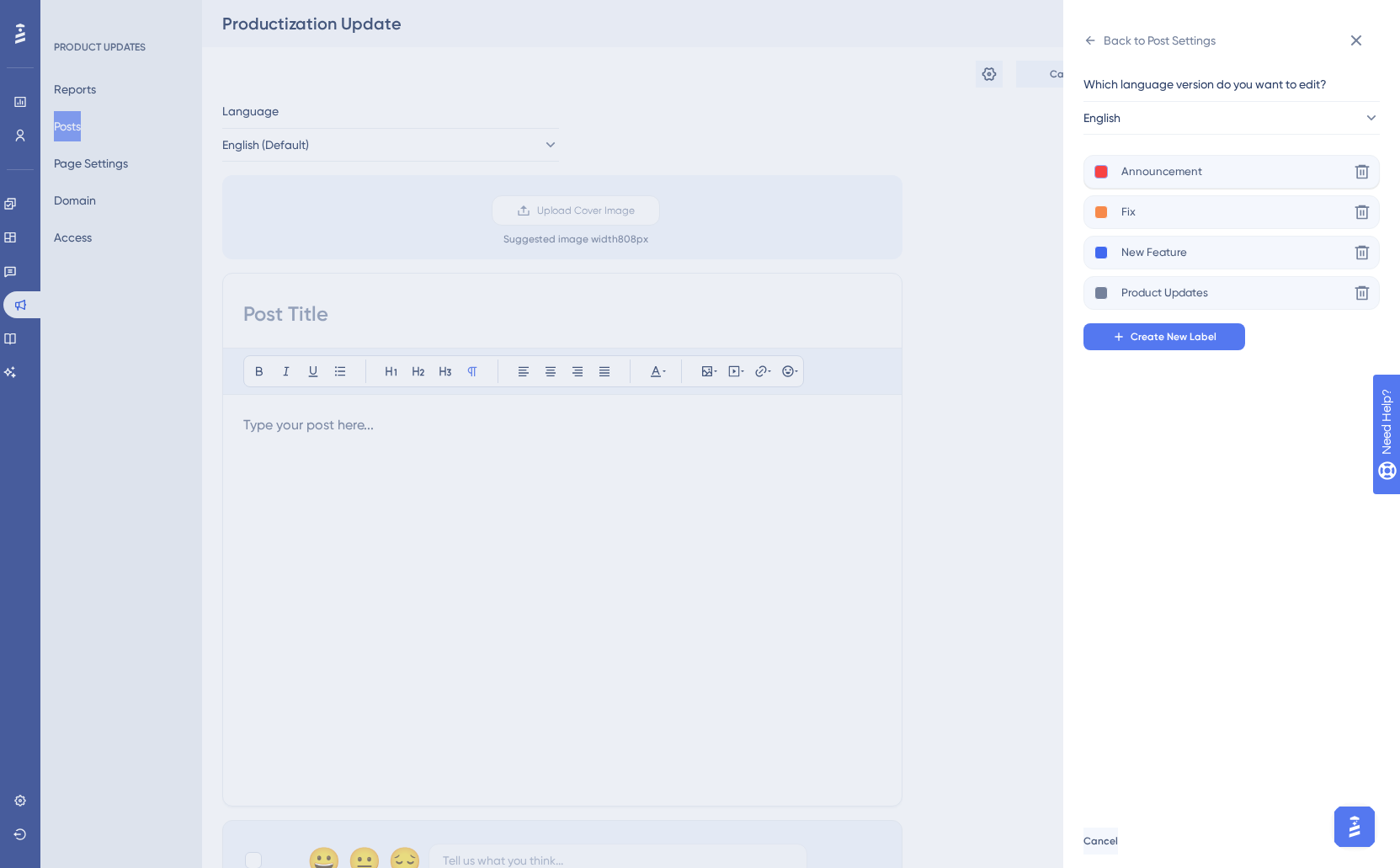
click at [1105, 170] on button at bounding box center [1102, 172] width 14 height 14
click at [1185, 205] on div at bounding box center [1182, 206] width 14 height 14
click at [1209, 137] on div "Which language version do you want to edit? English Announcement Delete Fix Del…" at bounding box center [1225, 212] width 283 height 276
click at [1105, 211] on button at bounding box center [1102, 212] width 14 height 14
click at [1163, 268] on div at bounding box center [1166, 266] width 14 height 14
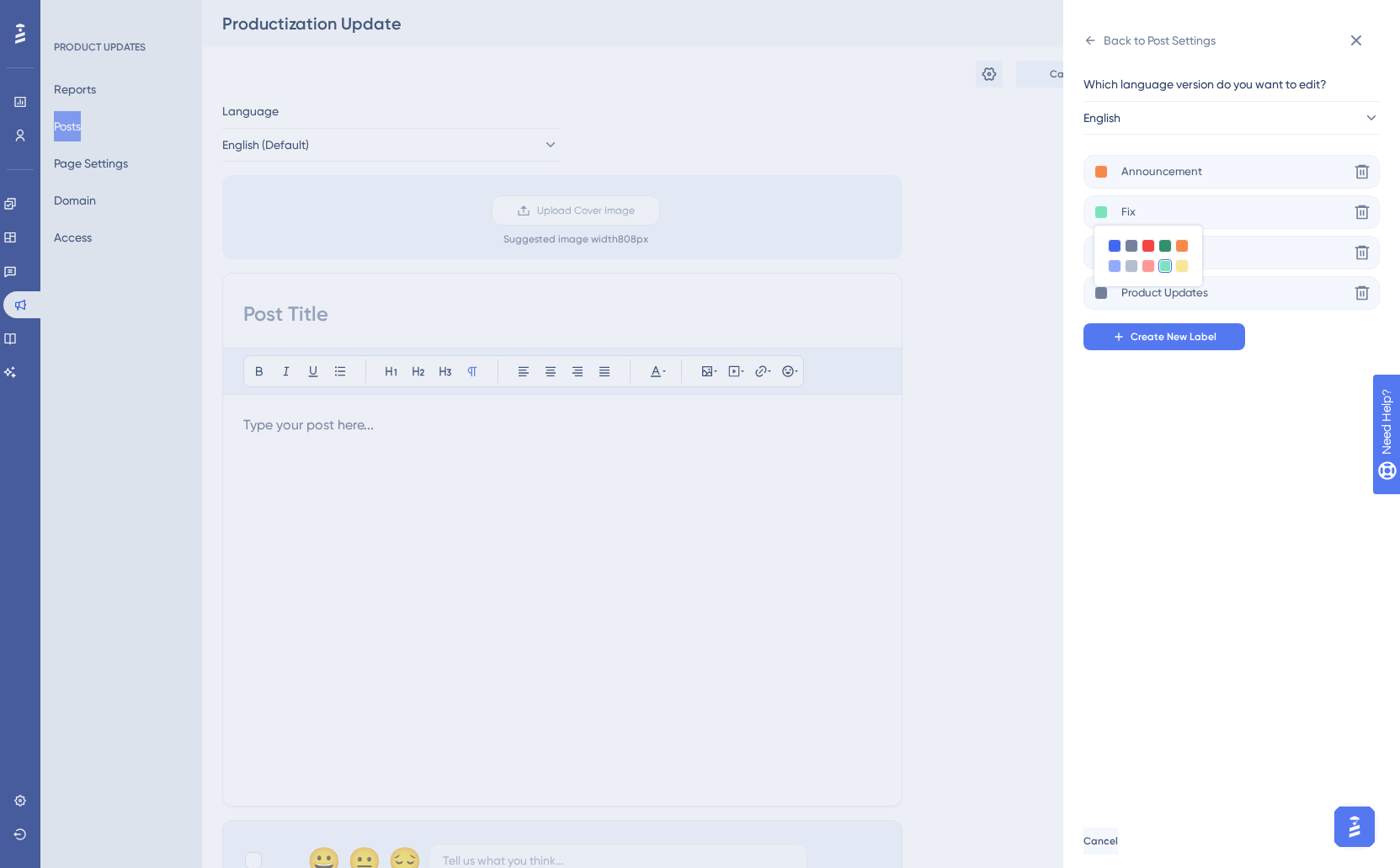
click at [1202, 151] on div "Which language version do you want to edit? English Announcement Delete Fix Del…" at bounding box center [1225, 212] width 283 height 276
click at [1184, 338] on span "Create New Label" at bounding box center [1174, 337] width 86 height 14
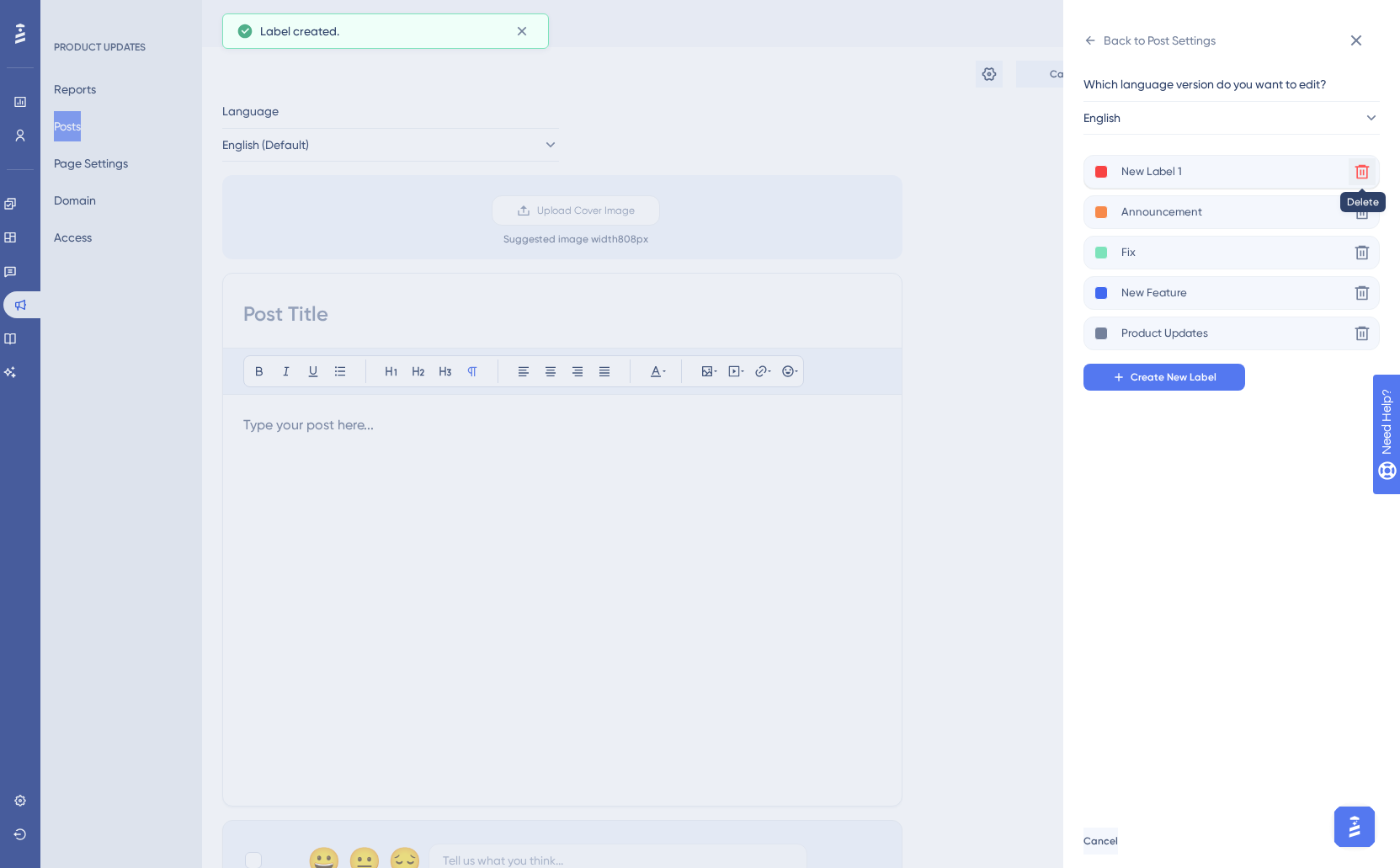
scroll to position [2, 0]
click at [1366, 170] on icon at bounding box center [1363, 172] width 15 height 15
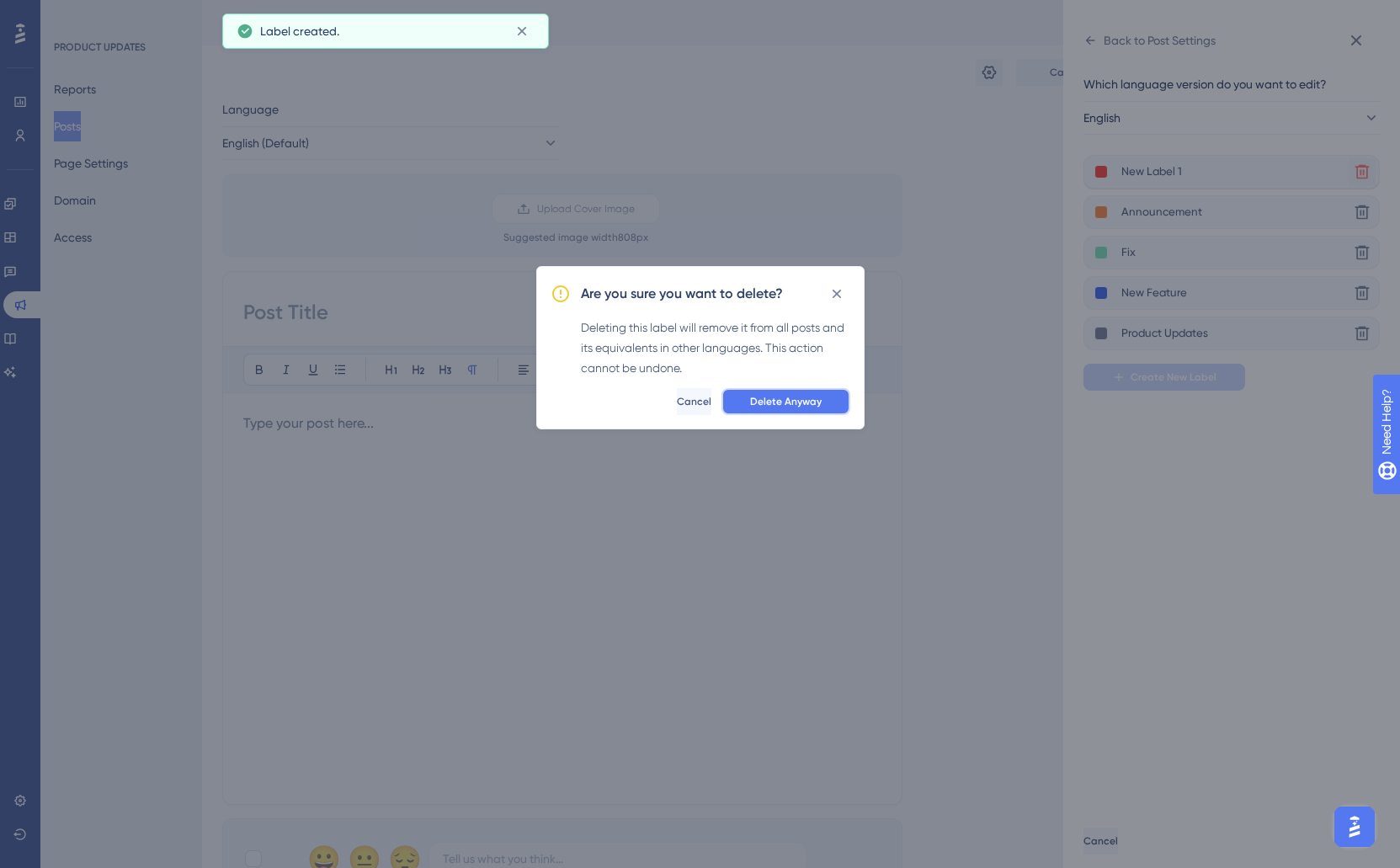
click at [773, 399] on span "Delete Anyway" at bounding box center [786, 401] width 72 height 14
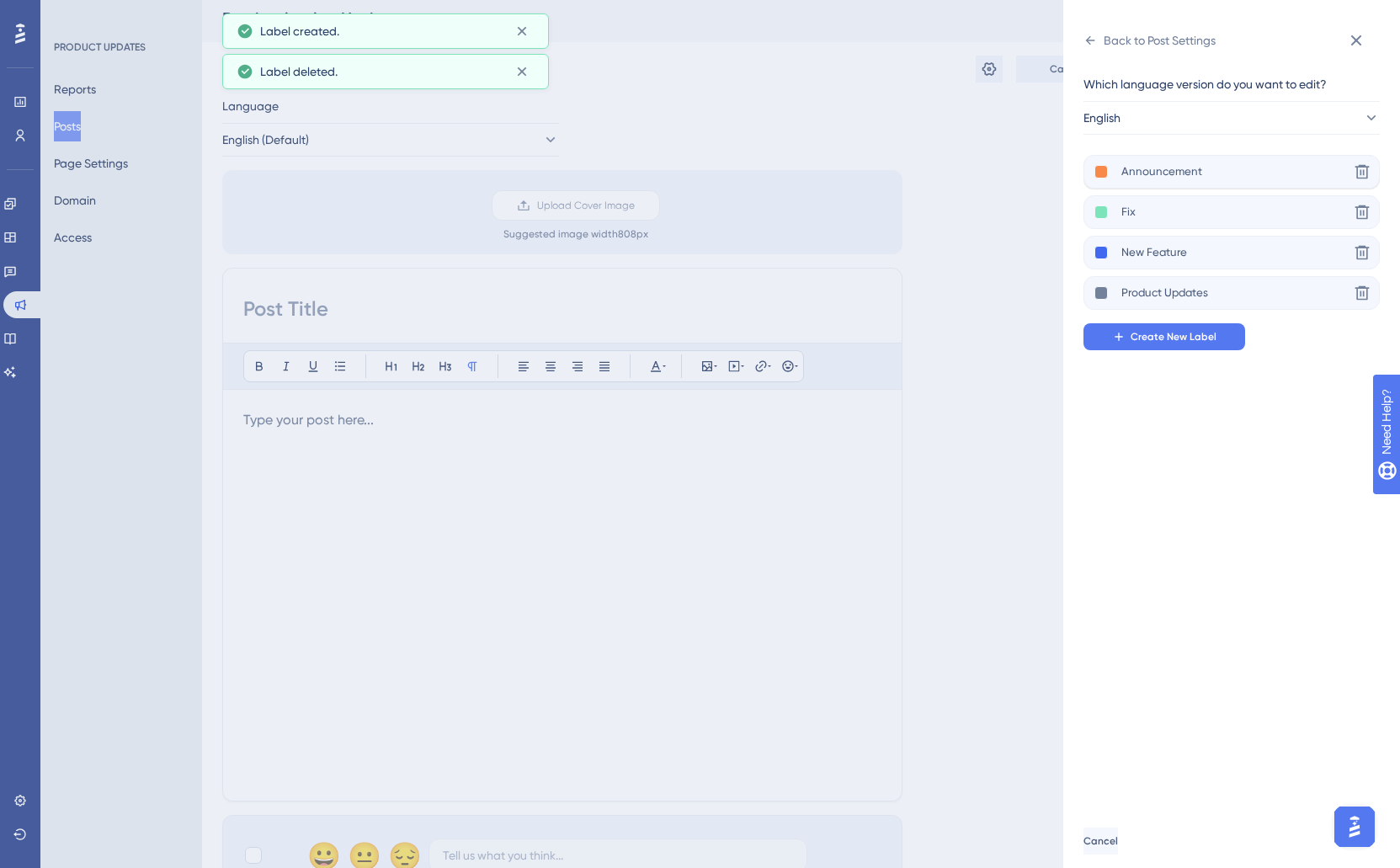
scroll to position [0, 0]
click at [1101, 40] on div "Back to Post Settings" at bounding box center [1149, 40] width 132 height 27
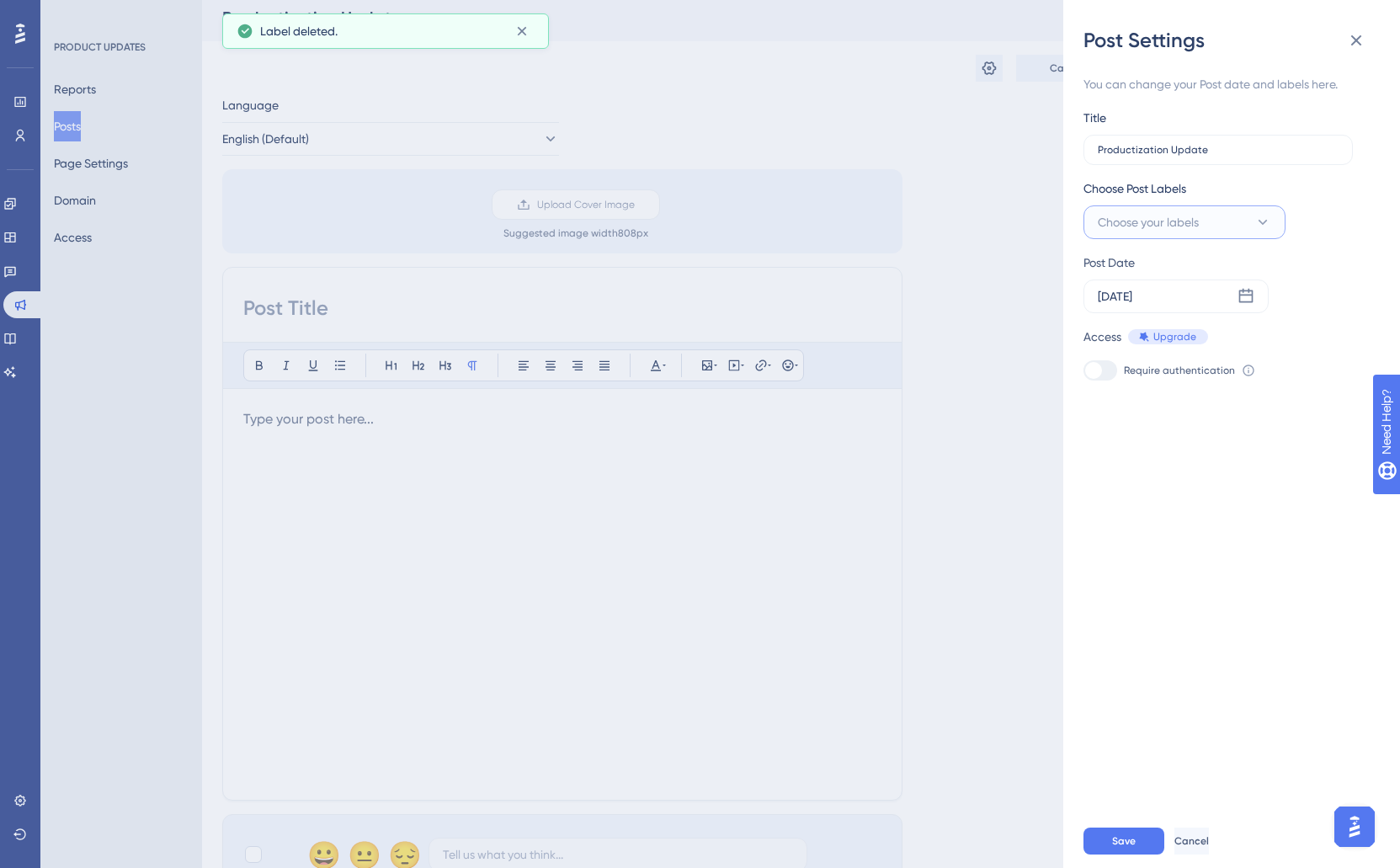
click at [1186, 226] on span "Choose your labels" at bounding box center [1148, 221] width 101 height 20
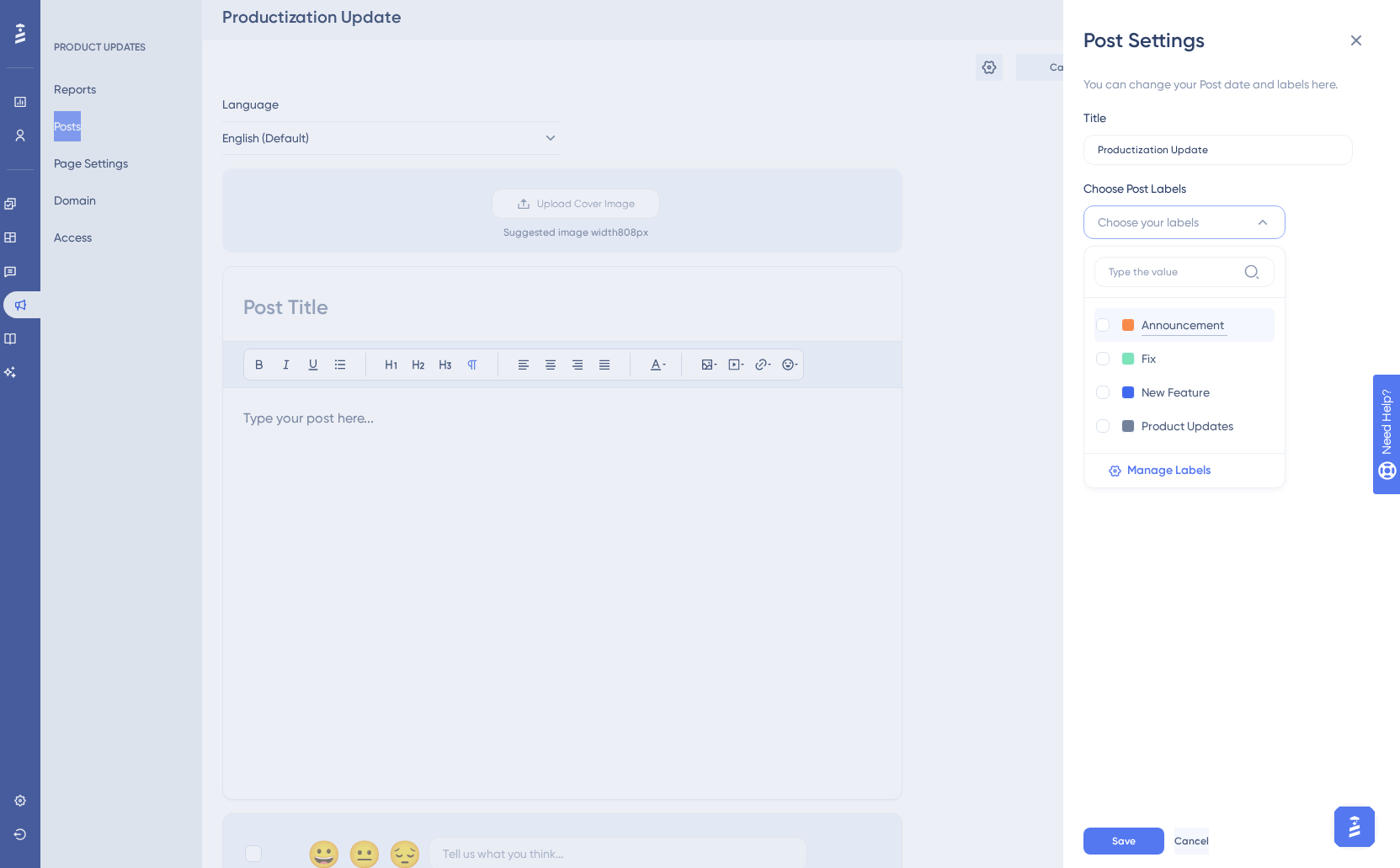
click at [1159, 321] on input "Announcement" at bounding box center [1185, 326] width 86 height 21
click at [1089, 323] on div "Announcement Announcement Fix Fix New Feature New Feature Product Updates Produ…" at bounding box center [1185, 366] width 202 height 242
click at [1098, 324] on div at bounding box center [1104, 325] width 14 height 14
checkbox input "true"
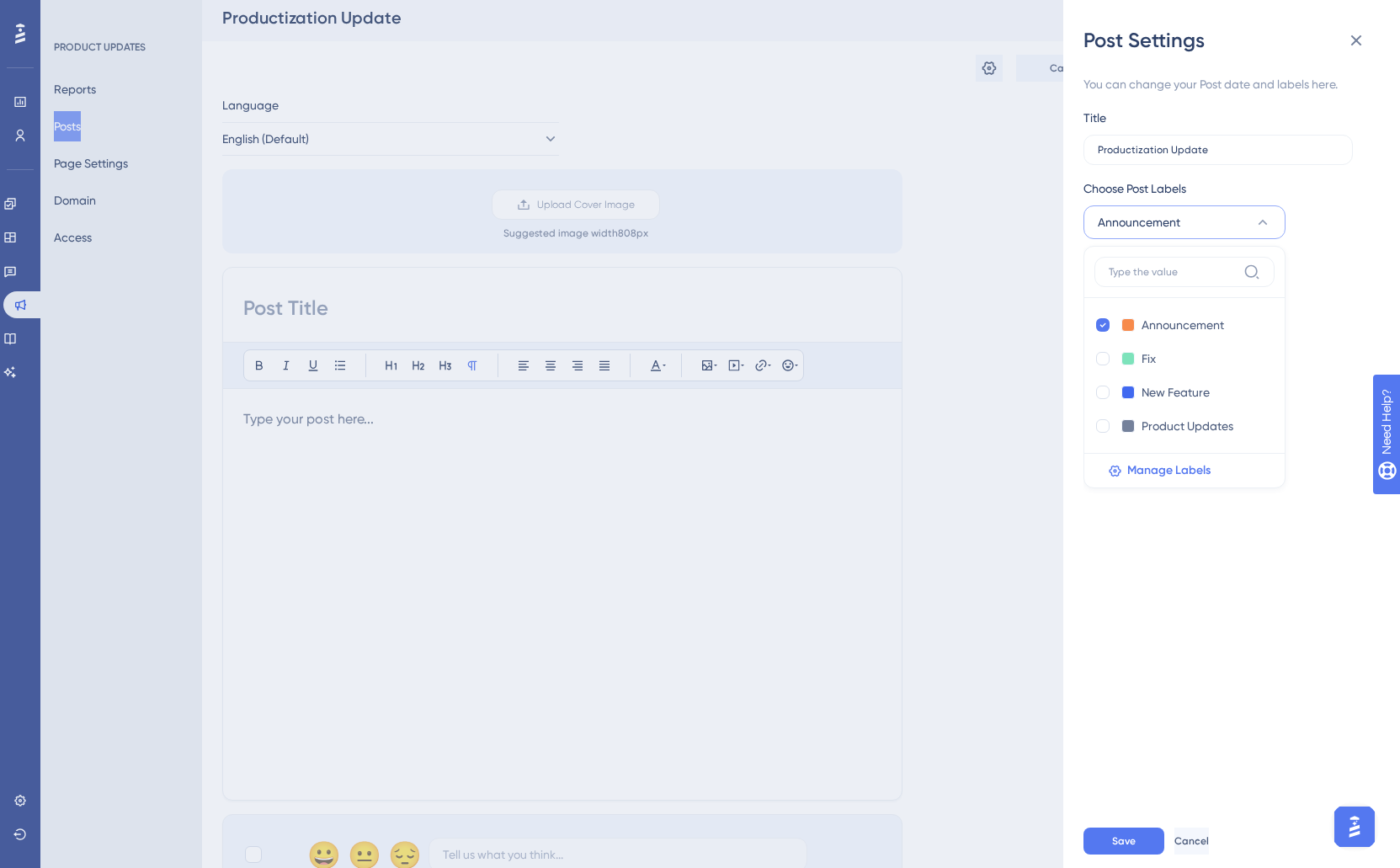
scroll to position [5, 0]
click at [1378, 290] on div "You can change your Post date and labels here. Title Productization Update Choo…" at bounding box center [1239, 434] width 310 height 760
click at [1363, 43] on icon at bounding box center [1356, 40] width 20 height 20
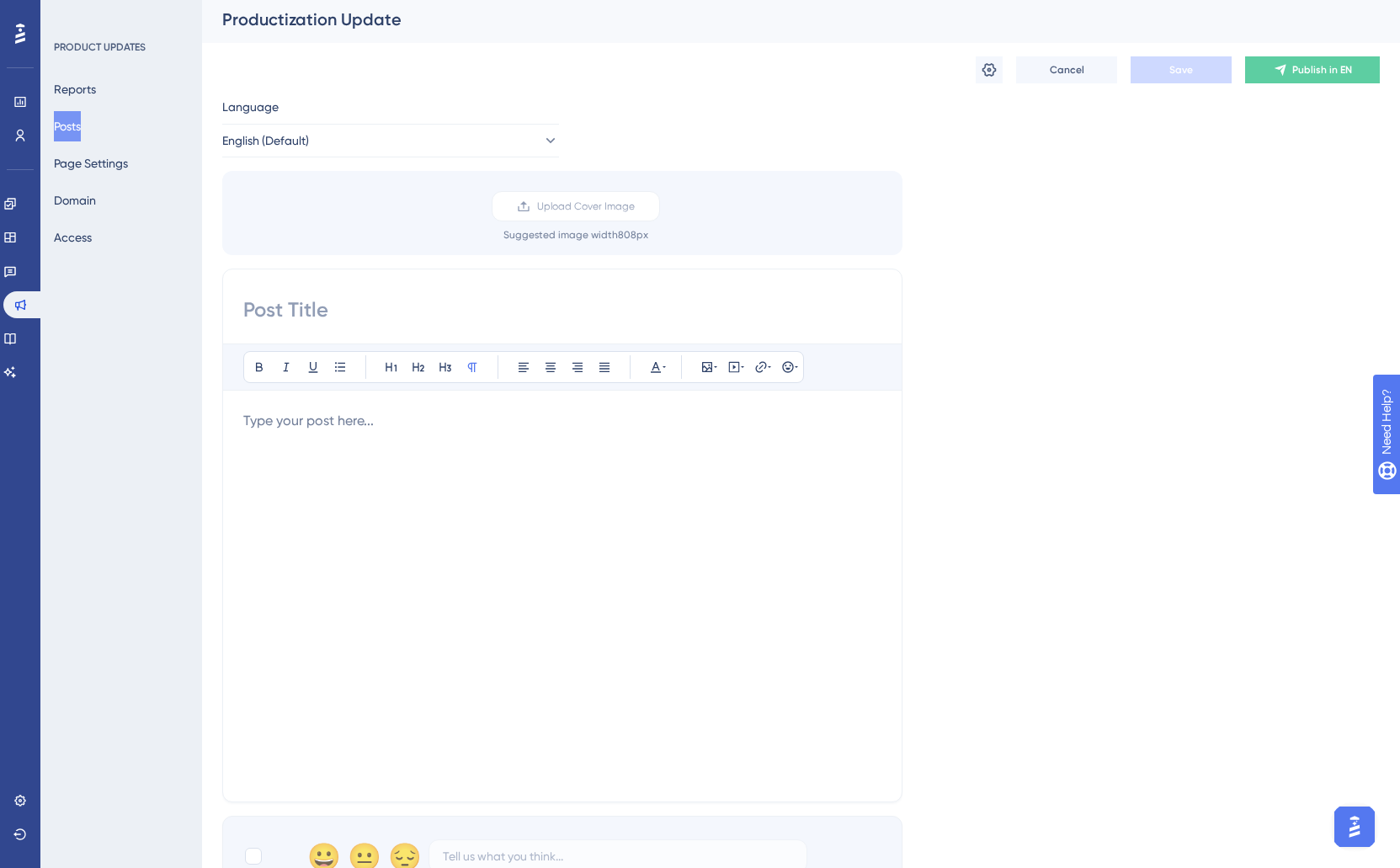
scroll to position [12, 0]
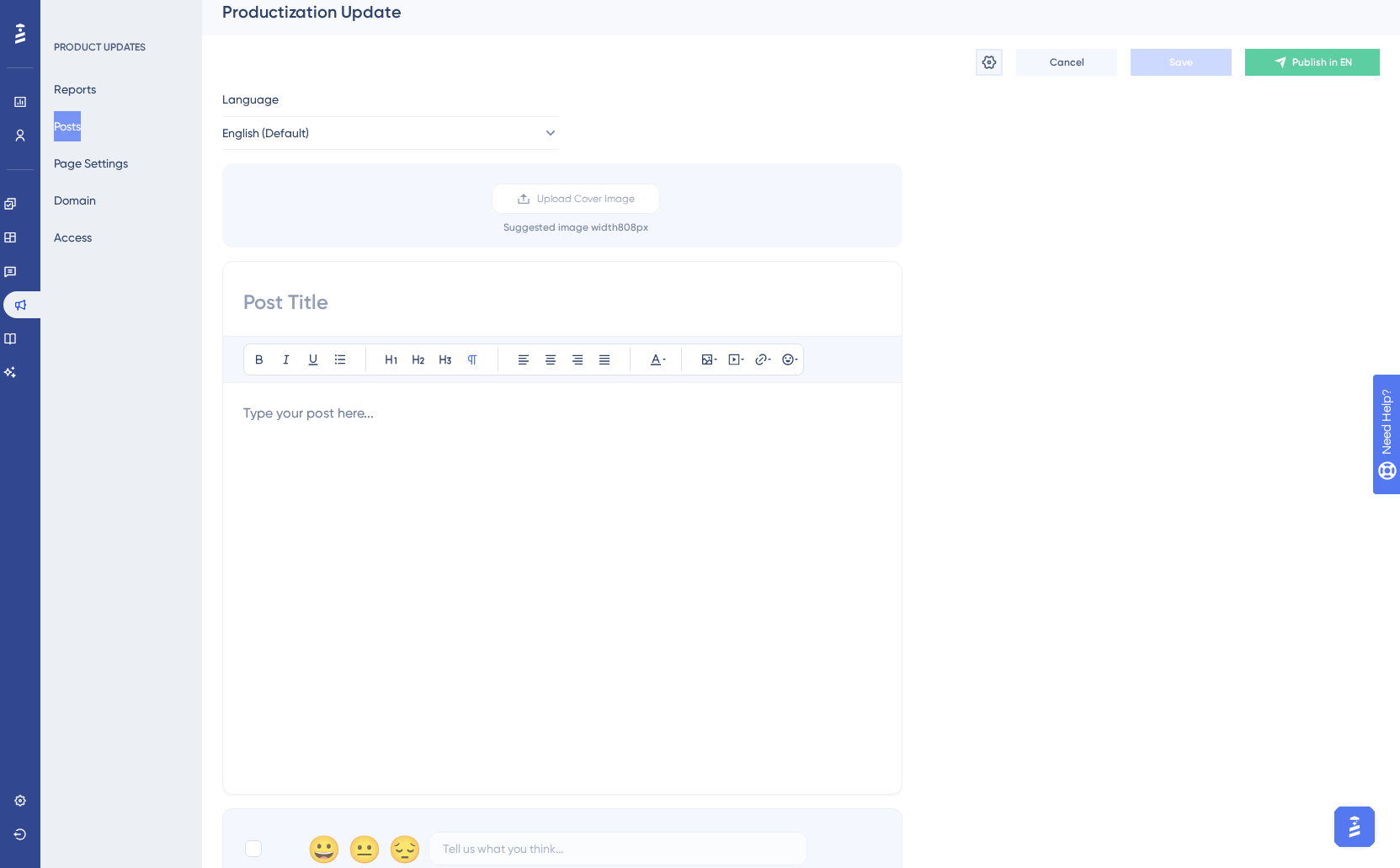
click at [987, 62] on icon at bounding box center [990, 63] width 17 height 17
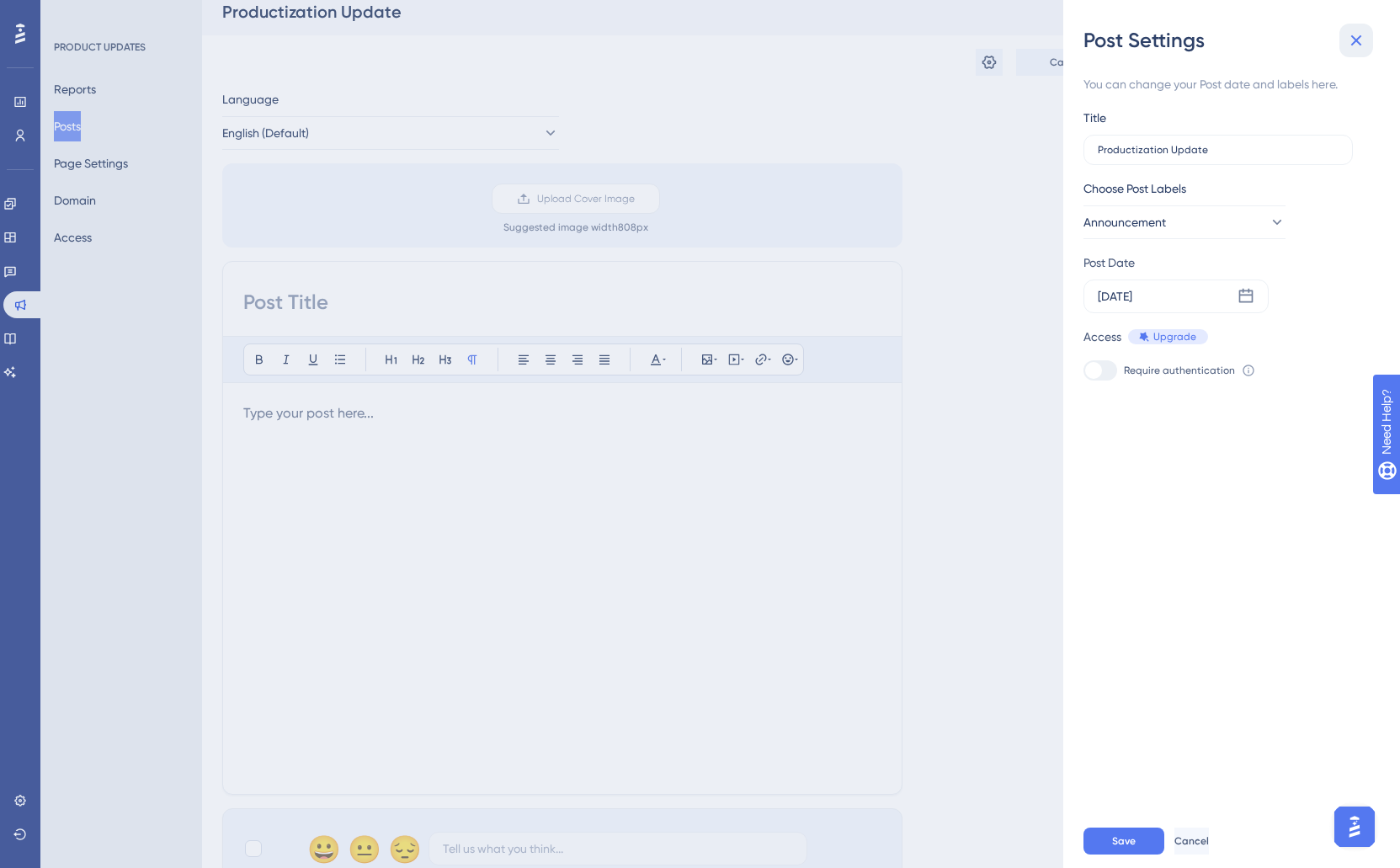
drag, startPoint x: 1364, startPoint y: 36, endPoint x: 1171, endPoint y: 78, distance: 197.5
click at [1360, 38] on icon at bounding box center [1356, 40] width 20 height 20
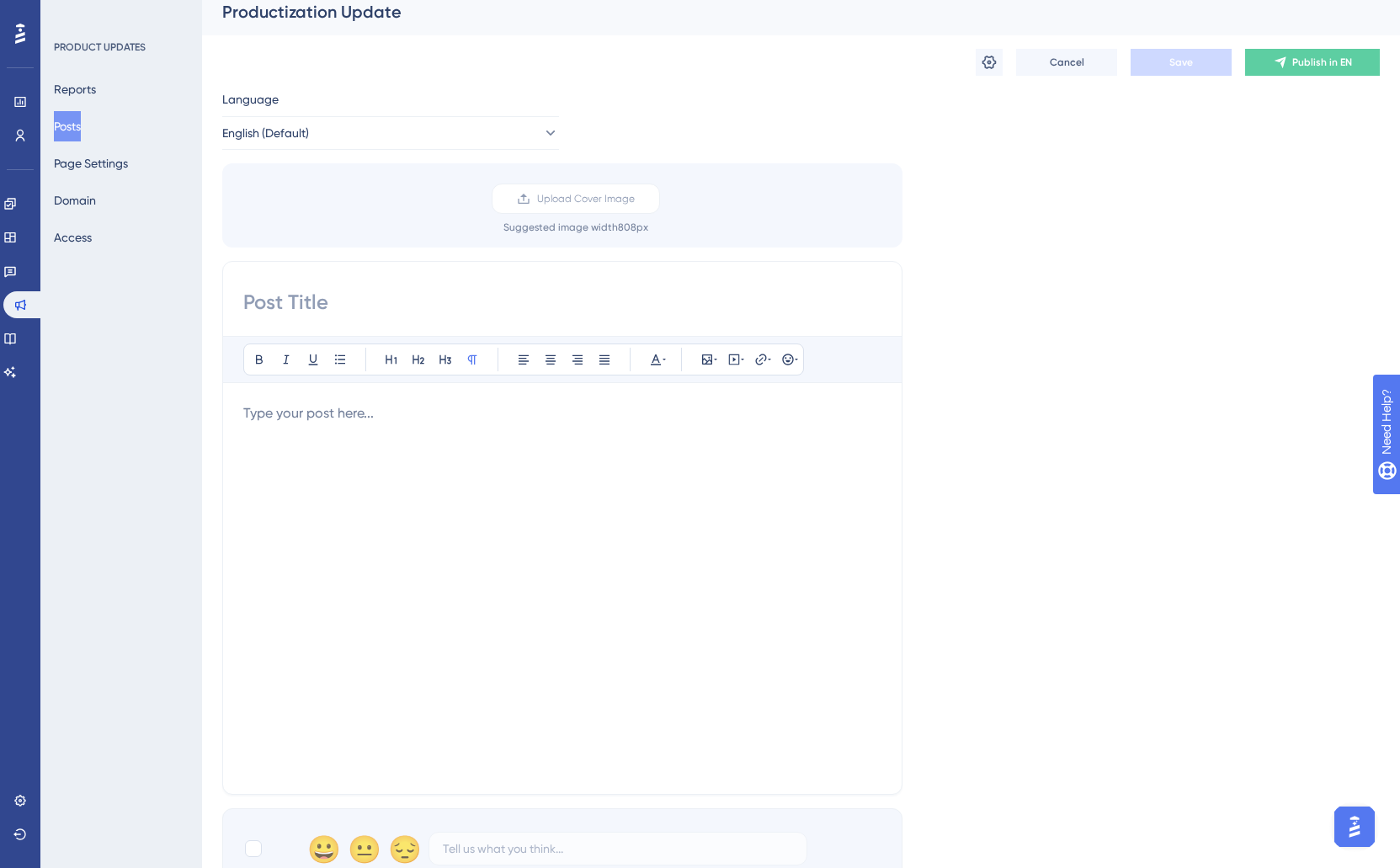
click at [271, 310] on input at bounding box center [562, 301] width 638 height 27
click at [328, 306] on input "UPDATE: Product Route Page" at bounding box center [562, 301] width 638 height 27
click at [503, 310] on input "UPDATE: New Product Route Page" at bounding box center [562, 301] width 638 height 27
type input "UPDATE: New Product Routing Page"
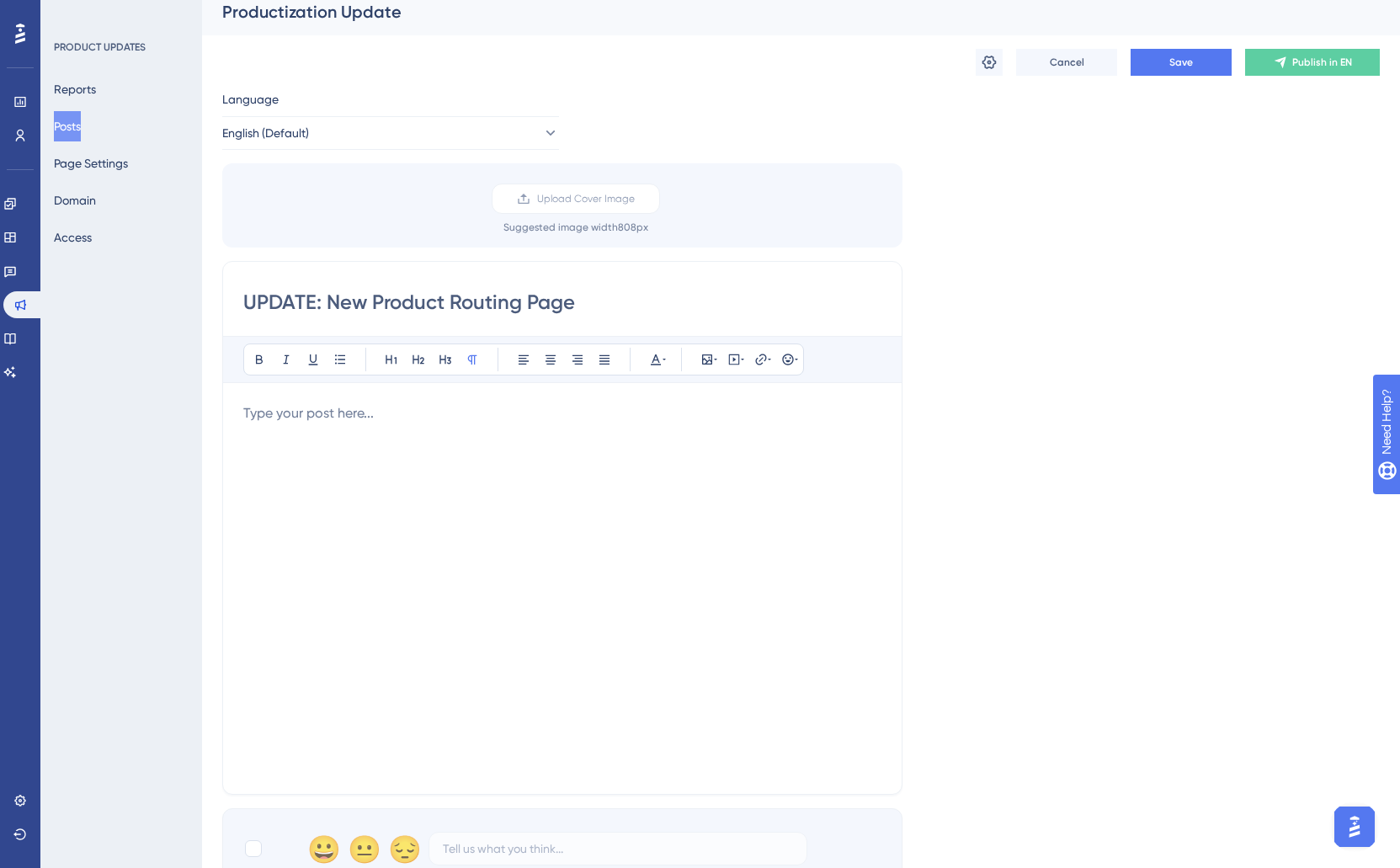
click at [400, 459] on div at bounding box center [562, 588] width 638 height 370
click at [462, 307] on input "UPDATE: New Product Routing Page" at bounding box center [562, 301] width 638 height 27
click at [448, 302] on input "UPDATE: New Product Routing Page" at bounding box center [562, 301] width 638 height 27
click at [445, 306] on input "UPDATE: New Product Routing Page" at bounding box center [562, 301] width 638 height 27
type input "UPDATE: New Products & Routing Page"
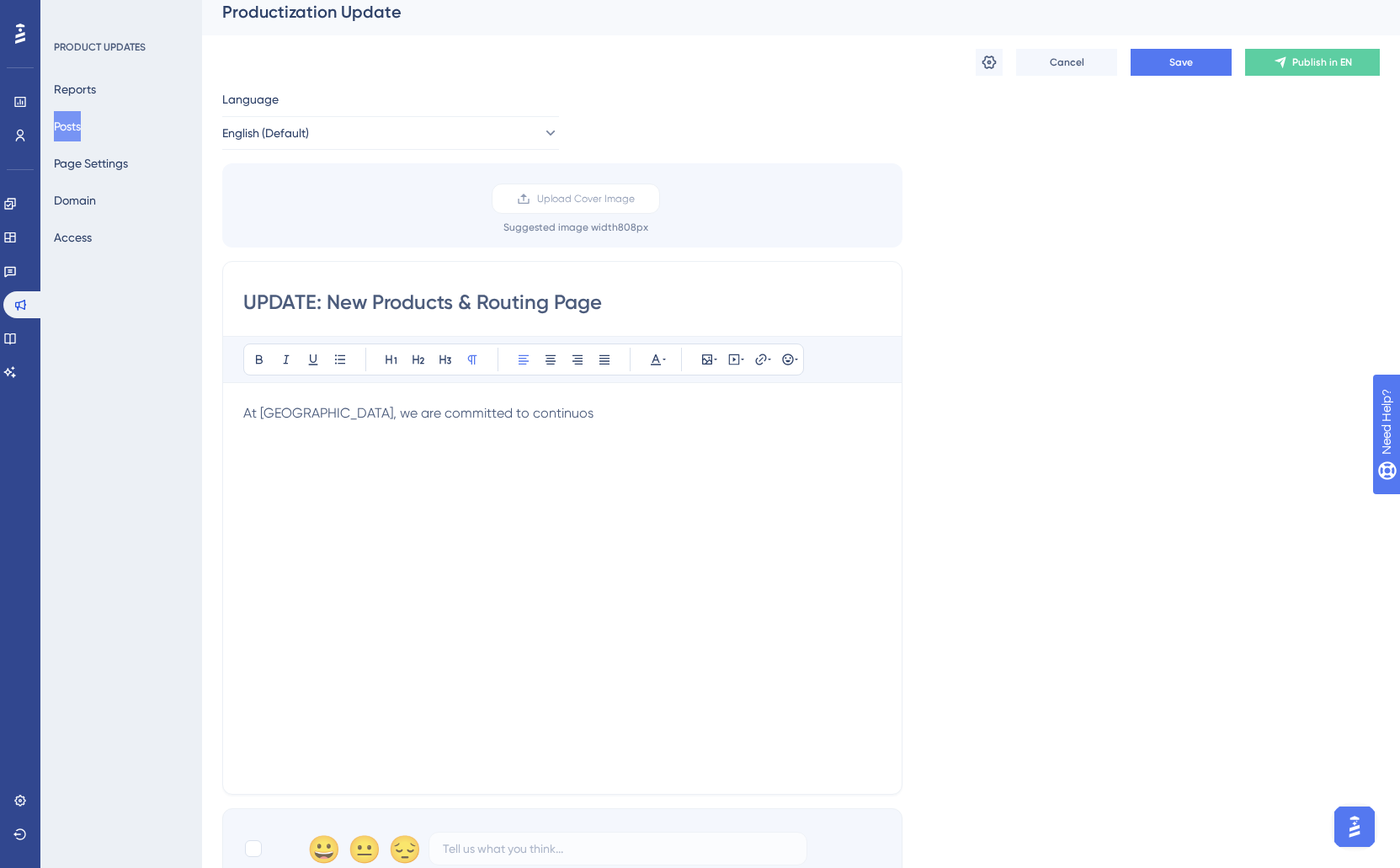
click at [576, 416] on p "At Reportwell, we are committed to continuos" at bounding box center [562, 412] width 638 height 20
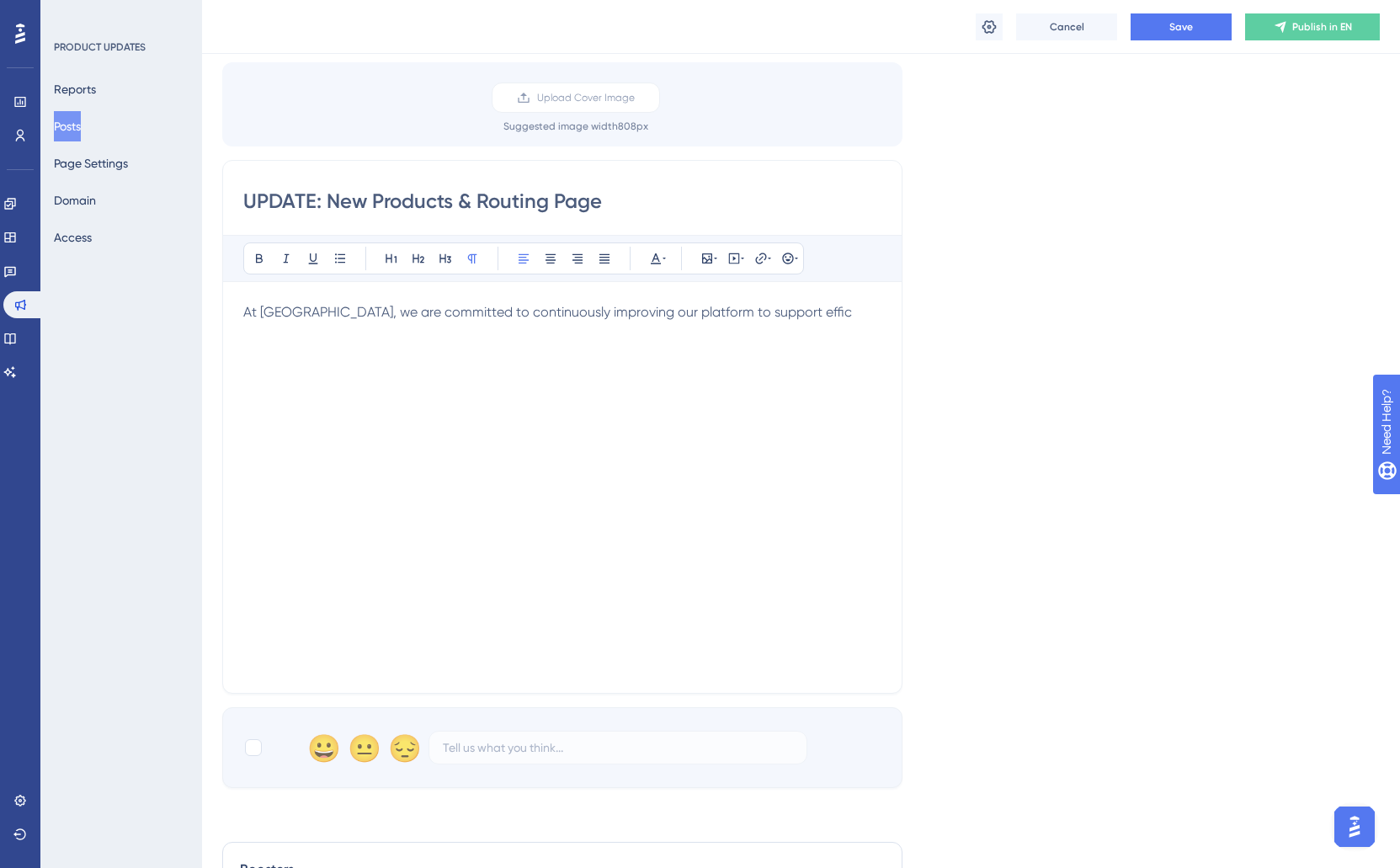
scroll to position [121, 0]
click at [764, 316] on span "At Reportwell, we are committed to continuously improving our platform to suppo…" at bounding box center [547, 310] width 609 height 16
drag, startPoint x: 603, startPoint y: 337, endPoint x: 499, endPoint y: 336, distance: 104.0
click at [499, 336] on p "At Reportwell, we are committed to continuously improving our platform to suppo…" at bounding box center [562, 320] width 638 height 40
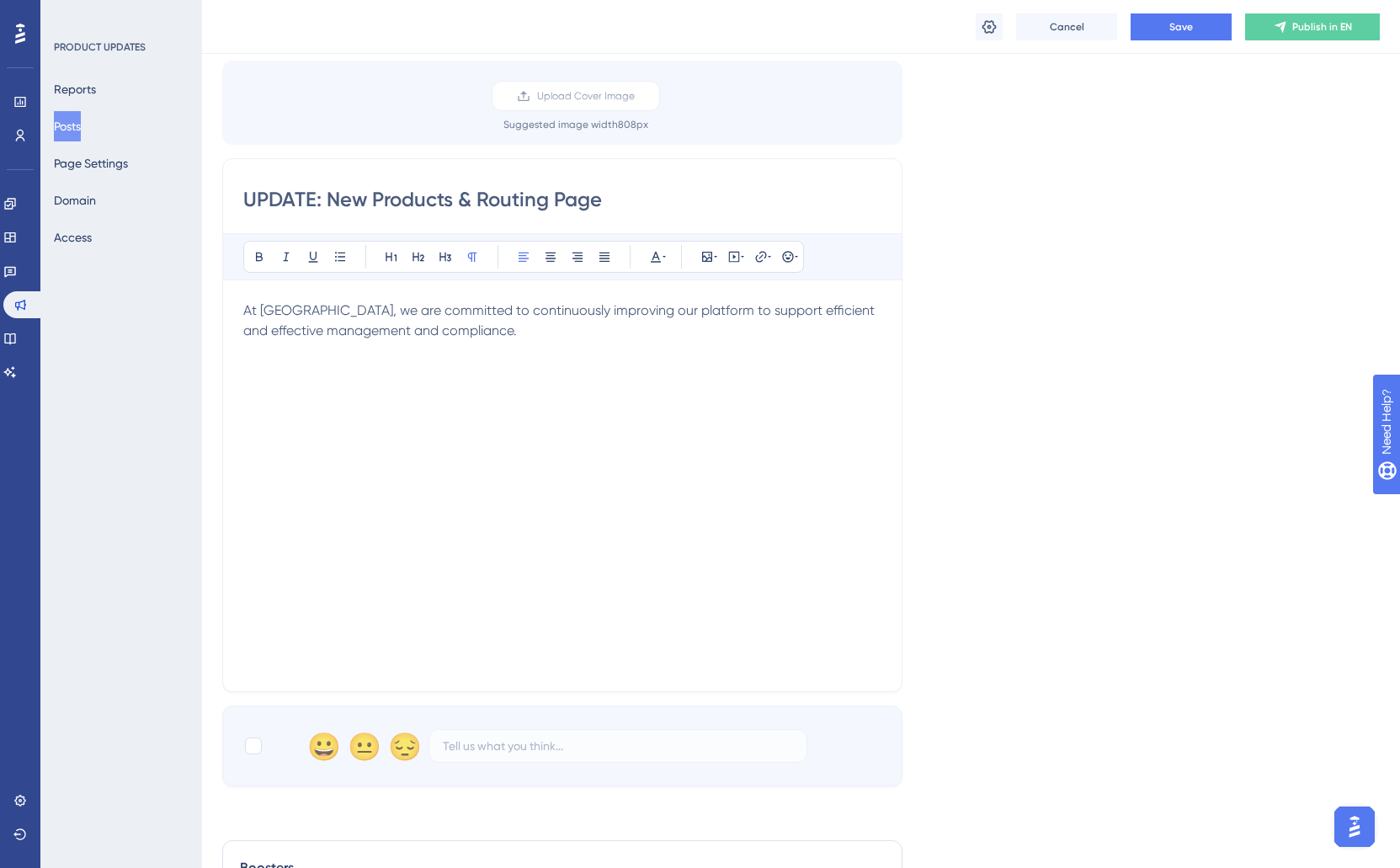
click at [676, 313] on span "At Reportwell, we are committed to continuously improving our platform to suppo…" at bounding box center [560, 320] width 635 height 36
drag, startPoint x: 683, startPoint y: 306, endPoint x: 688, endPoint y: 326, distance: 20.6
click at [683, 307] on span "At Reportwell, we are committed to continuously improving our platform to suppo…" at bounding box center [560, 320] width 635 height 36
drag, startPoint x: 631, startPoint y: 311, endPoint x: 637, endPoint y: 323, distance: 13.4
click at [632, 313] on span "At Reportwell, we are committed to continuously improving our platform to suppo…" at bounding box center [560, 320] width 635 height 36
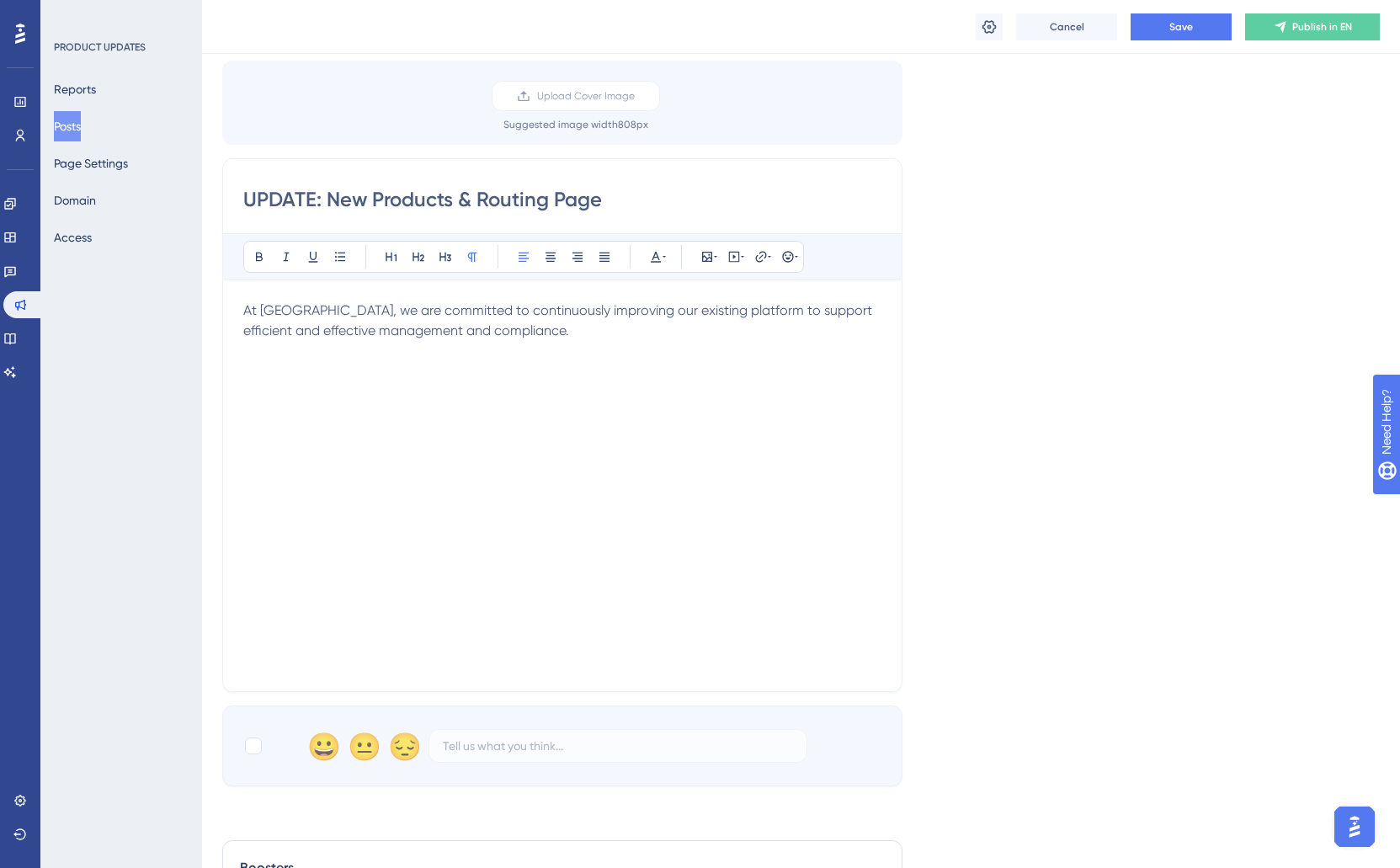
click at [731, 312] on span "At Reportwell, we are committed to continuously improving our existing platform…" at bounding box center [559, 320] width 632 height 36
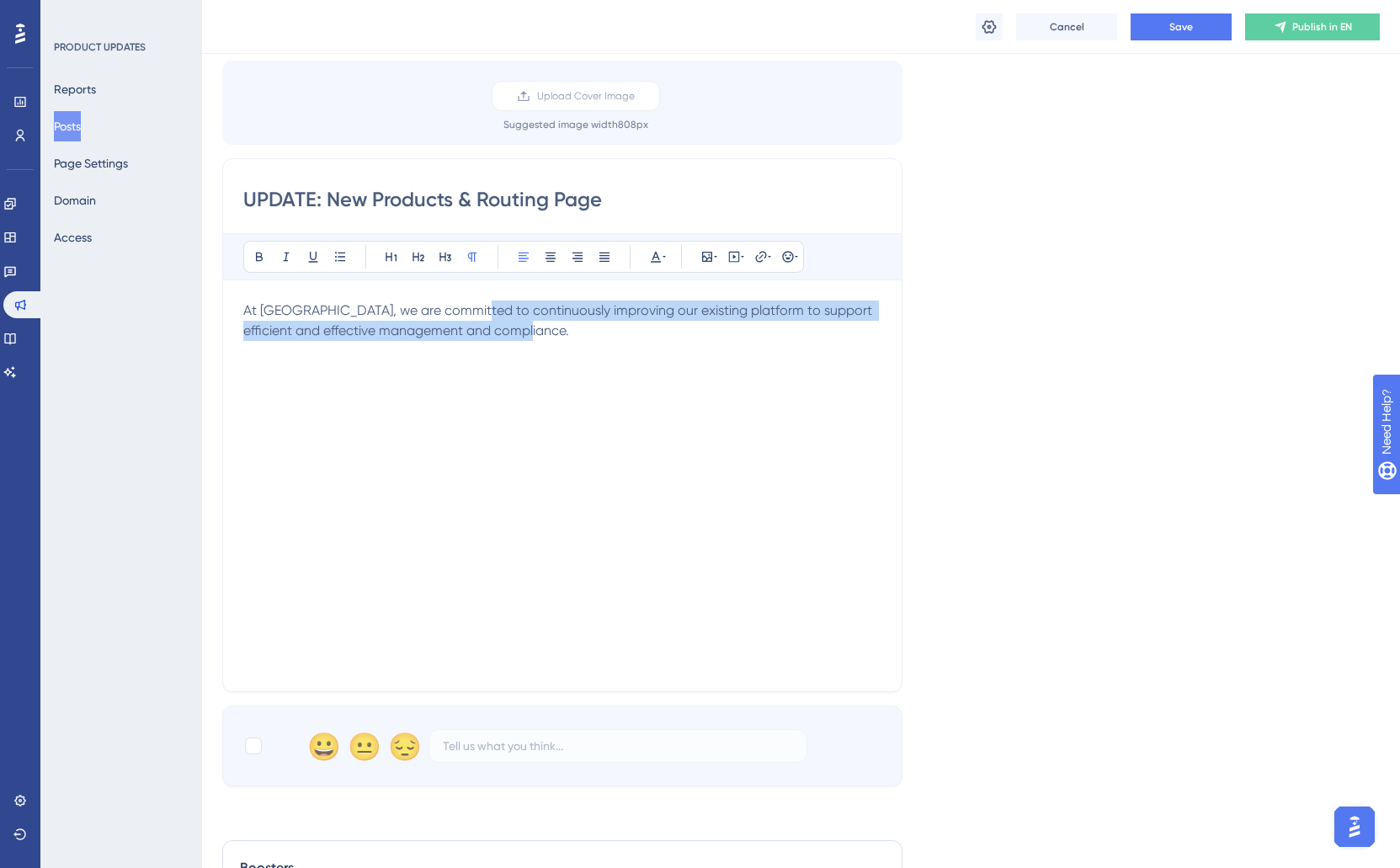
drag, startPoint x: 576, startPoint y: 329, endPoint x: 464, endPoint y: 317, distance: 112.6
click at [464, 317] on p "At Reportwell, we are committed to continuously improving our existing platform…" at bounding box center [562, 320] width 638 height 40
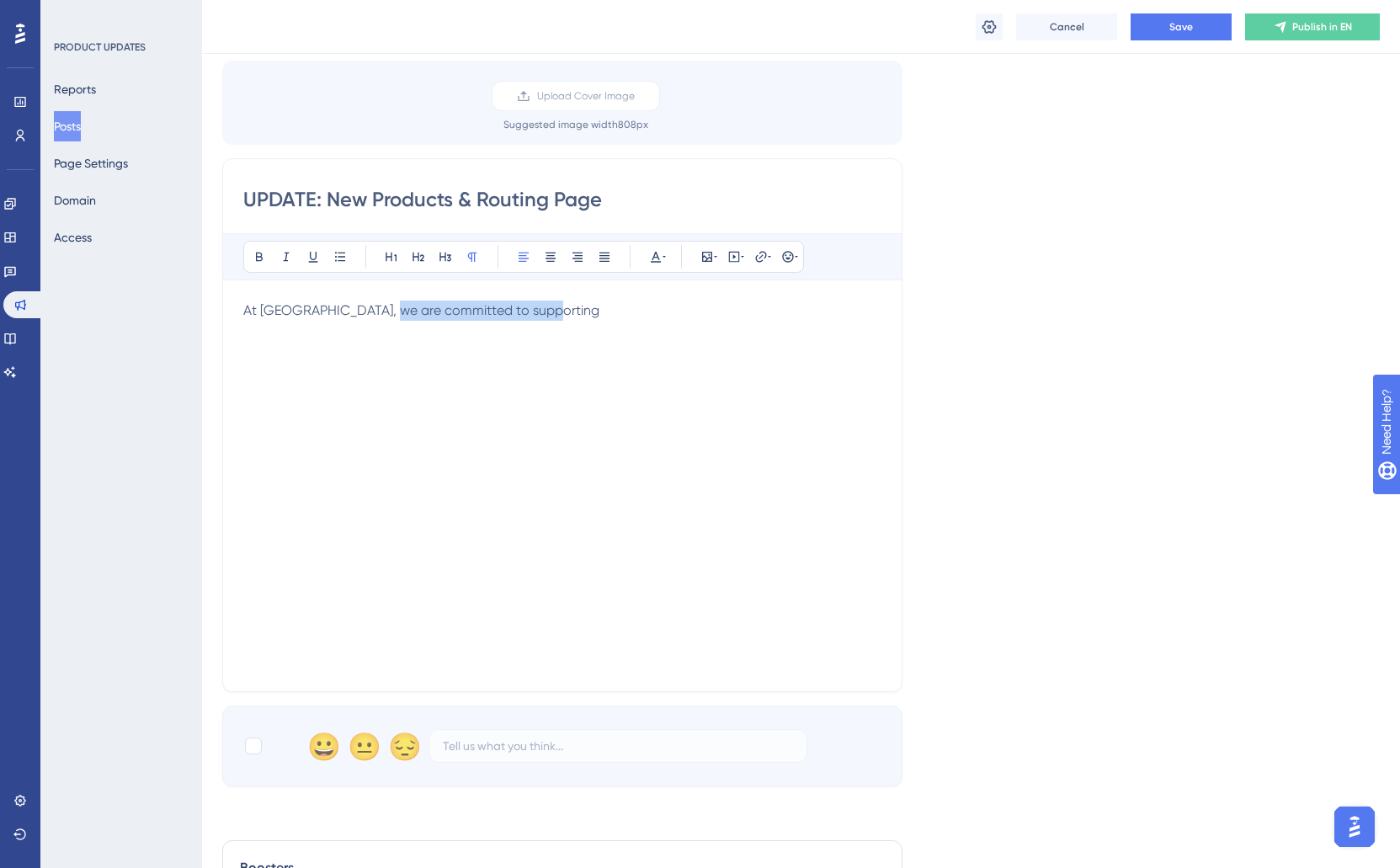
drag, startPoint x: 377, startPoint y: 313, endPoint x: 552, endPoint y: 315, distance: 175.0
click at [552, 315] on p "At Reportwell, we are committed to supporting" at bounding box center [562, 310] width 638 height 20
click at [557, 312] on p "At Reportwell, we are committed to supporting" at bounding box center [562, 310] width 638 height 20
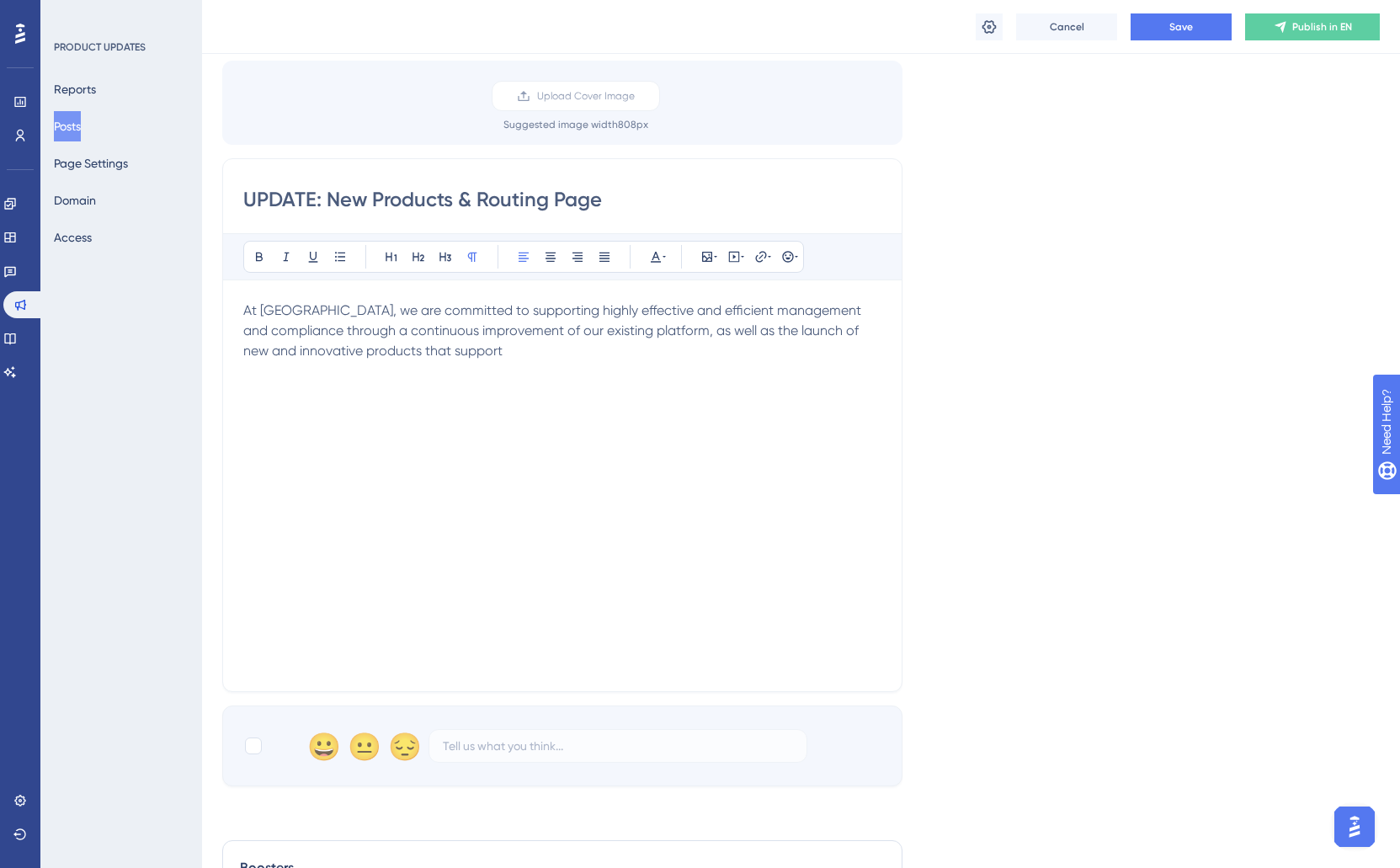
click at [480, 315] on span "At Reportwell, we are committed to supporting highly effective and efficient ma…" at bounding box center [553, 330] width 621 height 56
click at [483, 313] on span "At Reportwell, we are committed to supporting highly effective and efficient ma…" at bounding box center [553, 330] width 621 height 56
drag, startPoint x: 506, startPoint y: 351, endPoint x: 554, endPoint y: 356, distance: 48.3
click at [507, 351] on p "At Reportwell, we are committed to supporting highly effective and efficient ma…" at bounding box center [562, 331] width 638 height 60
click at [516, 308] on span "At Reportwell, we are committed to supporting highly effective and efficient ma…" at bounding box center [553, 330] width 621 height 56
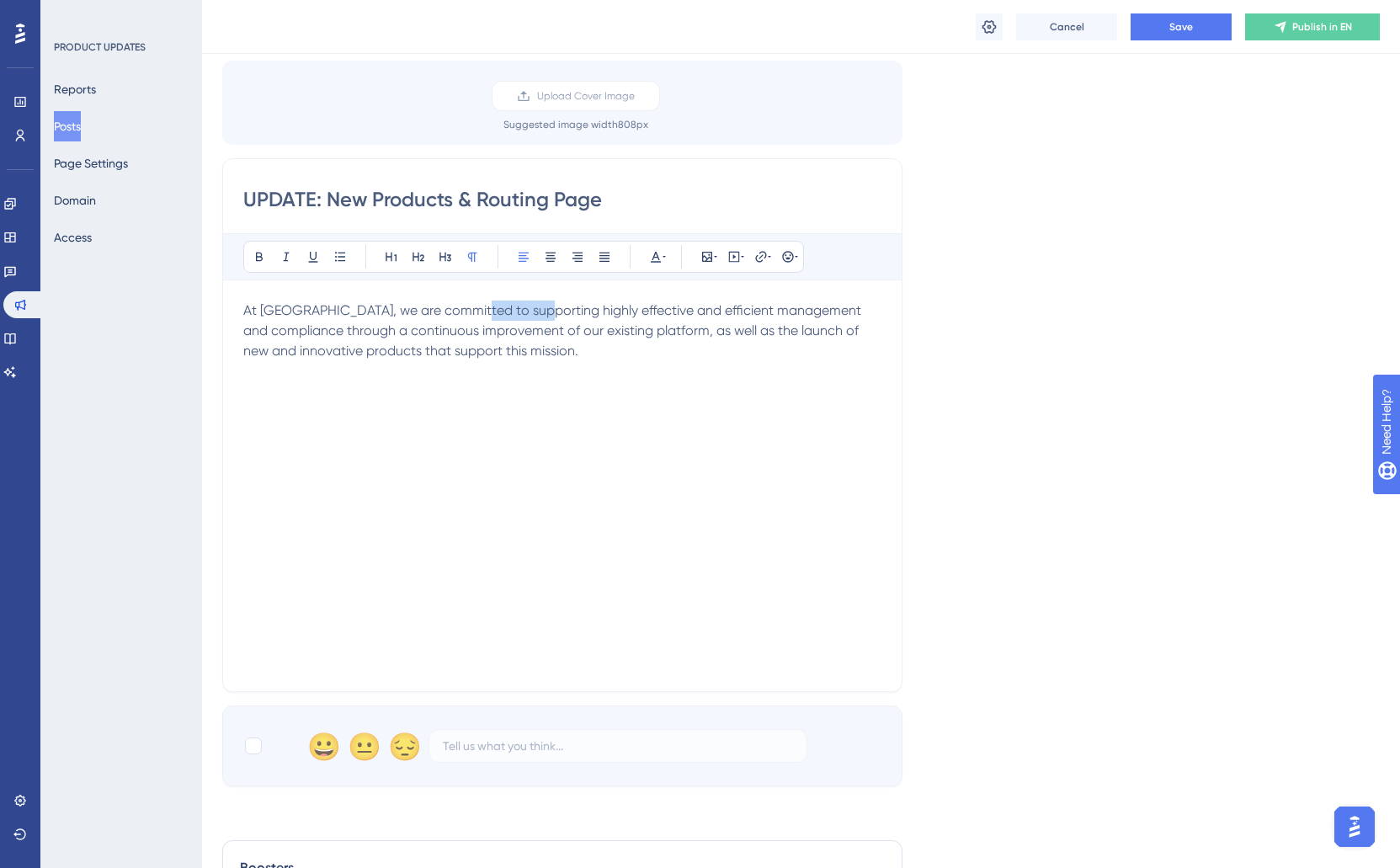
click at [516, 308] on span "At Reportwell, we are committed to supporting highly effective and efficient ma…" at bounding box center [553, 330] width 621 height 56
click at [490, 310] on span "At Reportwell, we are committed to supporting highly effective and efficient ma…" at bounding box center [553, 330] width 621 height 56
click at [605, 352] on p "At Reportwell, we are committed to supporting highly effective and efficient ma…" at bounding box center [562, 331] width 638 height 60
click at [488, 309] on span "At Reportwell, we are committed to supporting highly effective and efficient ma…" at bounding box center [553, 330] width 621 height 56
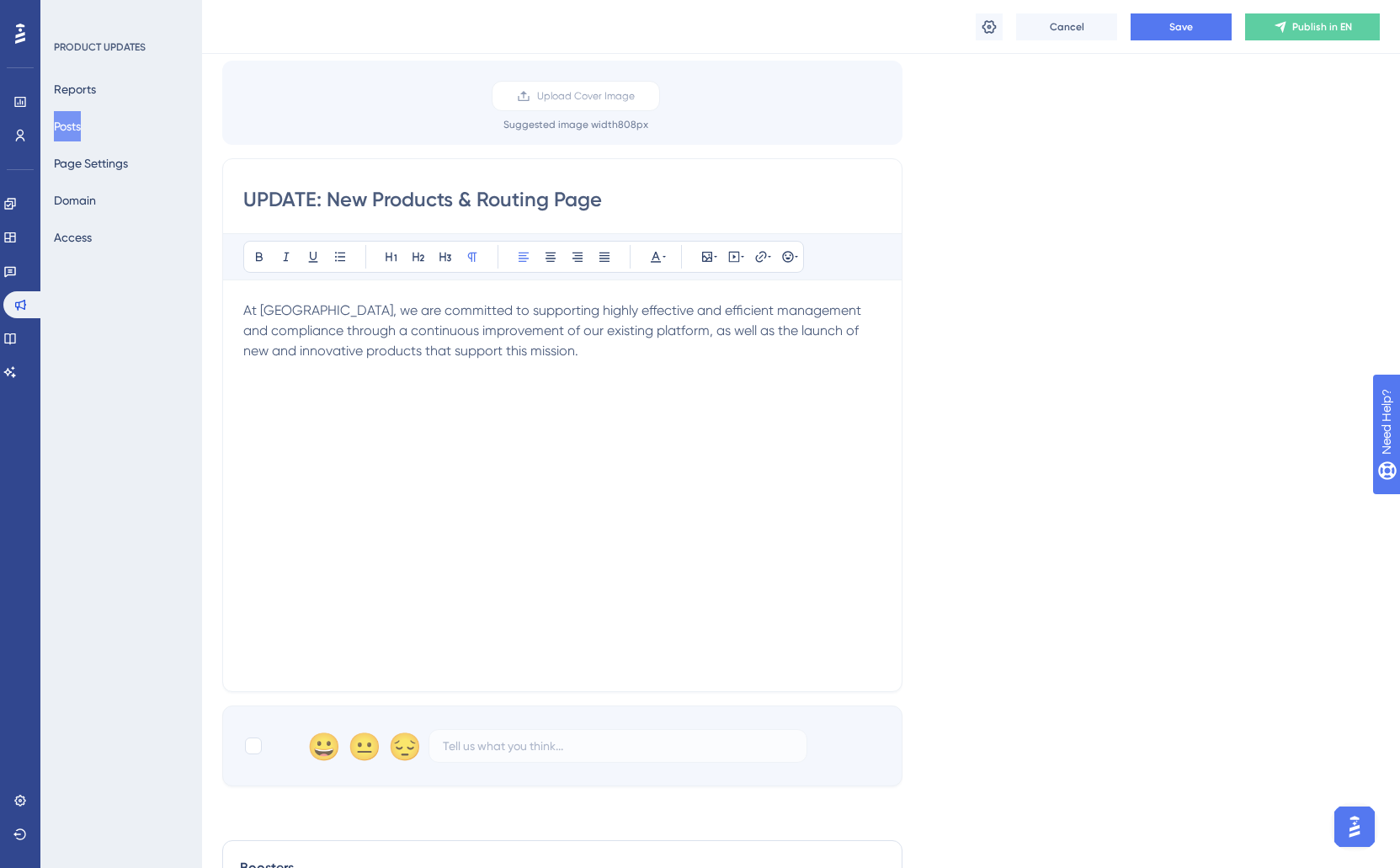
click at [384, 308] on span "At Reportwell, we are committed to supporting highly effective and efficient ma…" at bounding box center [553, 330] width 621 height 56
drag, startPoint x: 378, startPoint y: 314, endPoint x: 531, endPoint y: 317, distance: 153.0
click at [531, 317] on span "At Reportwell, we are committed to supporting highly effective and efficient ma…" at bounding box center [553, 330] width 621 height 56
click at [480, 319] on p "At Reportwell, we are committed to supporting highly effective and efficient ma…" at bounding box center [562, 331] width 638 height 60
click at [482, 307] on span "At Reportwell, we are committed to supporting highly effective and efficient ma…" at bounding box center [553, 330] width 621 height 56
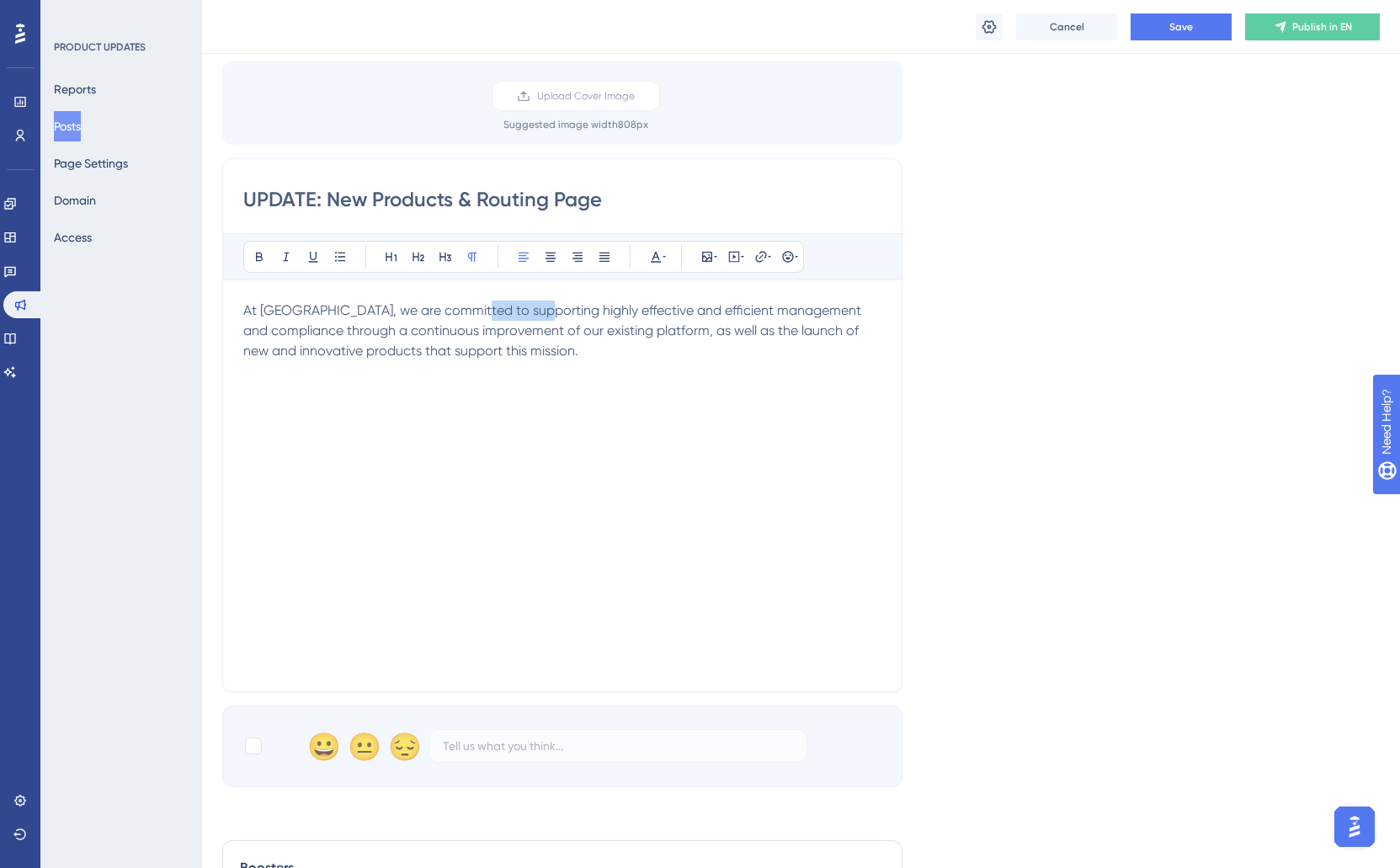
click at [482, 307] on span "At Reportwell, we are committed to supporting highly effective and efficient ma…" at bounding box center [553, 330] width 621 height 56
click at [673, 346] on p "At Reportwell, we are committed to enabling highly effective and efficient mana…" at bounding box center [562, 331] width 638 height 60
click at [1171, 26] on span "Save" at bounding box center [1181, 27] width 23 height 14
